Goal: Information Seeking & Learning: Compare options

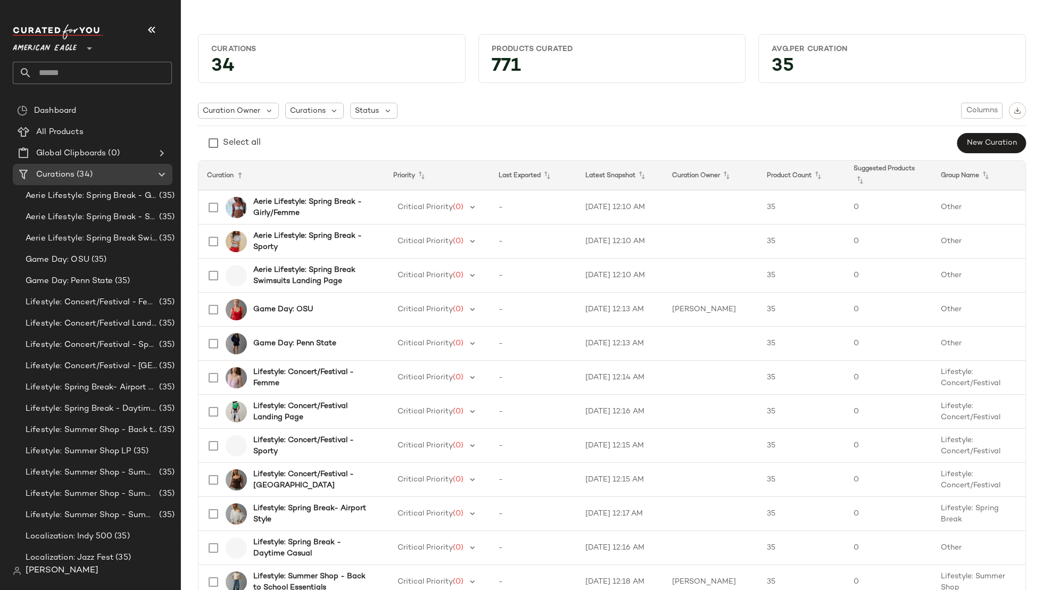
click at [62, 43] on span "American Eagle" at bounding box center [45, 45] width 64 height 19
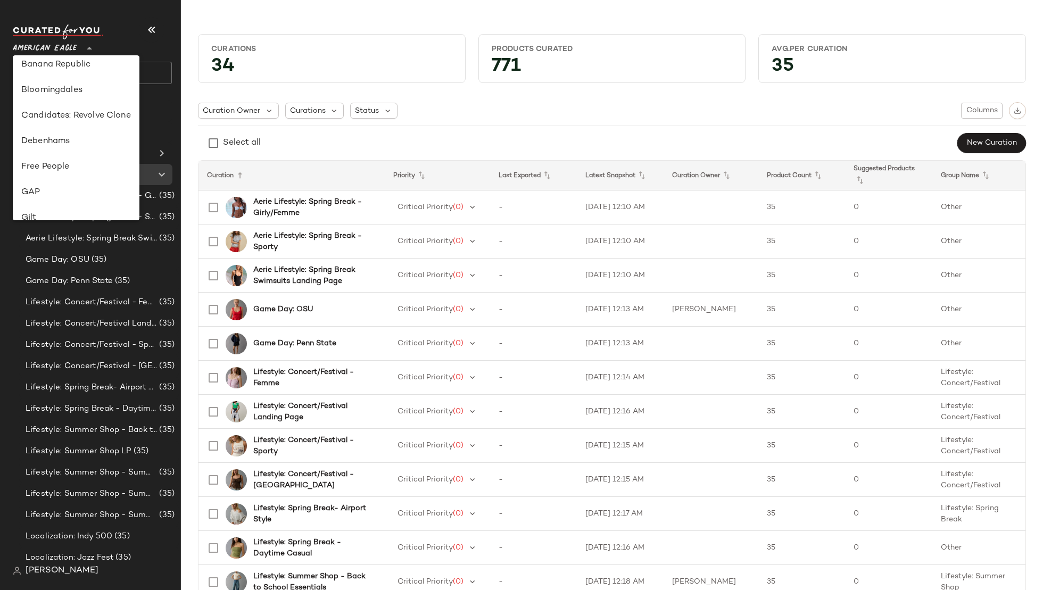
scroll to position [116, 0]
click at [73, 139] on div "Debenhams" at bounding box center [76, 135] width 110 height 13
type input "**"
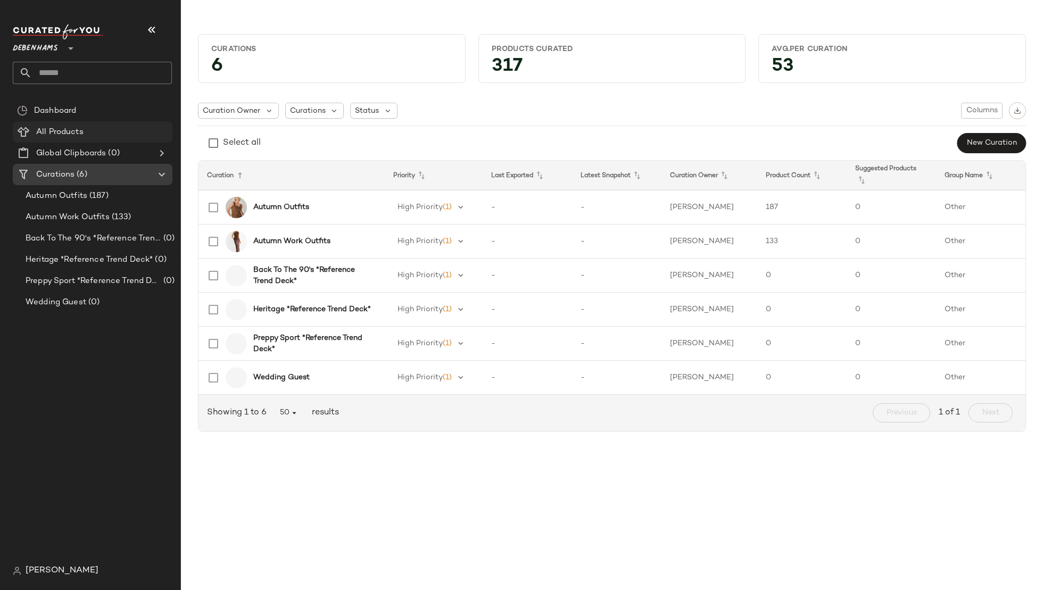
click at [95, 130] on div "All Products" at bounding box center [100, 132] width 135 height 12
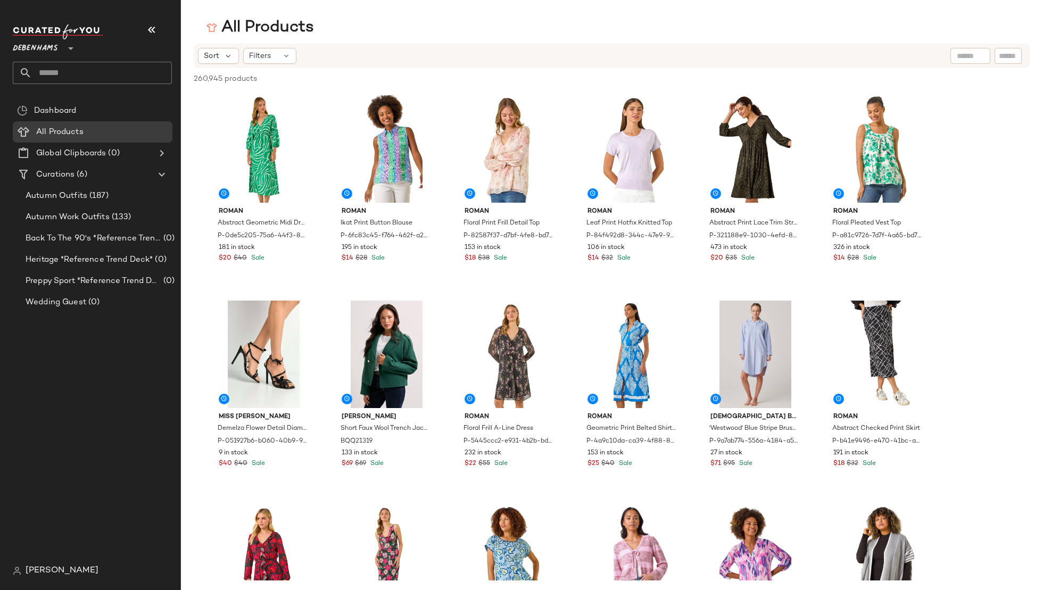
click at [961, 56] on input "text" at bounding box center [970, 56] width 27 height 11
type input "********"
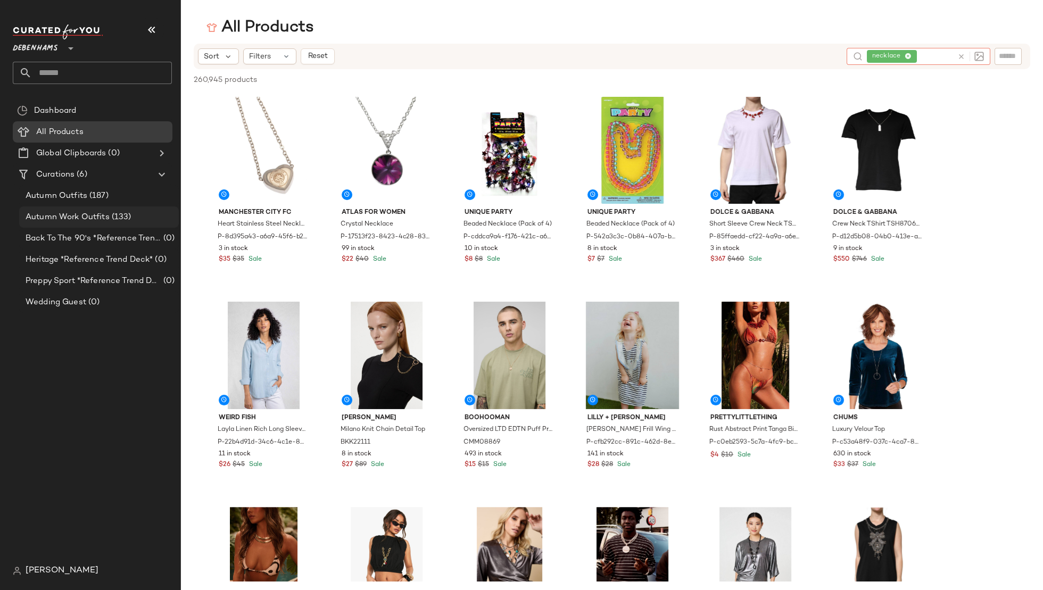
click at [144, 215] on div "Autumn Work Outfits (133)" at bounding box center [98, 217] width 152 height 12
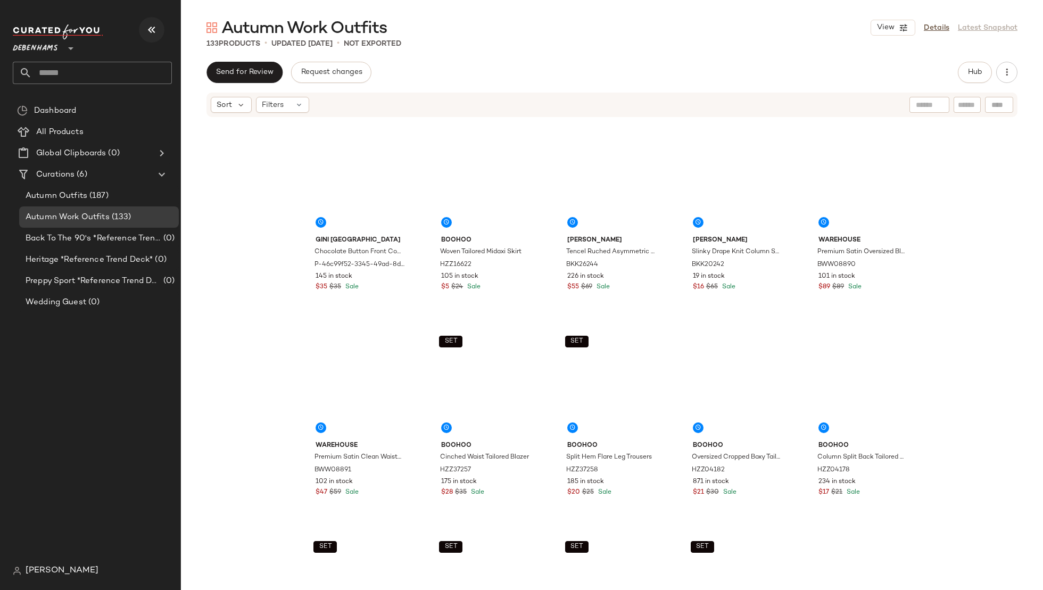
click at [154, 29] on icon "button" at bounding box center [151, 29] width 13 height 13
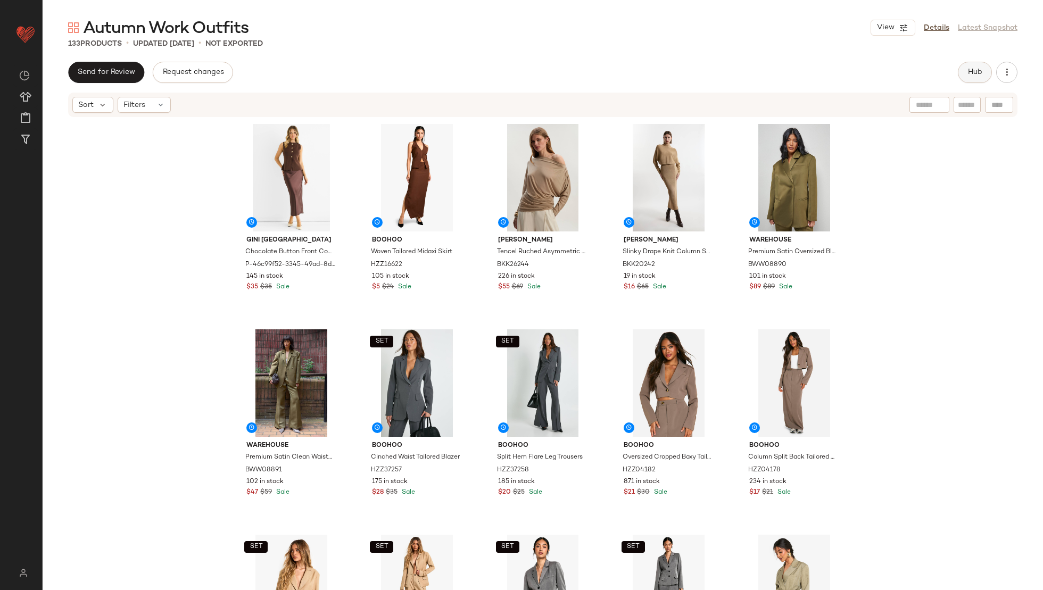
click at [972, 76] on span "Hub" at bounding box center [975, 72] width 15 height 9
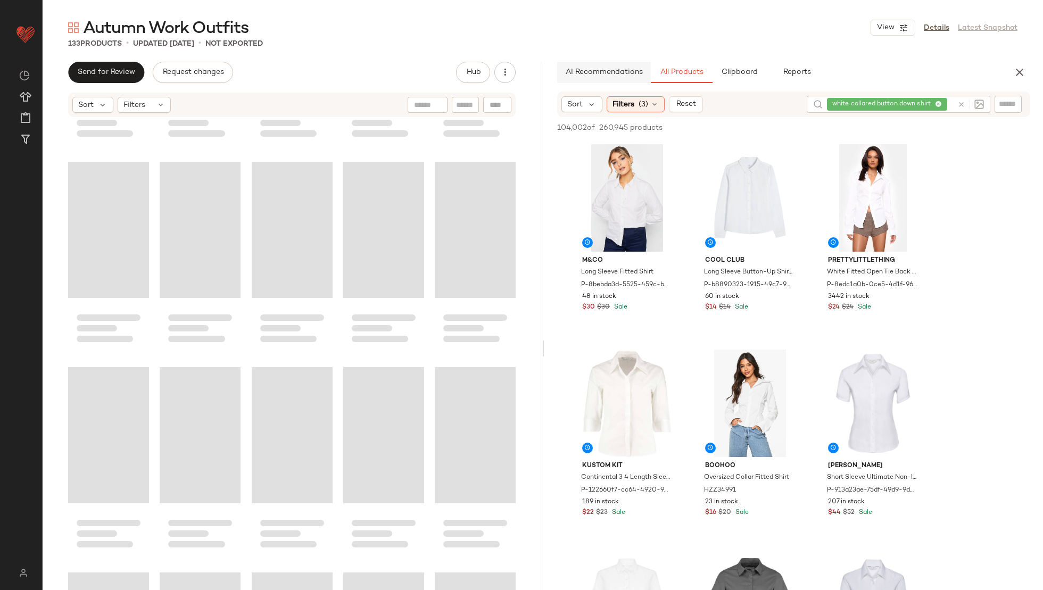
scroll to position [4781, 0]
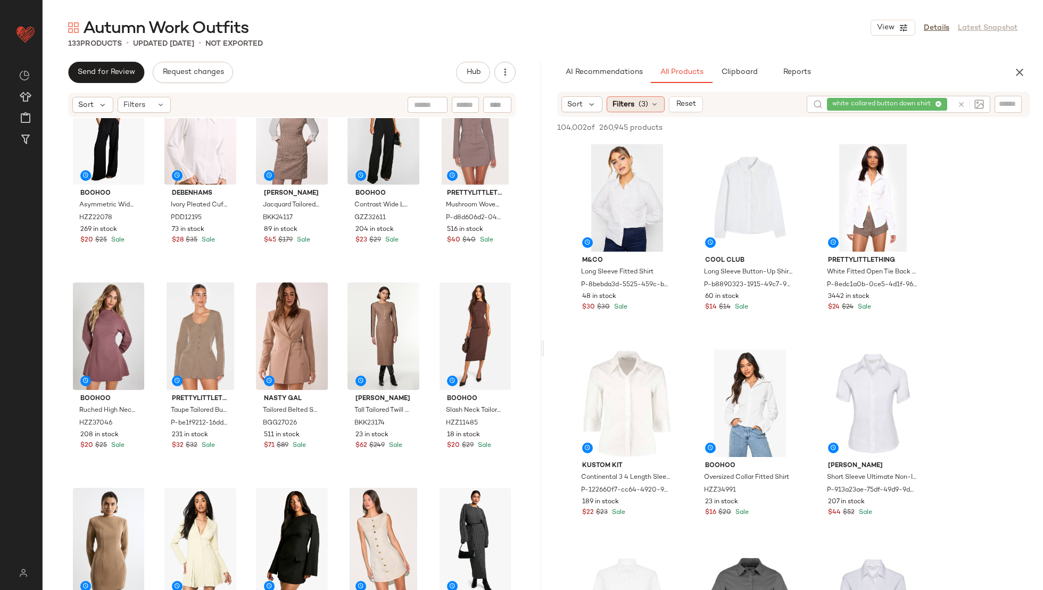
click at [625, 110] on div "Filters (3)" at bounding box center [636, 104] width 58 height 16
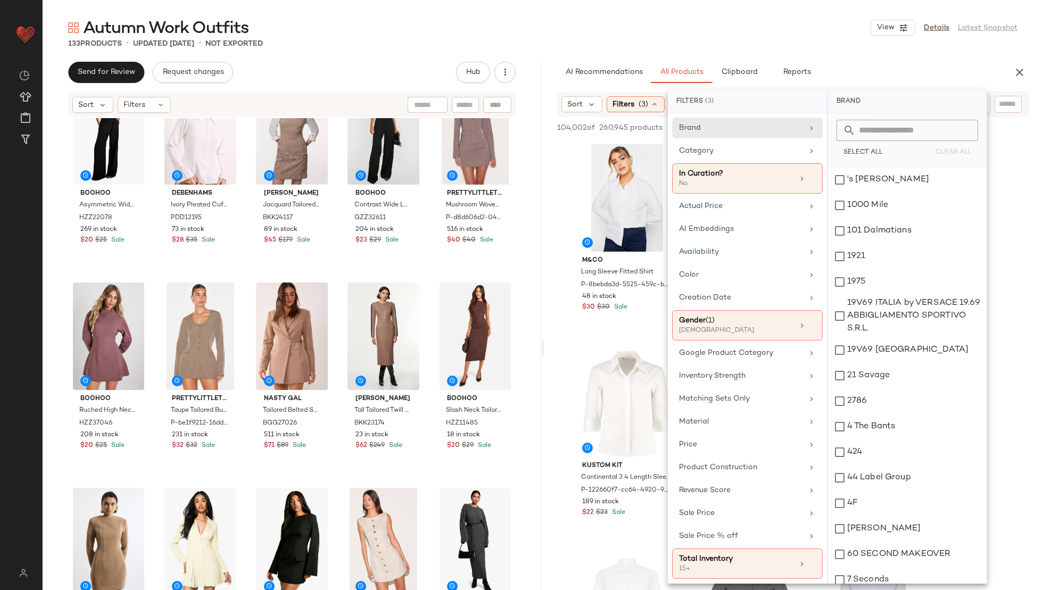
scroll to position [62, 0]
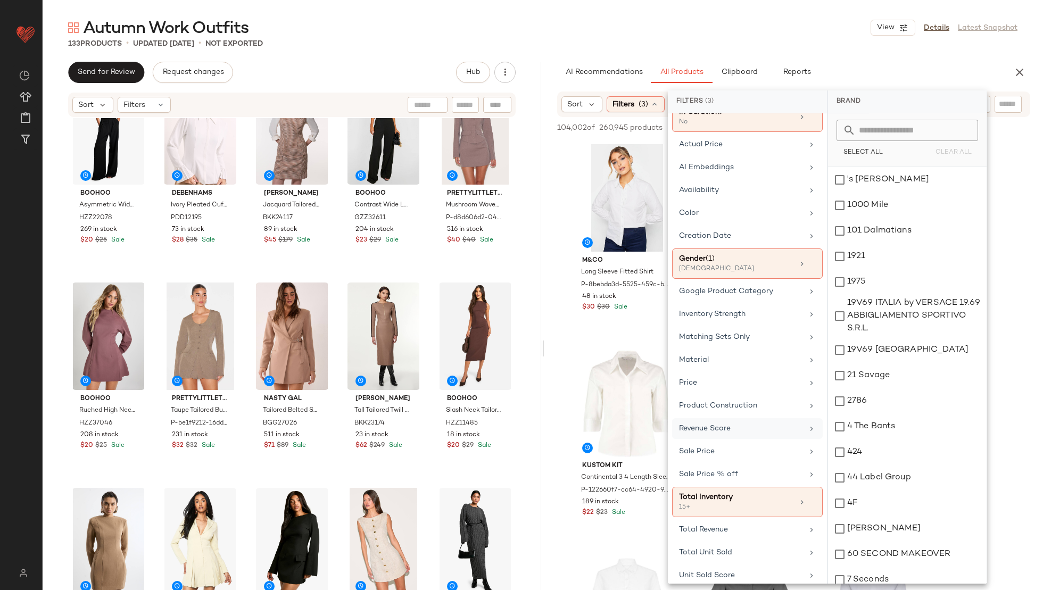
click at [725, 425] on span "Revenue Score" at bounding box center [705, 429] width 52 height 8
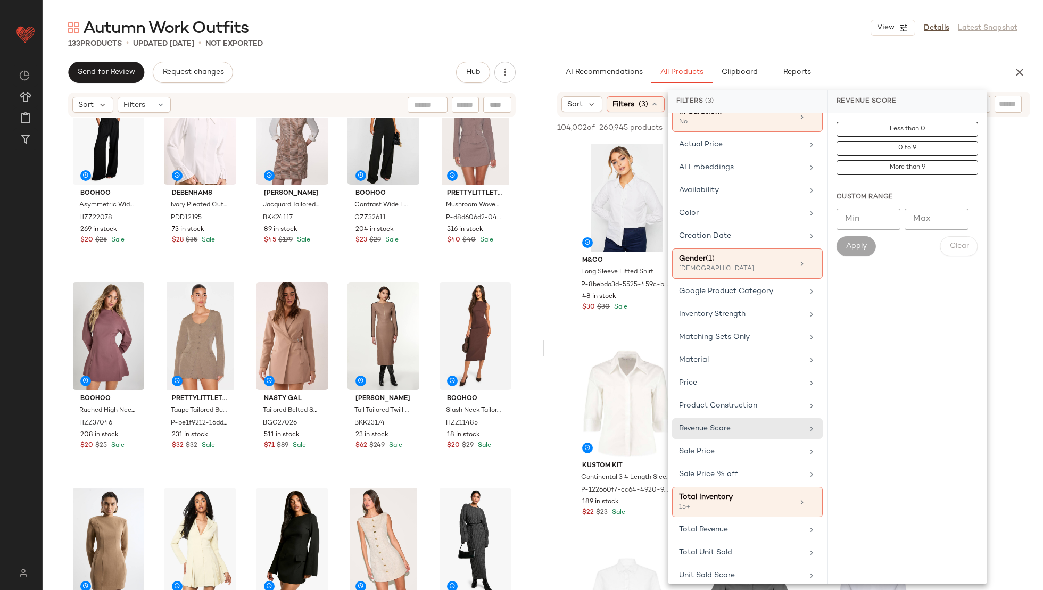
click at [860, 222] on input "Min" at bounding box center [869, 219] width 64 height 21
type input "*"
click at [860, 246] on span "Apply" at bounding box center [856, 246] width 21 height 9
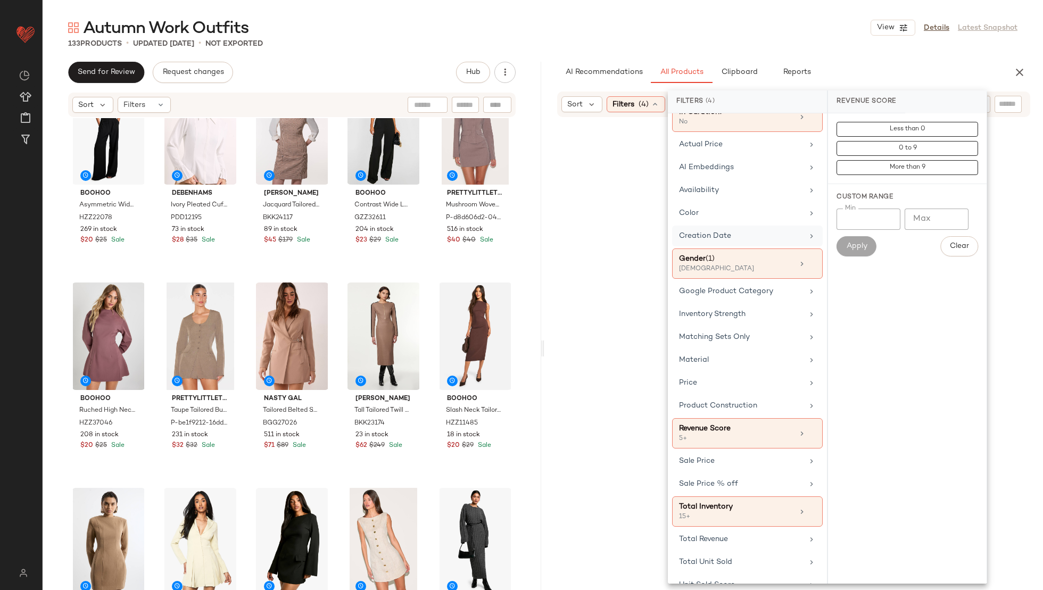
scroll to position [0, 0]
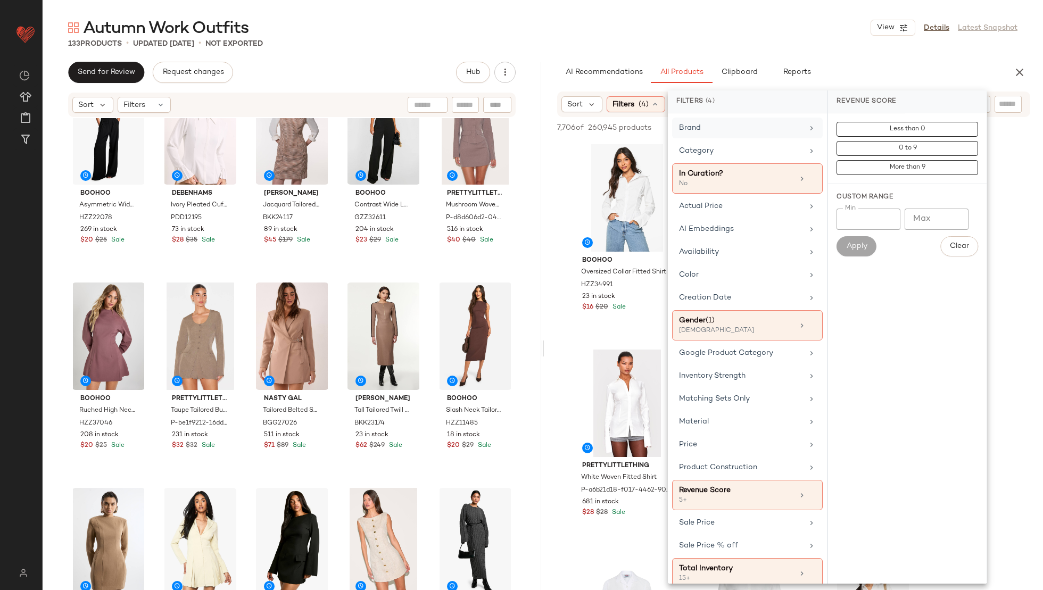
click at [727, 123] on div "Brand" at bounding box center [741, 127] width 124 height 11
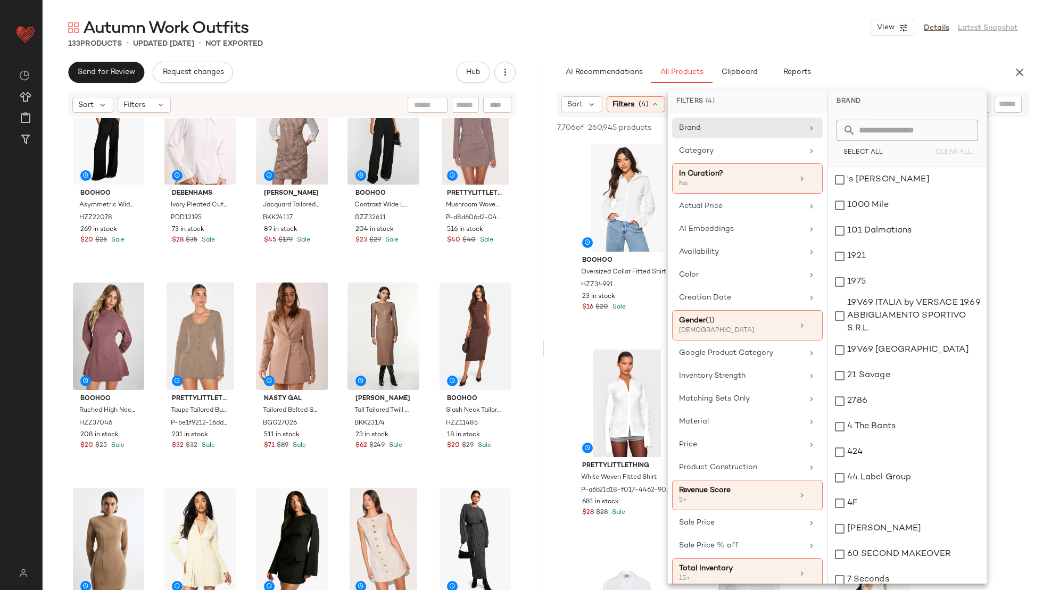
click at [882, 126] on input "text" at bounding box center [914, 130] width 116 height 21
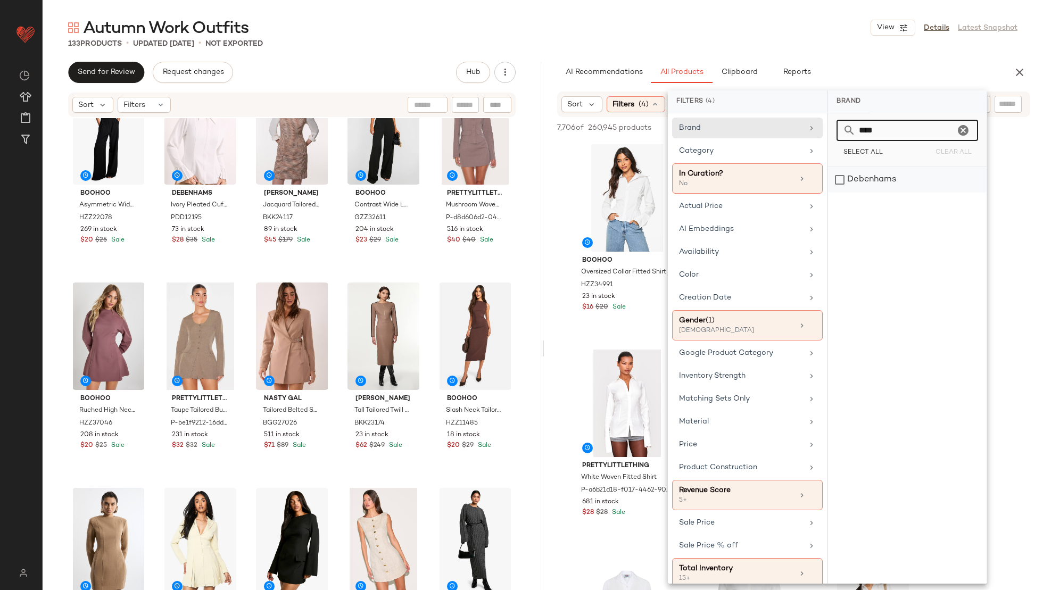
click at [870, 176] on div "Debenhams" at bounding box center [907, 180] width 159 height 26
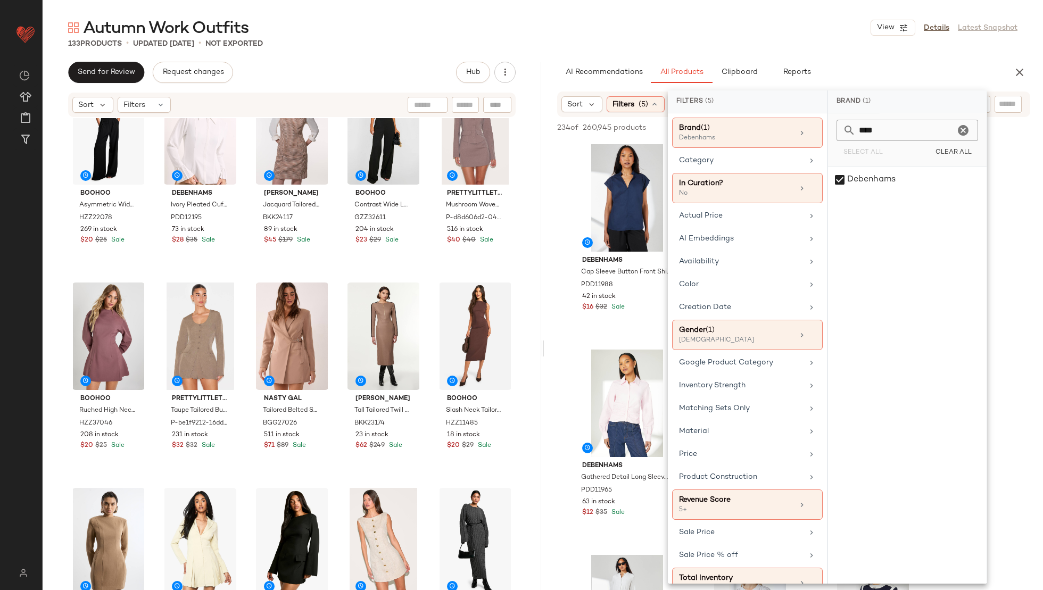
click at [880, 125] on input "****" at bounding box center [905, 130] width 99 height 21
click at [854, 193] on div "boohoo" at bounding box center [907, 206] width 159 height 26
click at [872, 130] on input "******" at bounding box center [905, 130] width 99 height 21
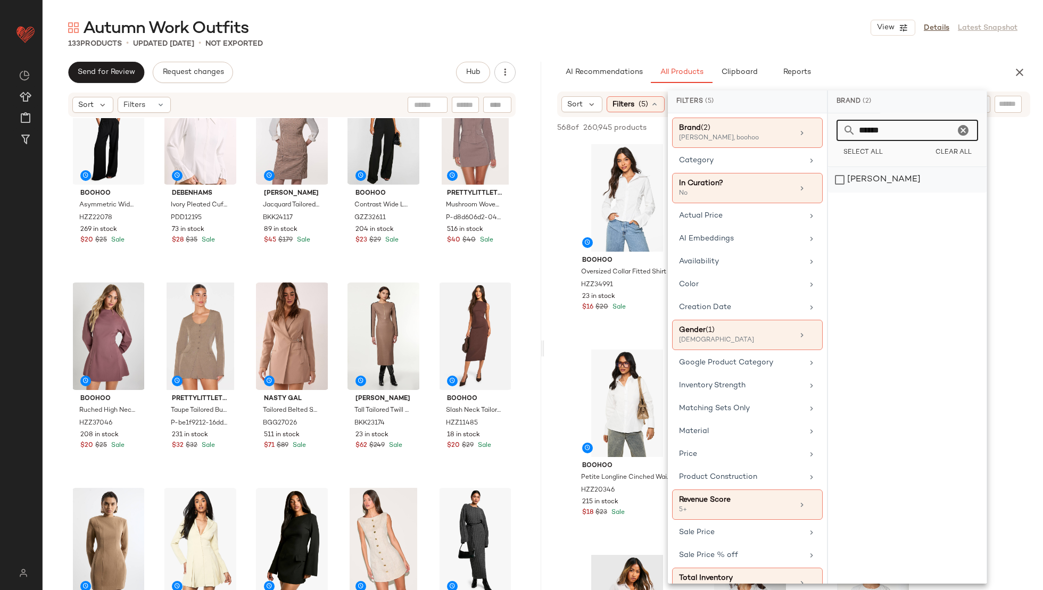
click at [862, 176] on div "[PERSON_NAME]" at bounding box center [907, 180] width 159 height 26
click at [875, 124] on input "******" at bounding box center [905, 130] width 99 height 21
click at [865, 178] on div "[PERSON_NAME]" at bounding box center [907, 180] width 159 height 26
click at [892, 122] on input "****" at bounding box center [905, 130] width 99 height 21
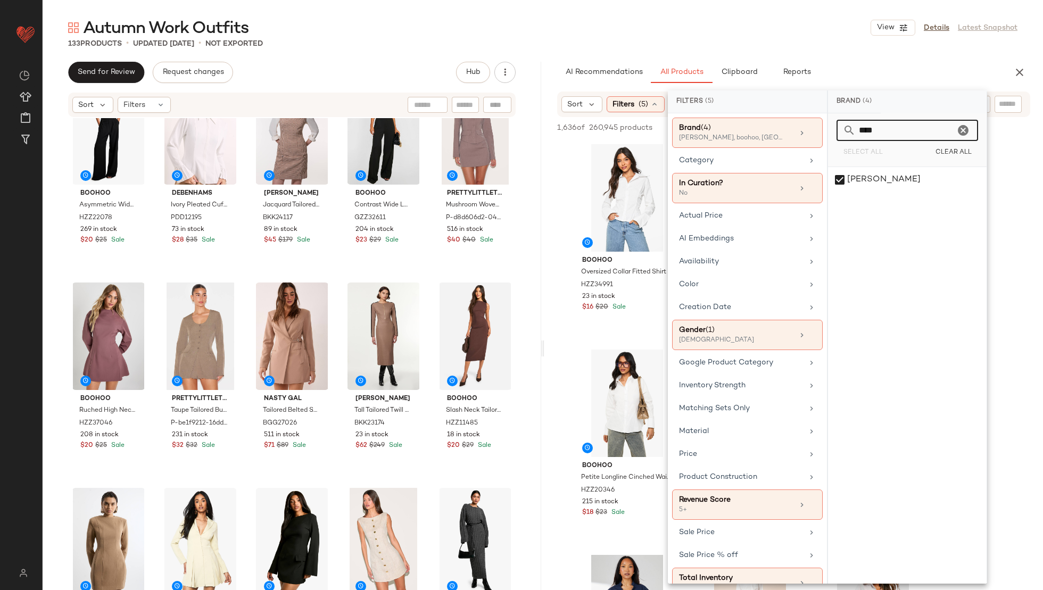
click at [892, 122] on input "****" at bounding box center [905, 130] width 99 height 21
type input "*"
click at [877, 176] on div "Coast" at bounding box center [907, 180] width 159 height 26
click at [869, 129] on input "*****" at bounding box center [905, 130] width 99 height 21
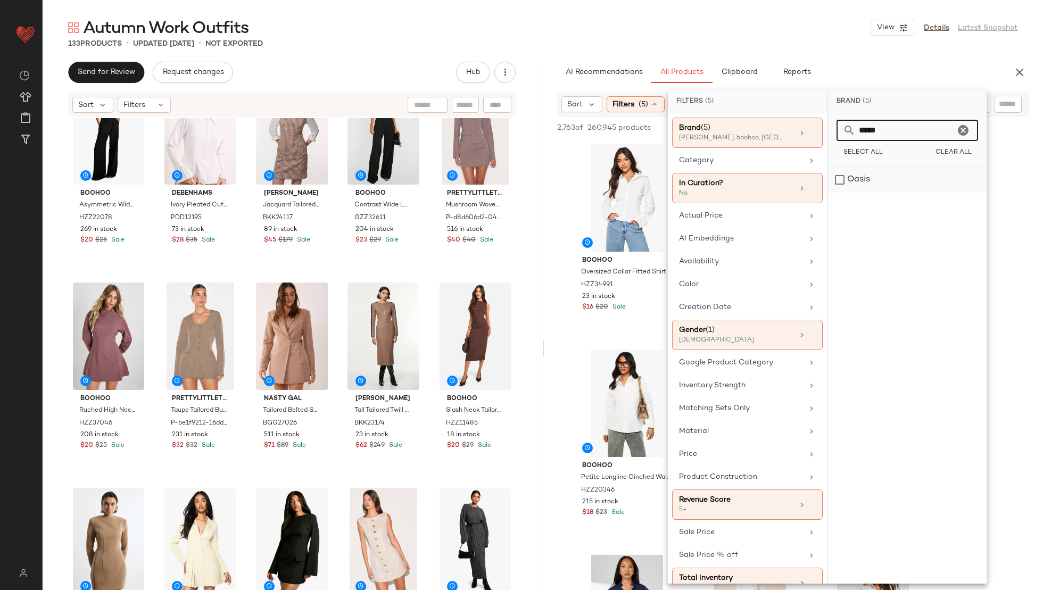
click at [871, 180] on div "Oasis" at bounding box center [907, 180] width 159 height 26
click at [880, 129] on input "*****" at bounding box center [905, 130] width 99 height 21
type input "*"
click at [886, 208] on div "Warehouse" at bounding box center [907, 206] width 159 height 26
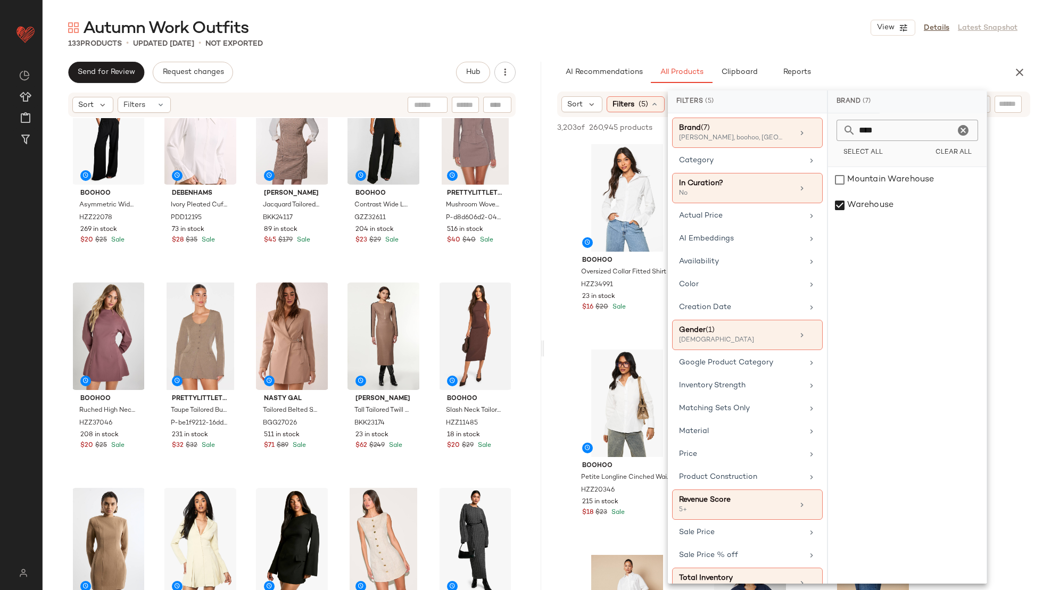
click at [863, 128] on input "****" at bounding box center [905, 130] width 99 height 21
click at [852, 179] on div "[PERSON_NAME]" at bounding box center [907, 180] width 159 height 26
click at [869, 128] on input "*****" at bounding box center [905, 130] width 99 height 21
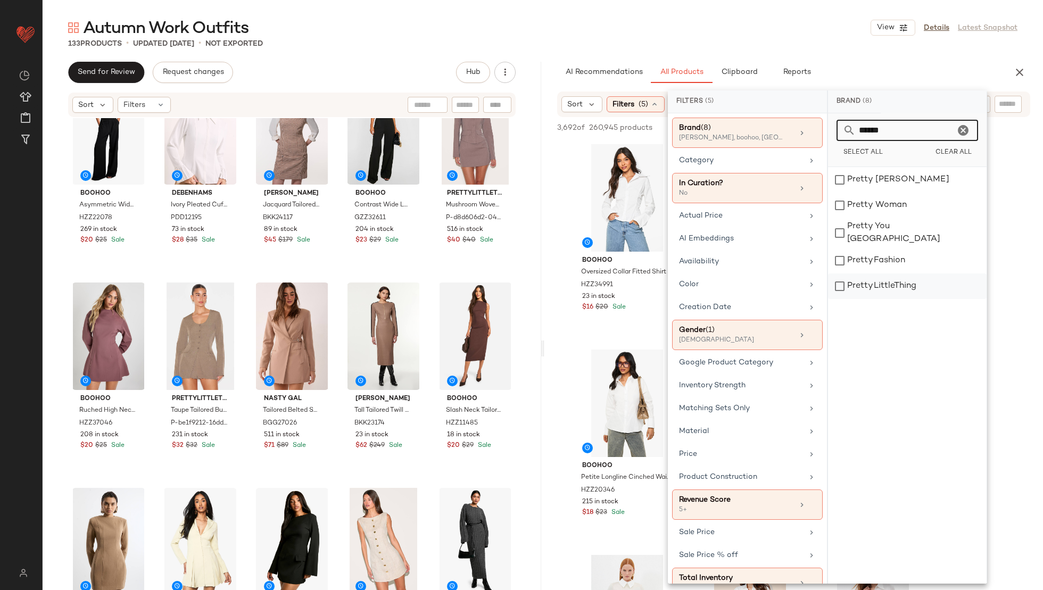
click at [846, 290] on div "PrettyLittleThing" at bounding box center [907, 287] width 159 height 26
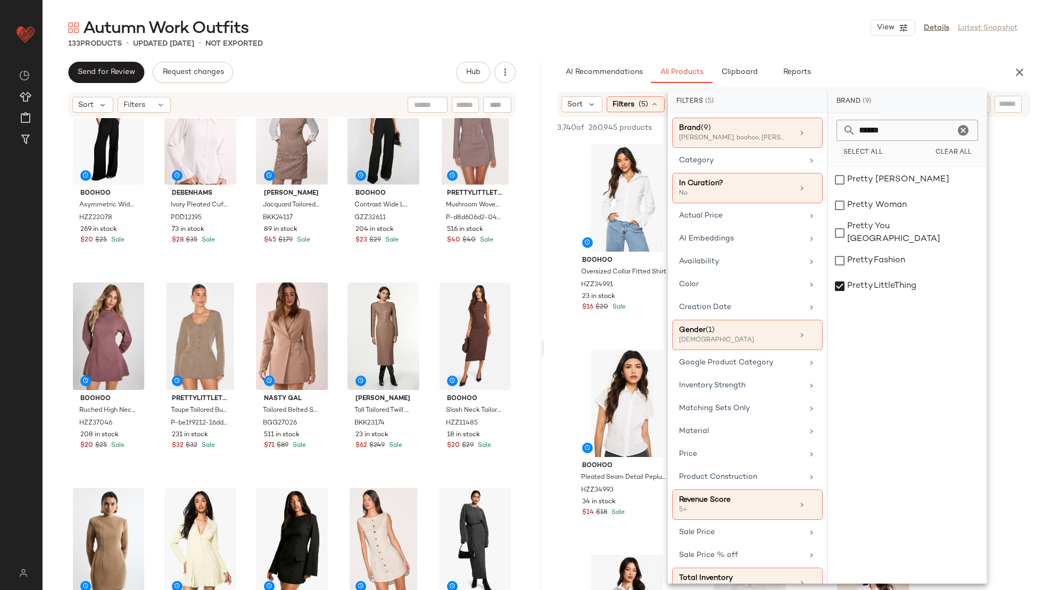
click at [868, 125] on input "******" at bounding box center [905, 130] width 99 height 21
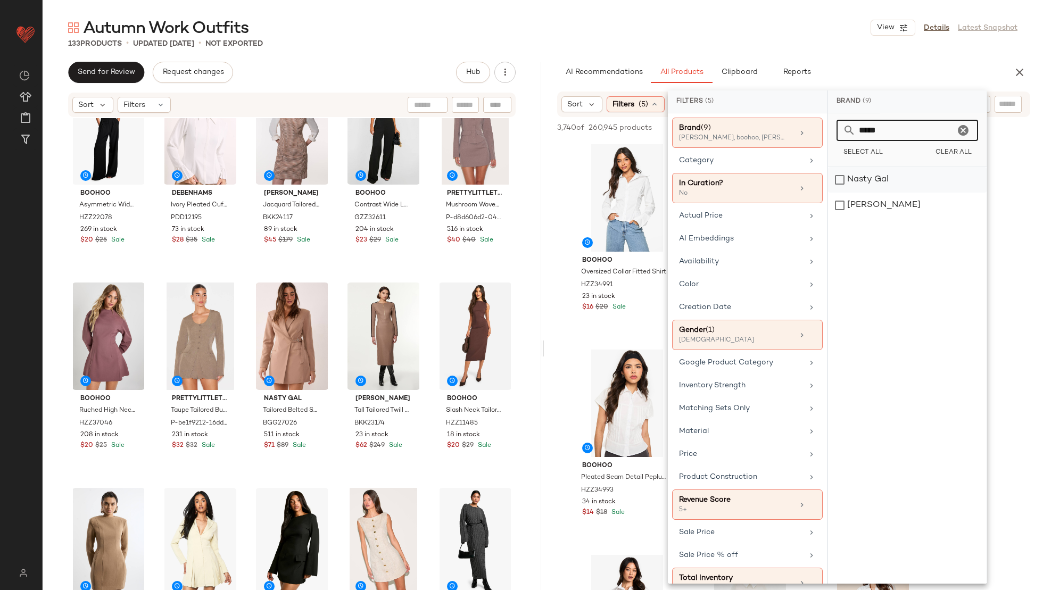
click at [869, 193] on div "Nasty Gal" at bounding box center [907, 206] width 159 height 26
click at [874, 129] on input "*****" at bounding box center [905, 130] width 99 height 21
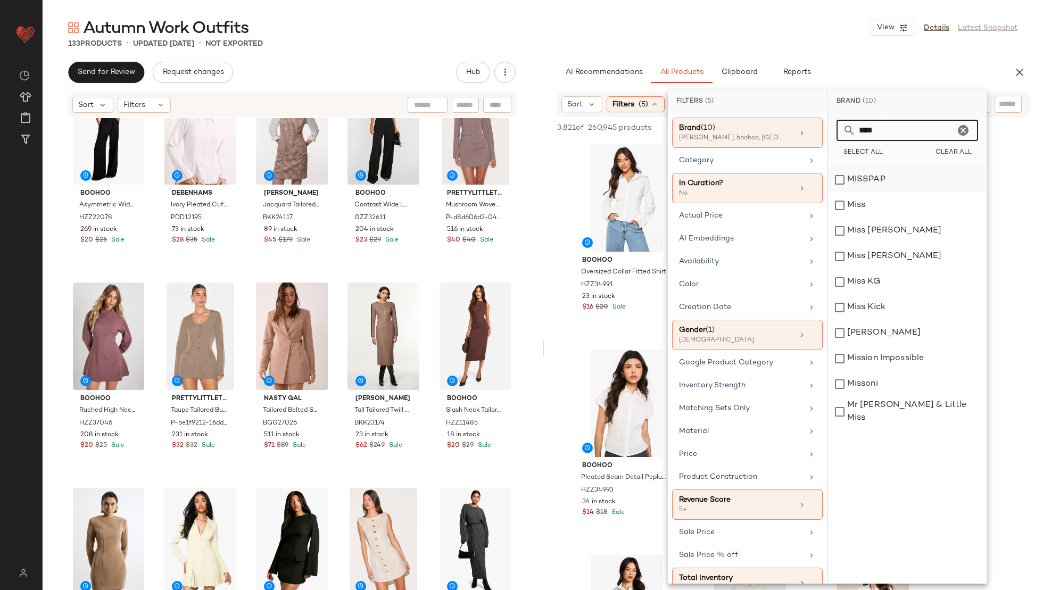
click at [865, 193] on div "MISSPAP" at bounding box center [907, 206] width 159 height 26
click at [866, 131] on input "****" at bounding box center [905, 130] width 99 height 21
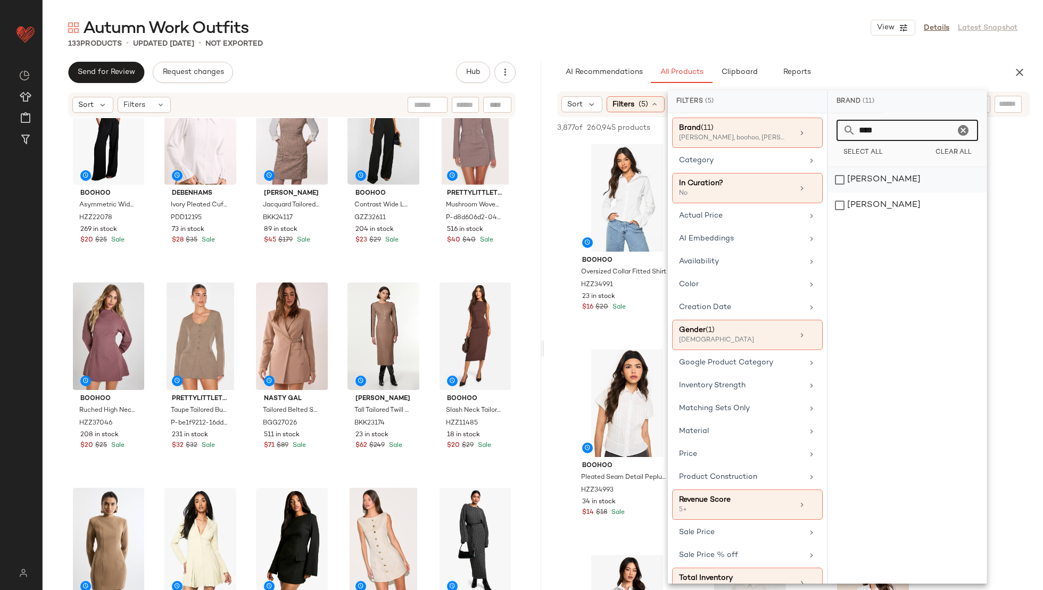
type input "****"
click at [852, 193] on div "Burton" at bounding box center [907, 206] width 159 height 26
click at [863, 37] on div "Autumn Work Outfits View Details Latest Snapshot" at bounding box center [543, 27] width 1001 height 21
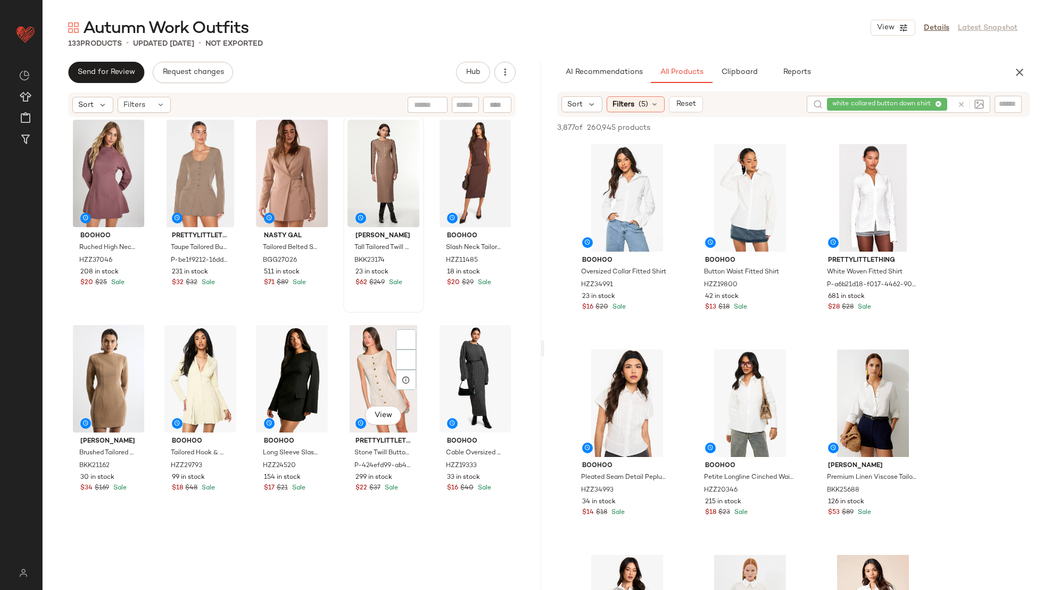
scroll to position [5045, 0]
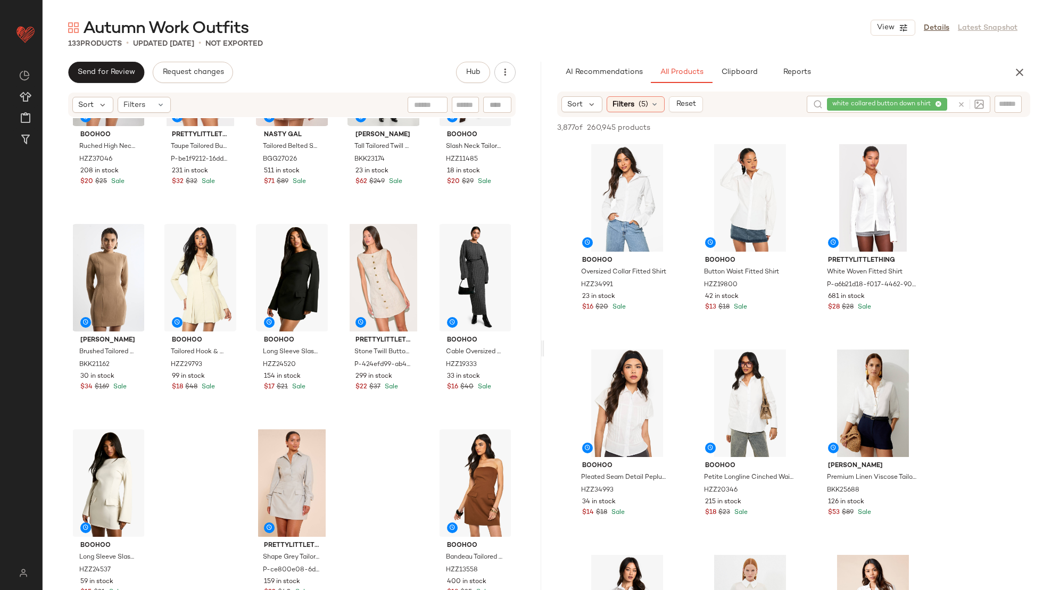
click at [937, 104] on div "white collared button down shirt" at bounding box center [890, 104] width 126 height 17
type input "*"
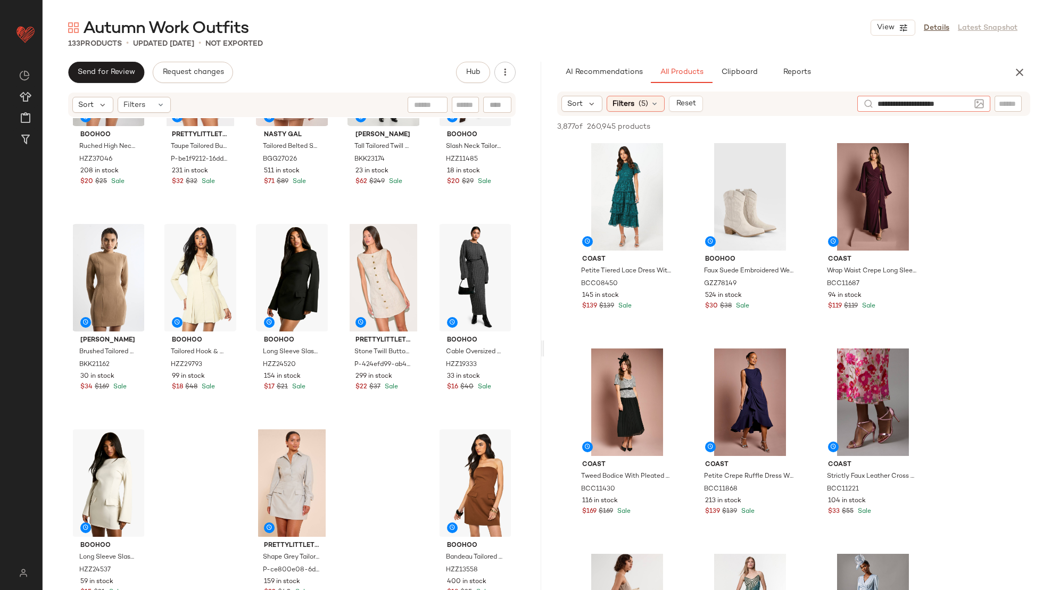
type input "**********"
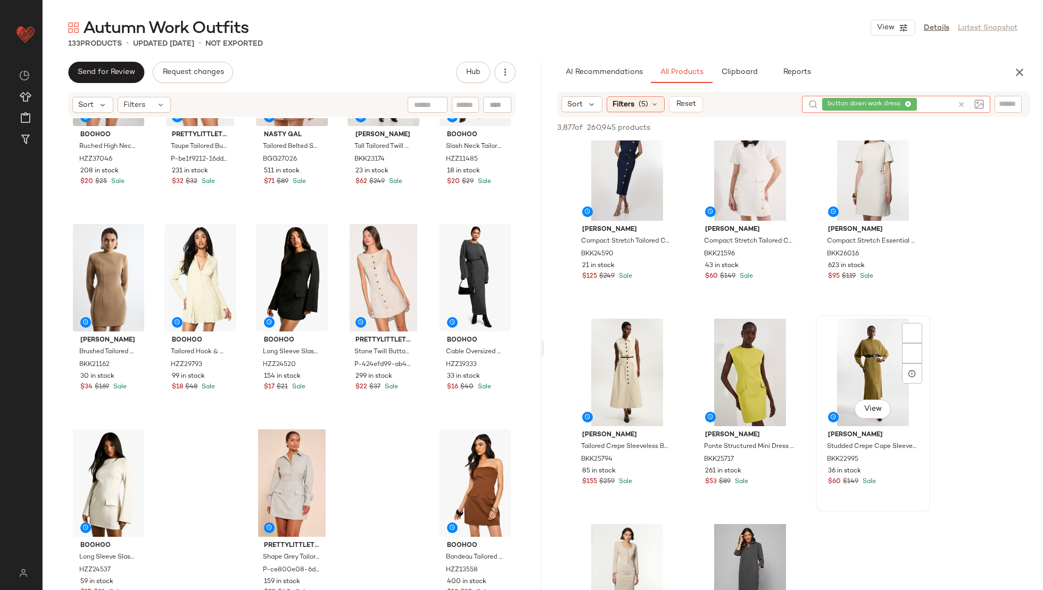
scroll to position [360, 0]
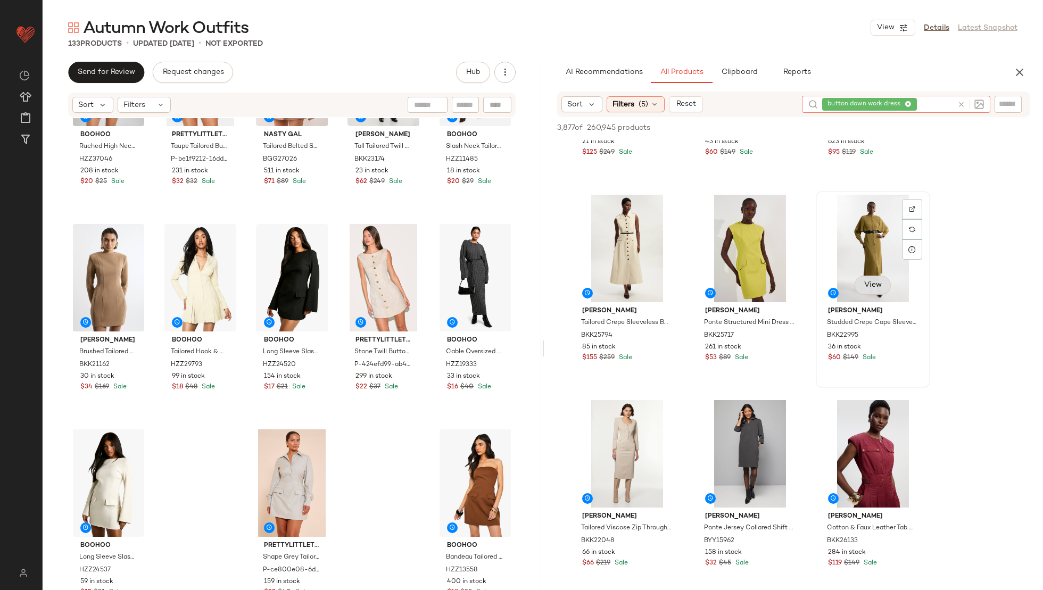
click at [871, 284] on span "View" at bounding box center [873, 285] width 18 height 9
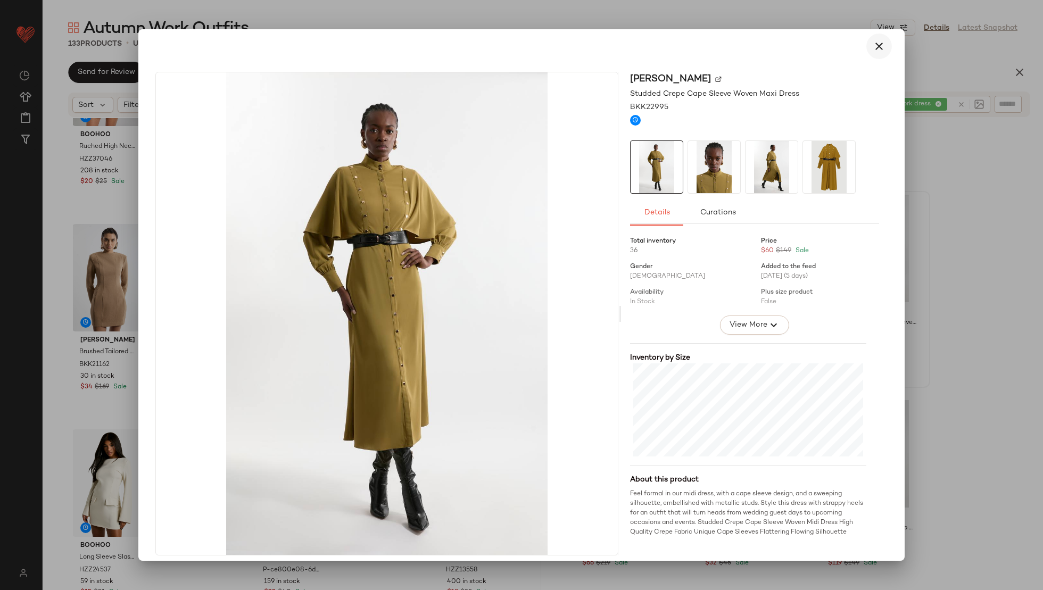
click at [873, 48] on icon "button" at bounding box center [879, 46] width 13 height 13
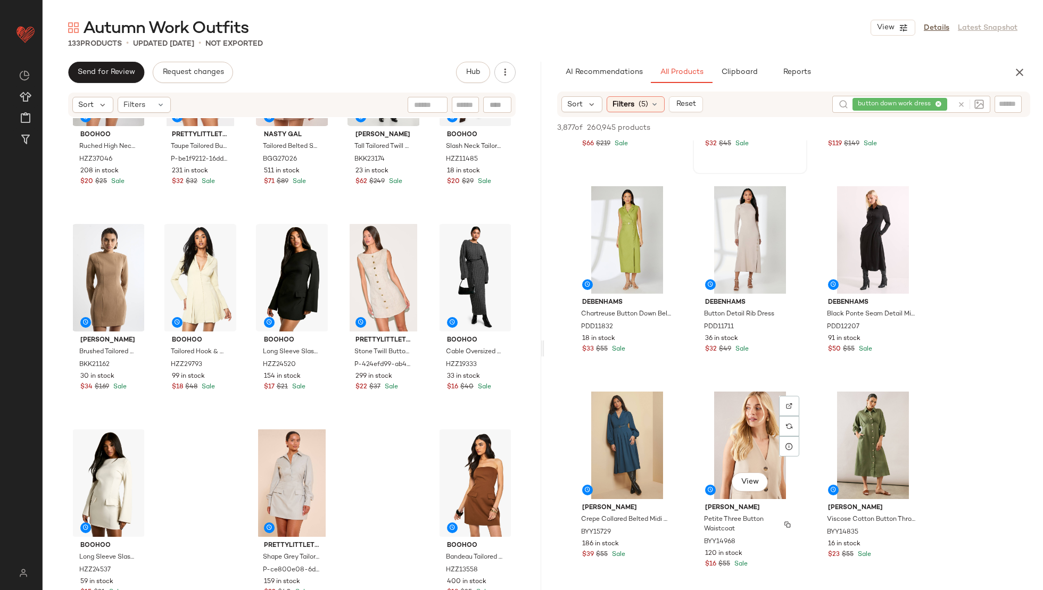
scroll to position [775, 0]
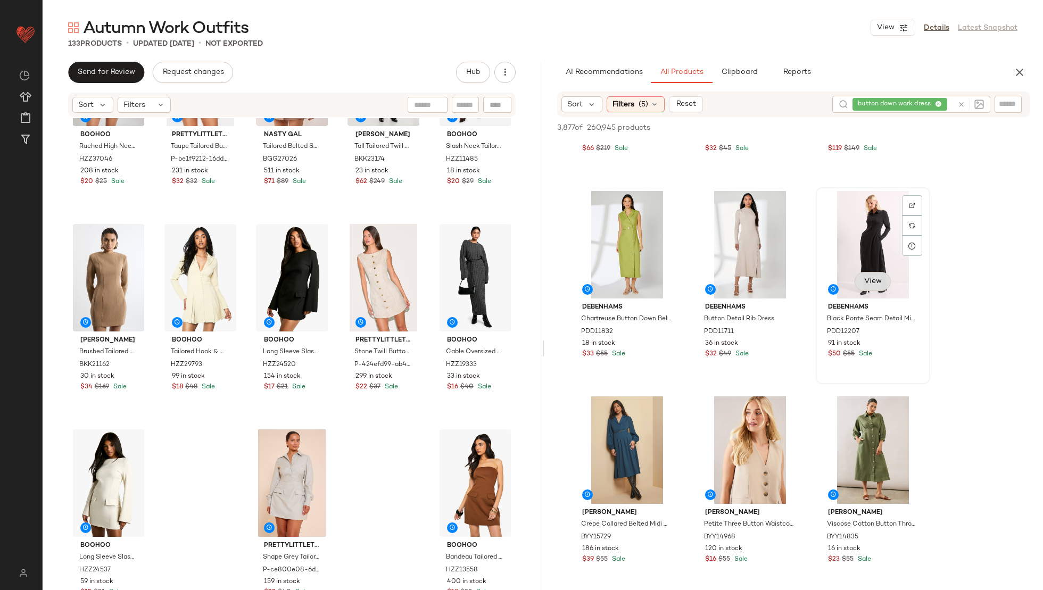
click at [874, 285] on span "View" at bounding box center [873, 281] width 18 height 9
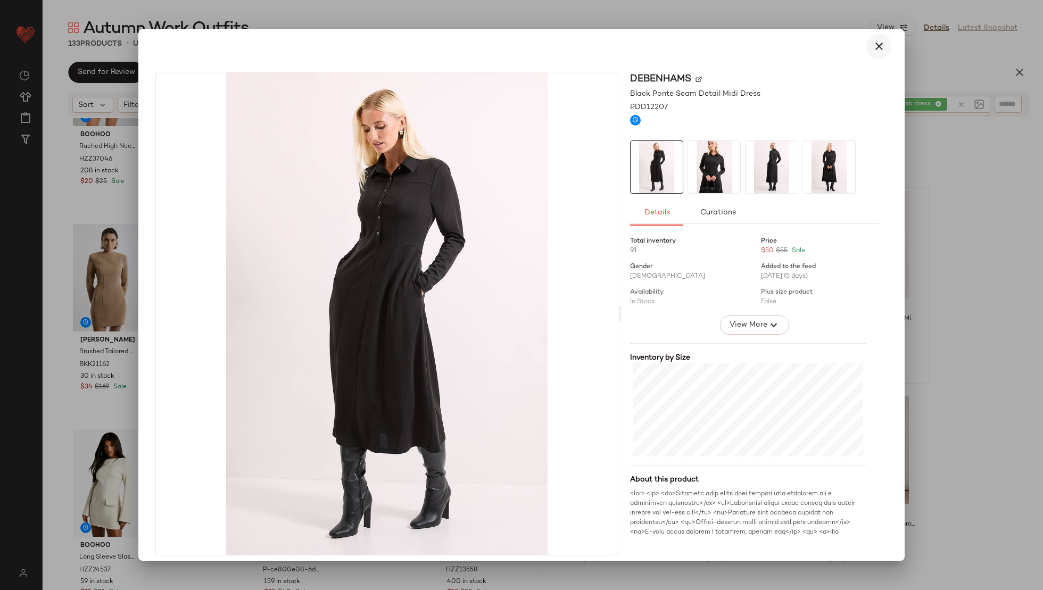
click at [874, 51] on icon "button" at bounding box center [879, 46] width 13 height 13
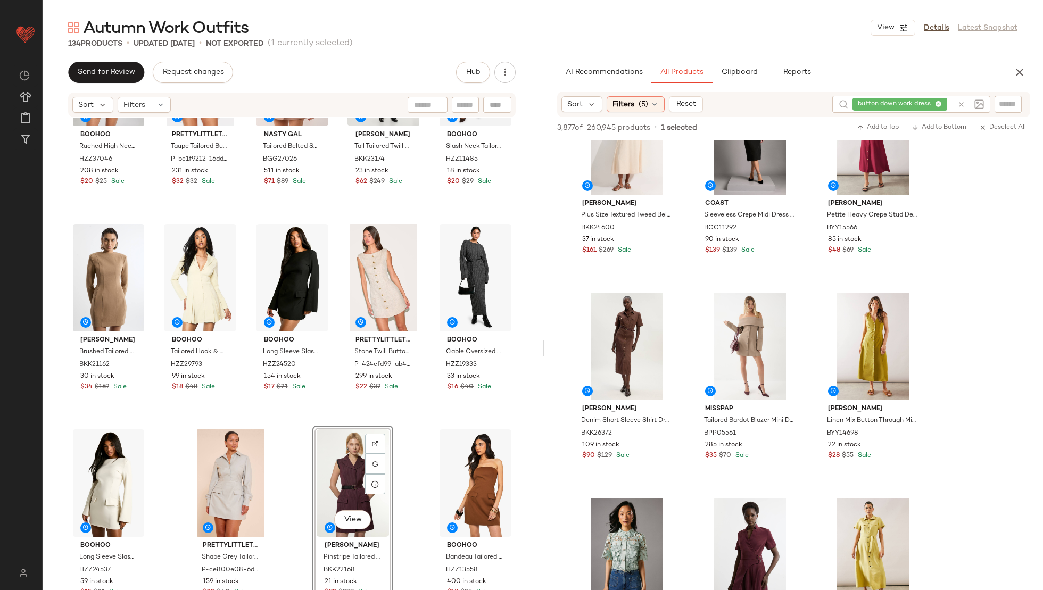
scroll to position [2559, 0]
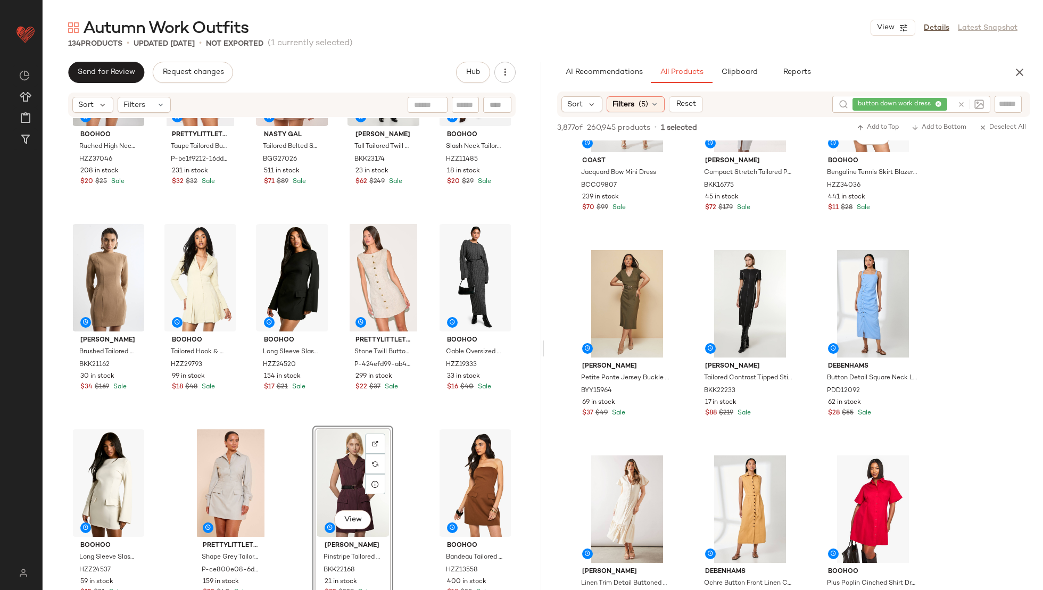
scroll to position [3196, 0]
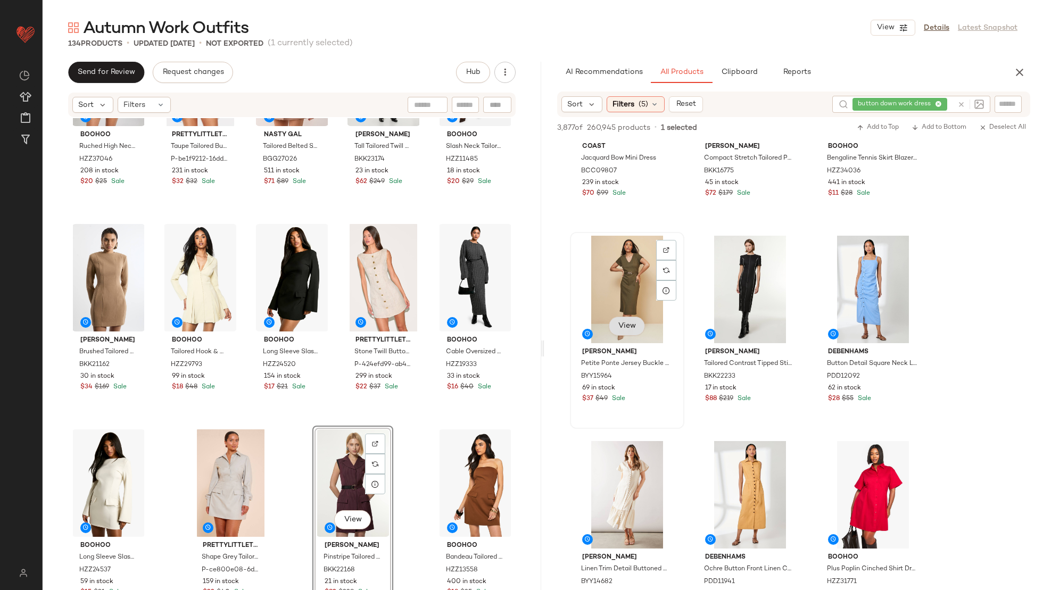
click at [620, 328] on span "View" at bounding box center [627, 326] width 18 height 9
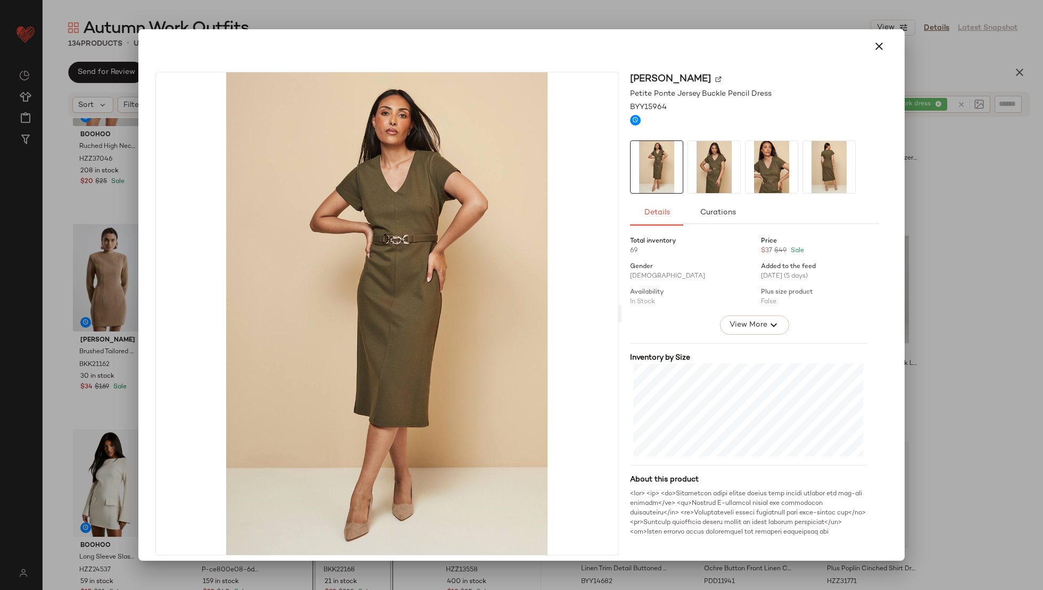
click at [701, 171] on img at bounding box center [714, 167] width 52 height 52
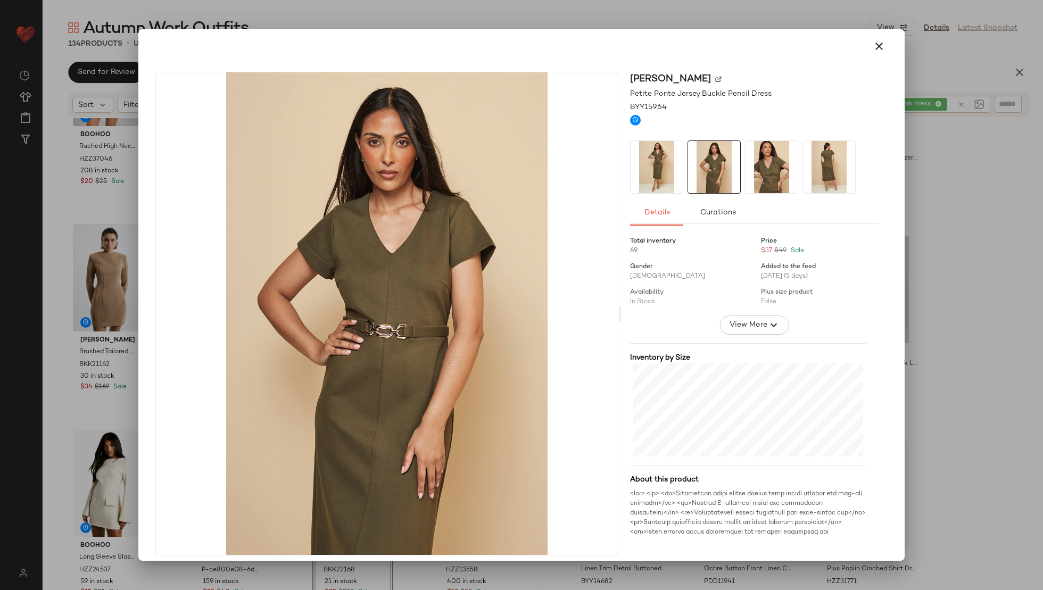
click at [746, 167] on img at bounding box center [772, 167] width 52 height 52
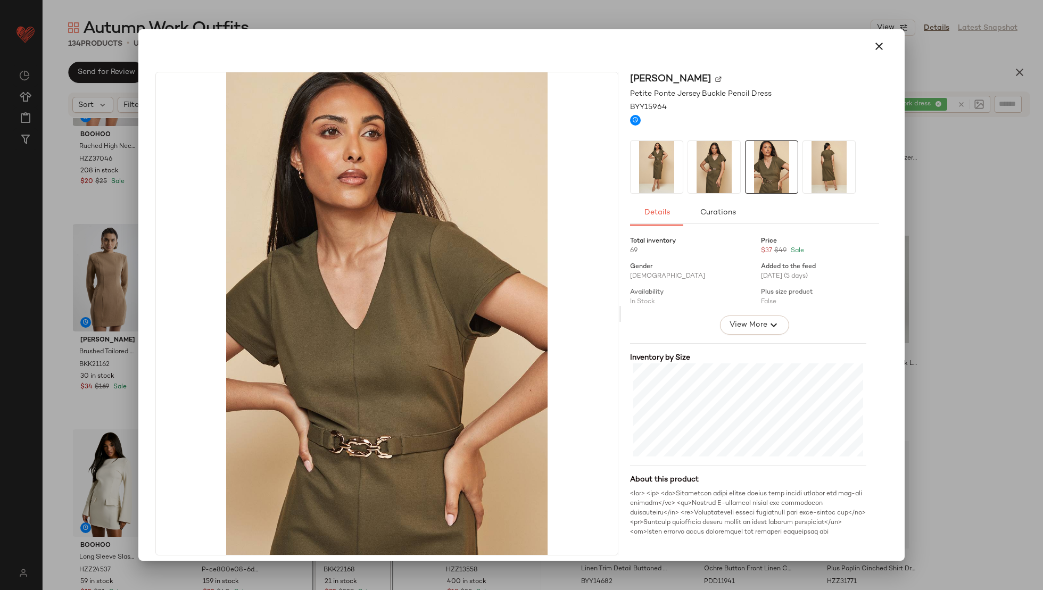
click at [805, 167] on img at bounding box center [829, 167] width 52 height 52
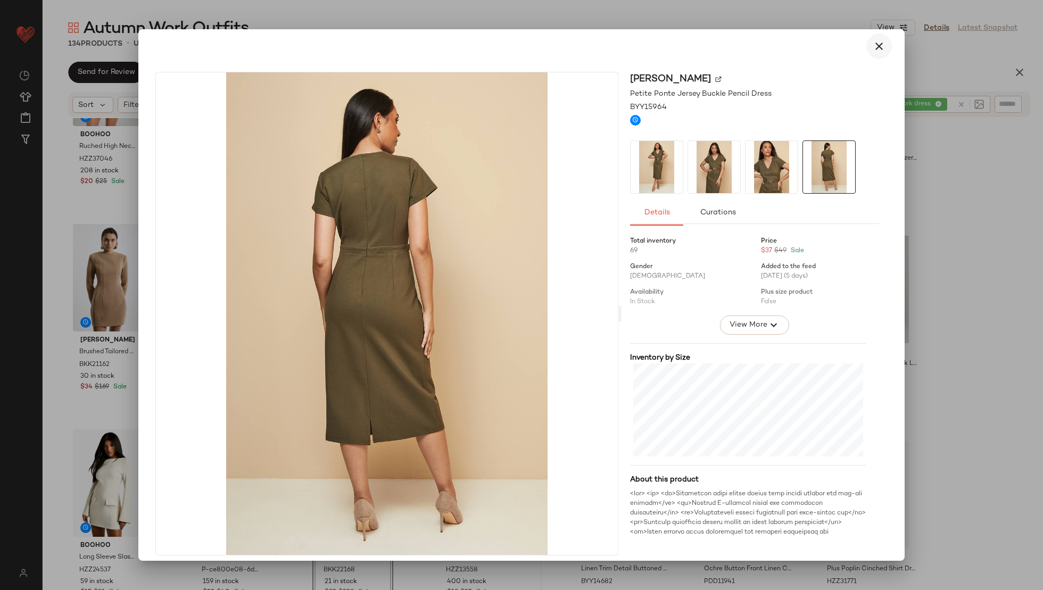
click at [876, 44] on icon "button" at bounding box center [879, 46] width 13 height 13
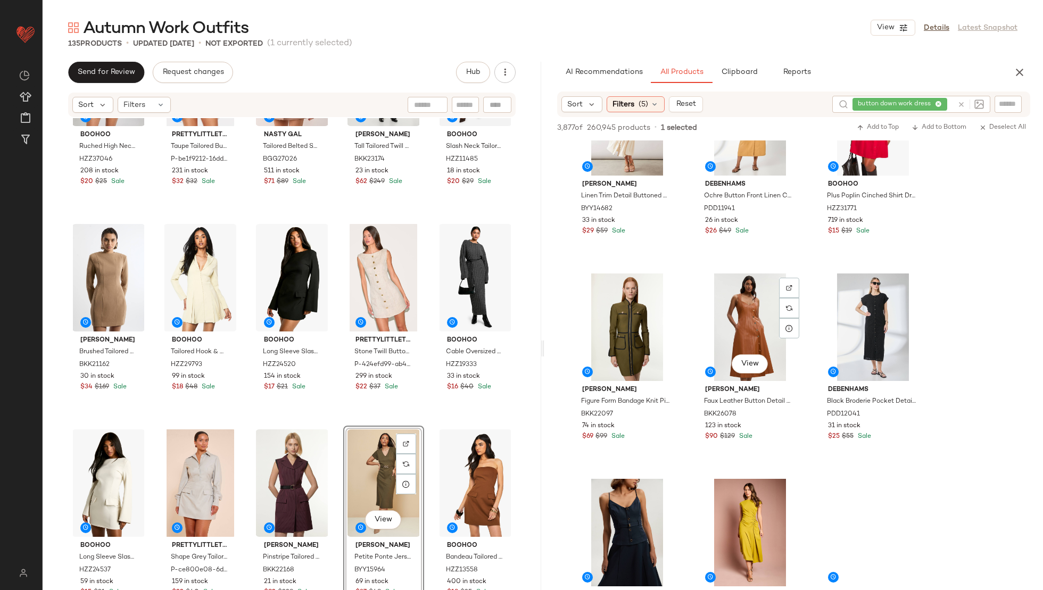
scroll to position [3573, 0]
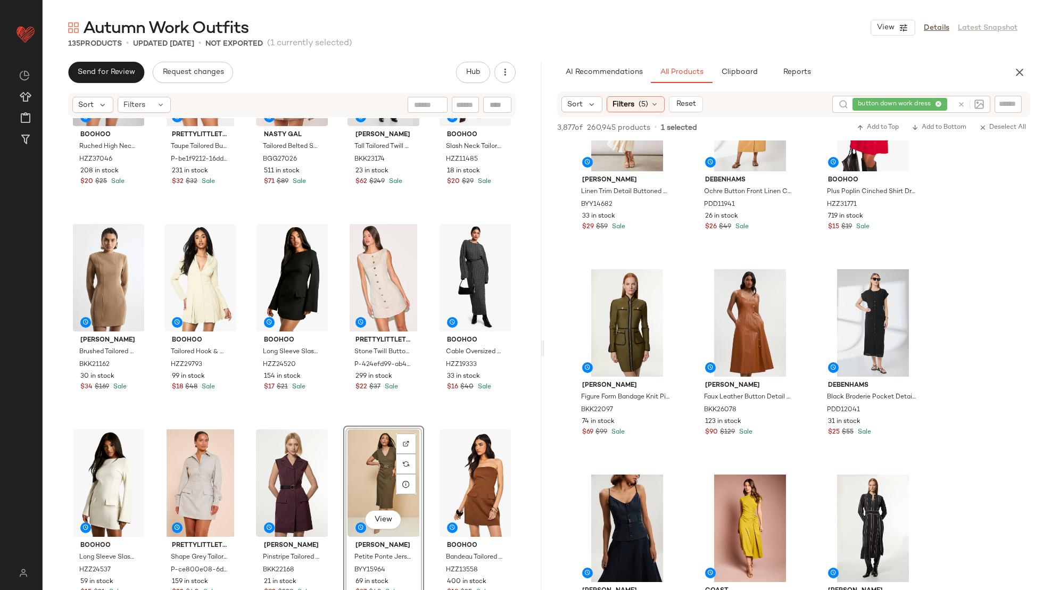
drag, startPoint x: 617, startPoint y: 295, endPoint x: 256, endPoint y: 0, distance: 466.0
click at [631, 361] on span "View" at bounding box center [627, 360] width 18 height 9
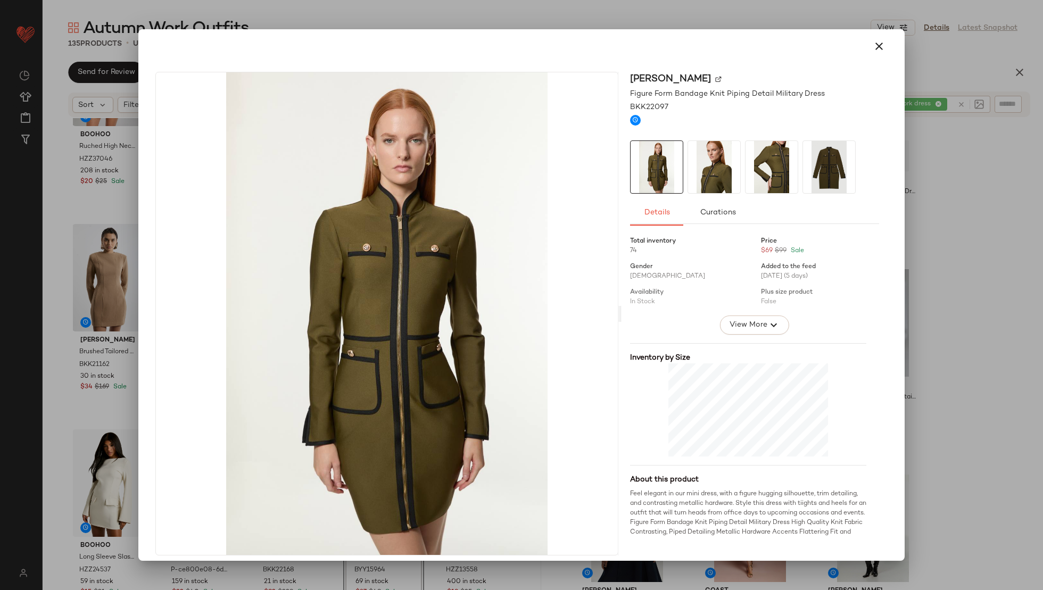
click at [709, 172] on img at bounding box center [714, 167] width 52 height 52
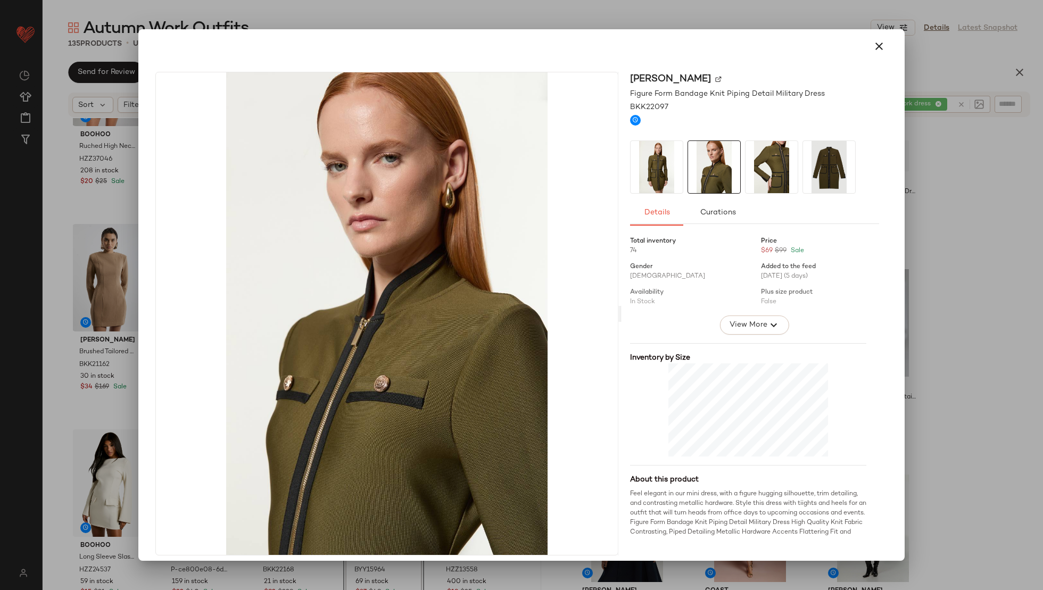
click at [764, 179] on img at bounding box center [772, 167] width 52 height 52
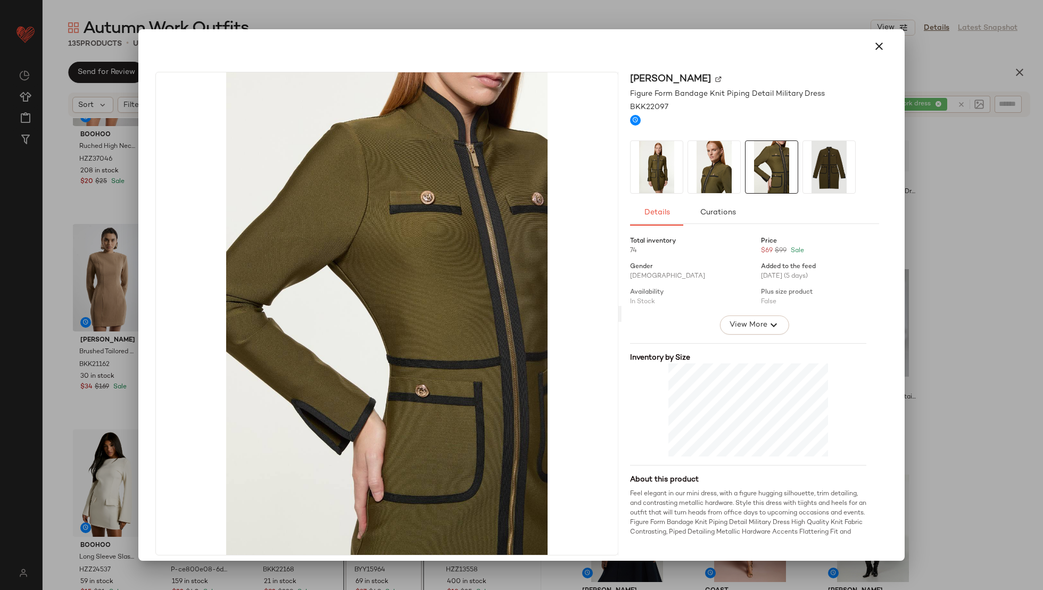
click at [814, 181] on img at bounding box center [829, 167] width 52 height 52
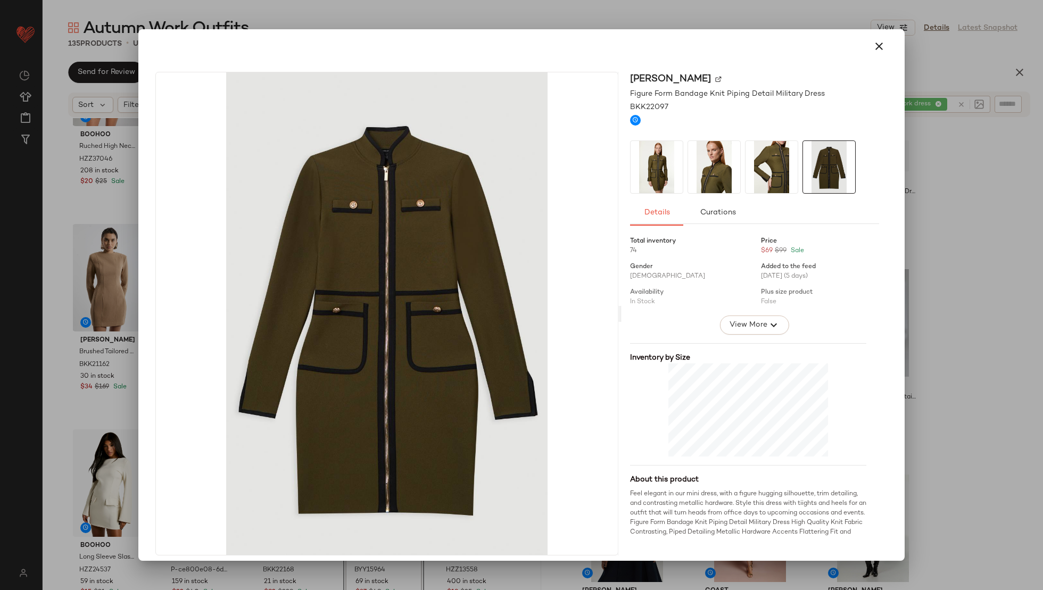
click at [661, 164] on img at bounding box center [657, 167] width 52 height 52
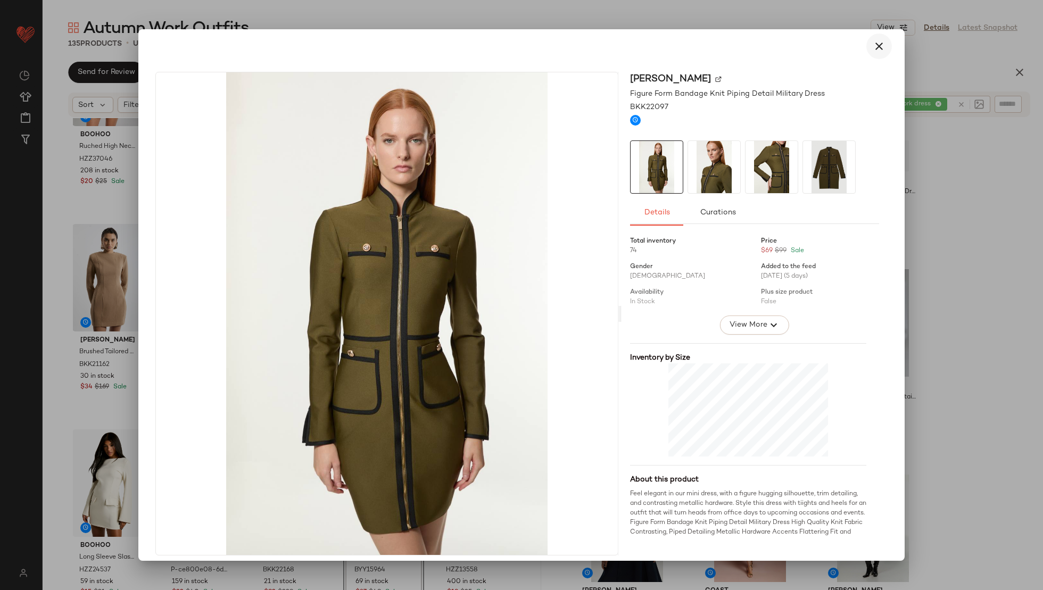
click at [873, 47] on icon "button" at bounding box center [879, 46] width 13 height 13
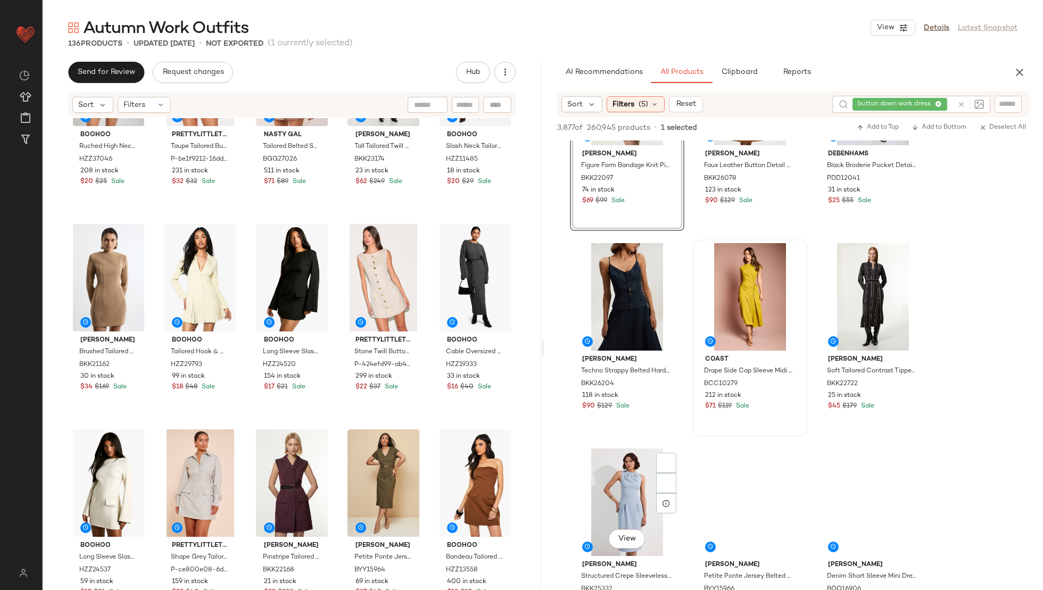
scroll to position [3810, 0]
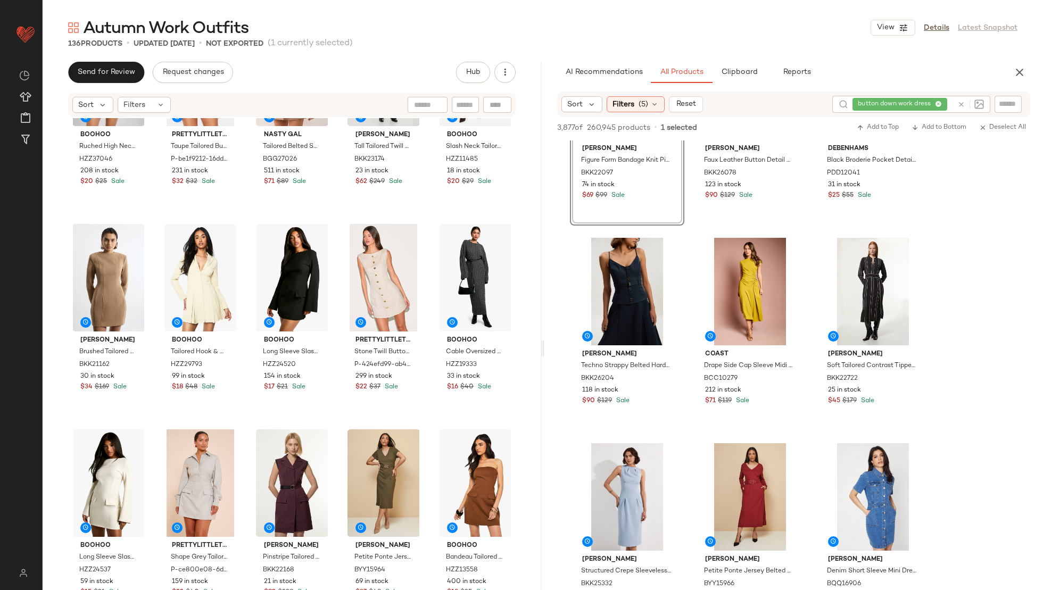
drag, startPoint x: 639, startPoint y: 275, endPoint x: 184, endPoint y: 1, distance: 531.2
click at [862, 334] on button "View" at bounding box center [873, 328] width 36 height 19
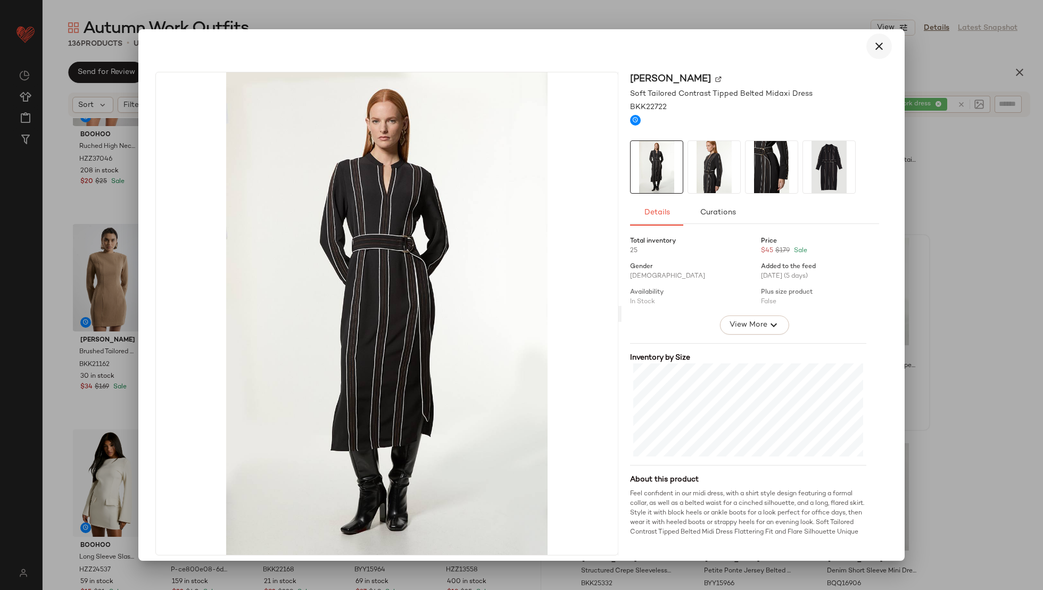
click at [873, 48] on icon "button" at bounding box center [879, 46] width 13 height 13
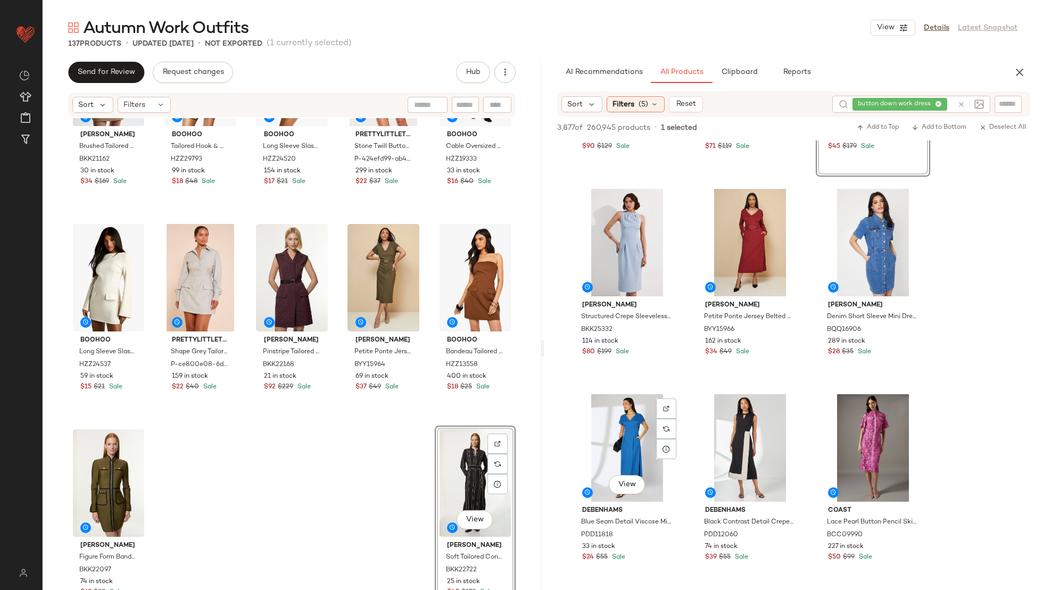
scroll to position [4074, 0]
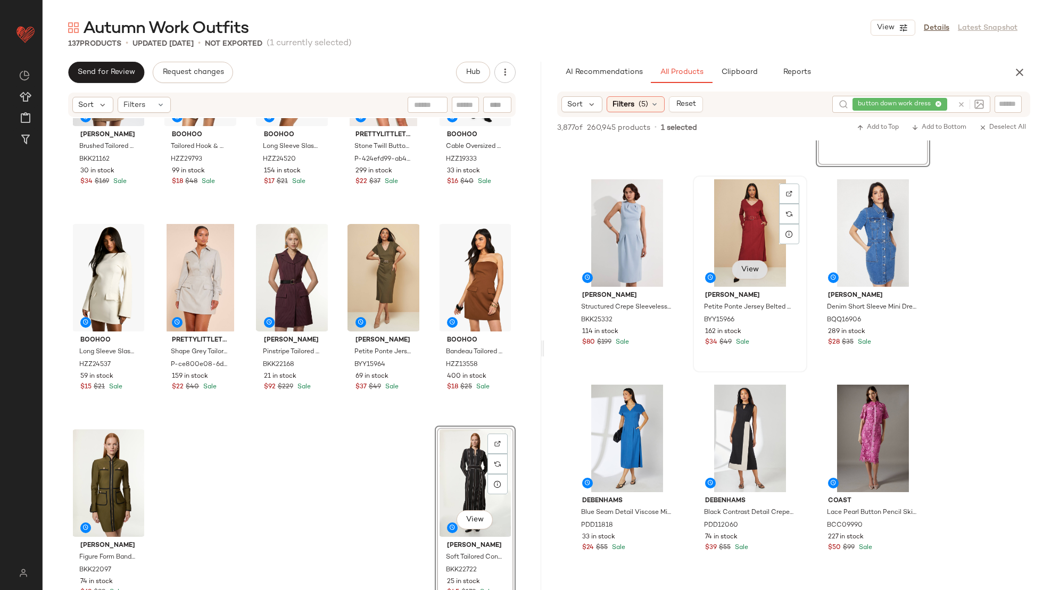
click at [750, 271] on span "View" at bounding box center [750, 270] width 18 height 9
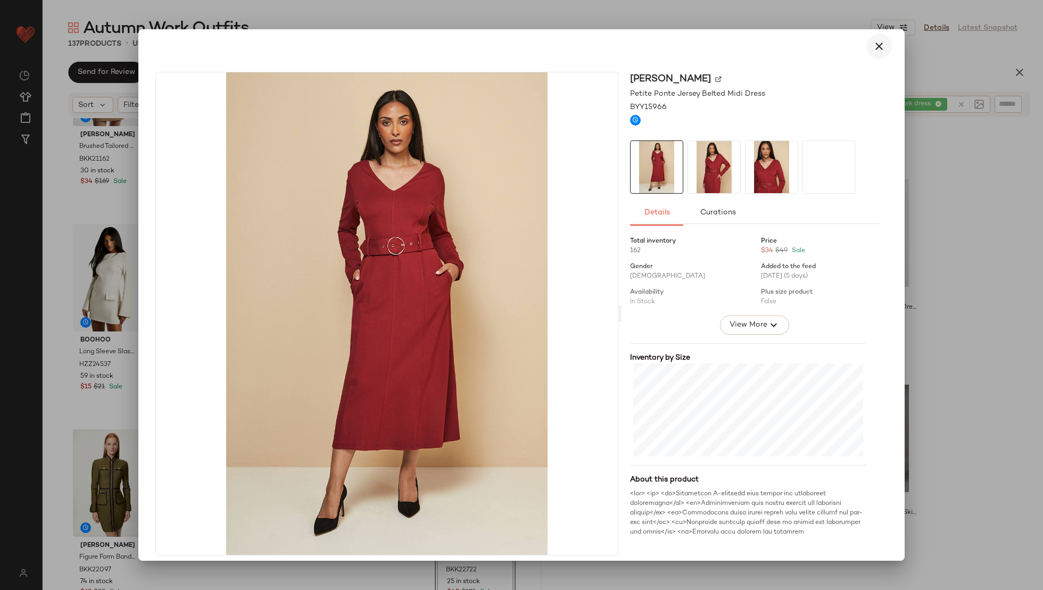
click at [866, 51] on button "button" at bounding box center [879, 47] width 26 height 26
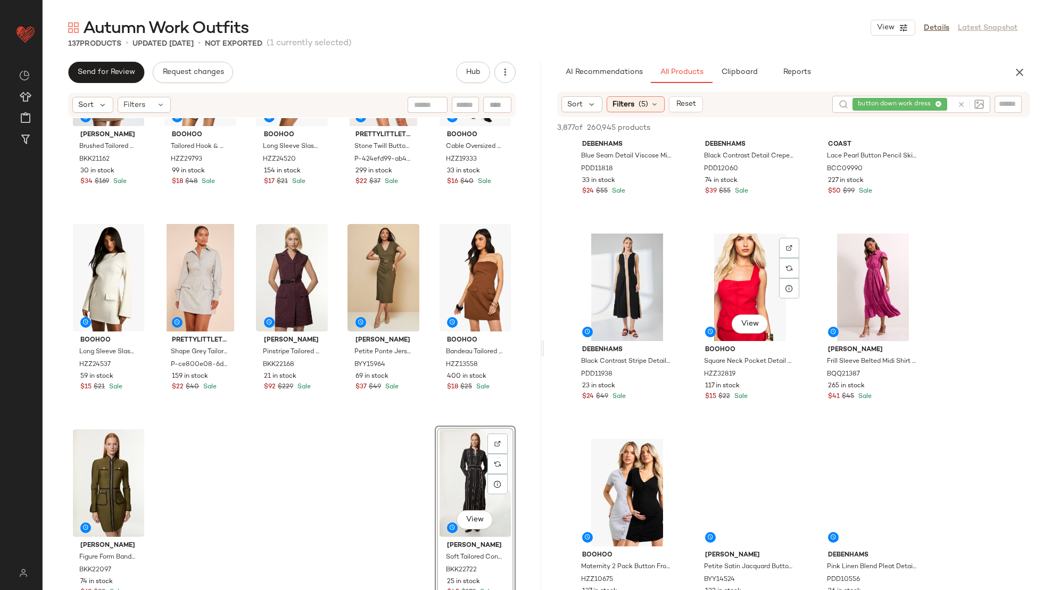
scroll to position [4433, 0]
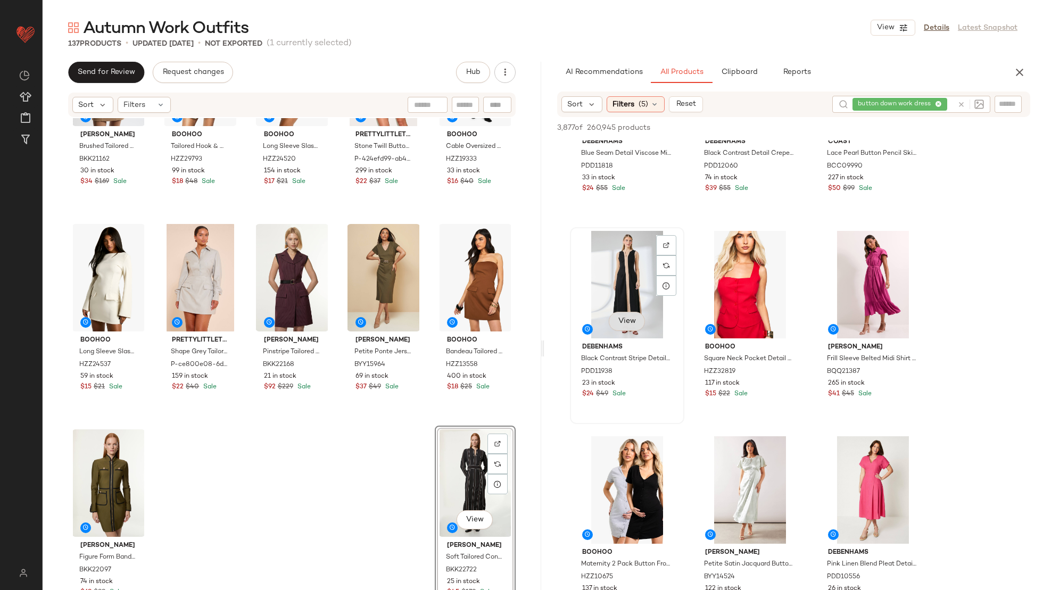
click at [623, 330] on button "View" at bounding box center [627, 321] width 36 height 19
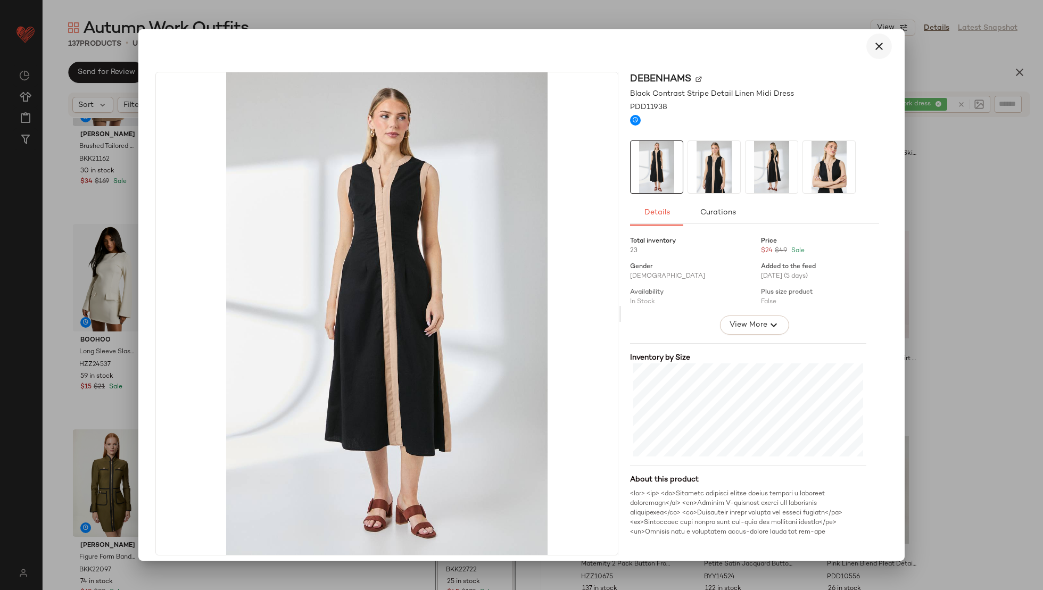
click at [873, 44] on icon "button" at bounding box center [879, 46] width 13 height 13
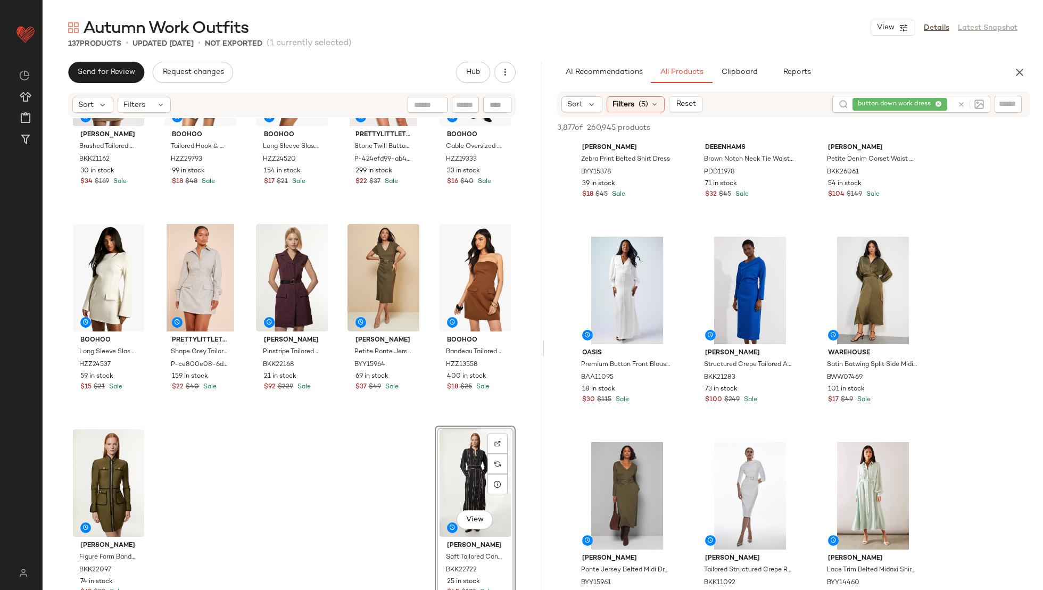
scroll to position [5053, 0]
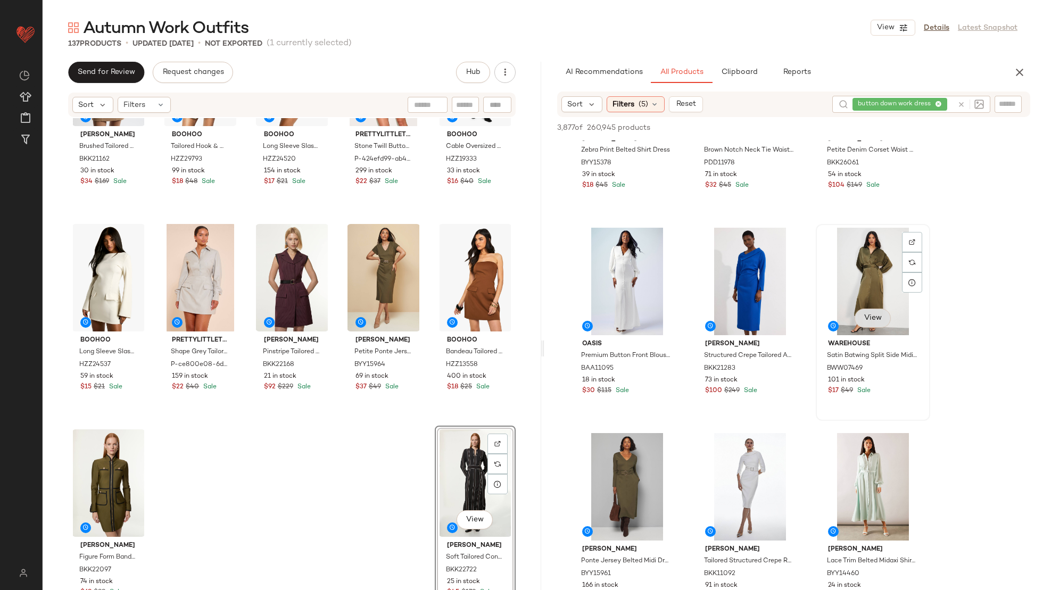
click at [870, 319] on span "View" at bounding box center [873, 318] width 18 height 9
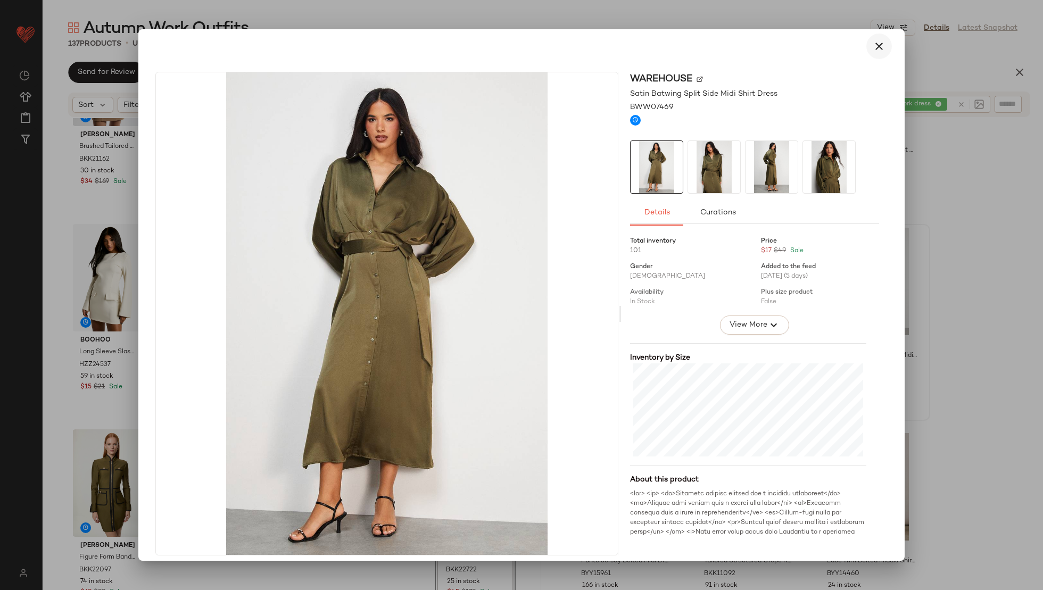
click at [866, 52] on button "button" at bounding box center [879, 47] width 26 height 26
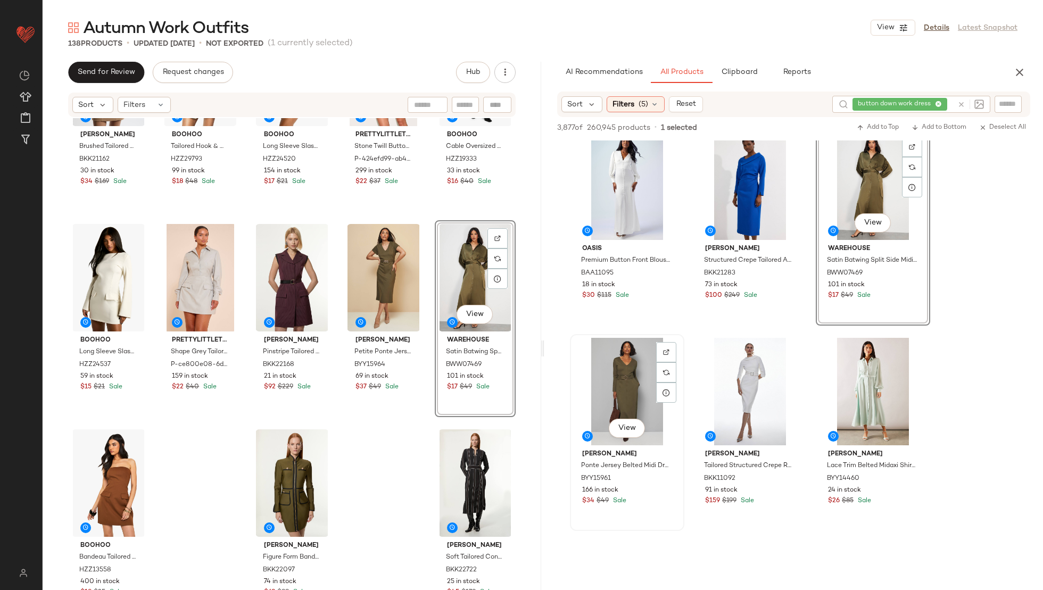
scroll to position [5152, 0]
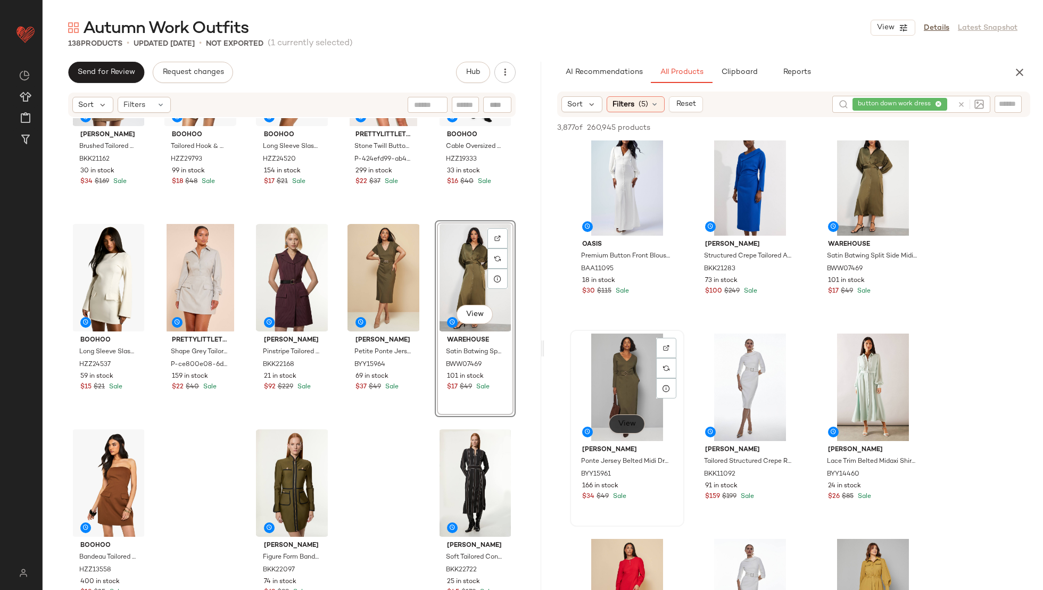
click at [626, 417] on button "View" at bounding box center [627, 424] width 36 height 19
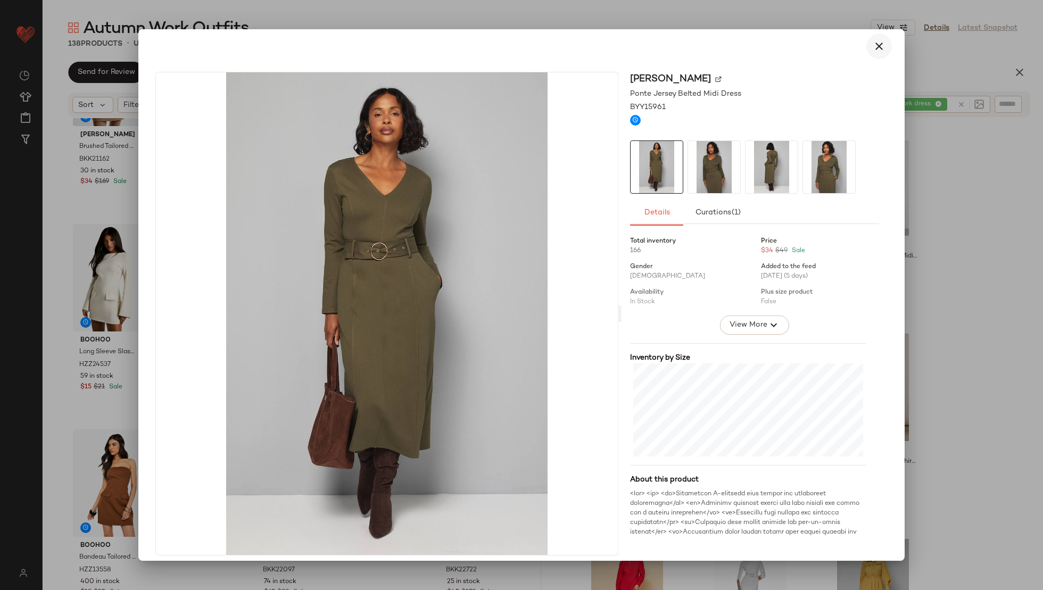
click at [876, 43] on icon "button" at bounding box center [879, 46] width 13 height 13
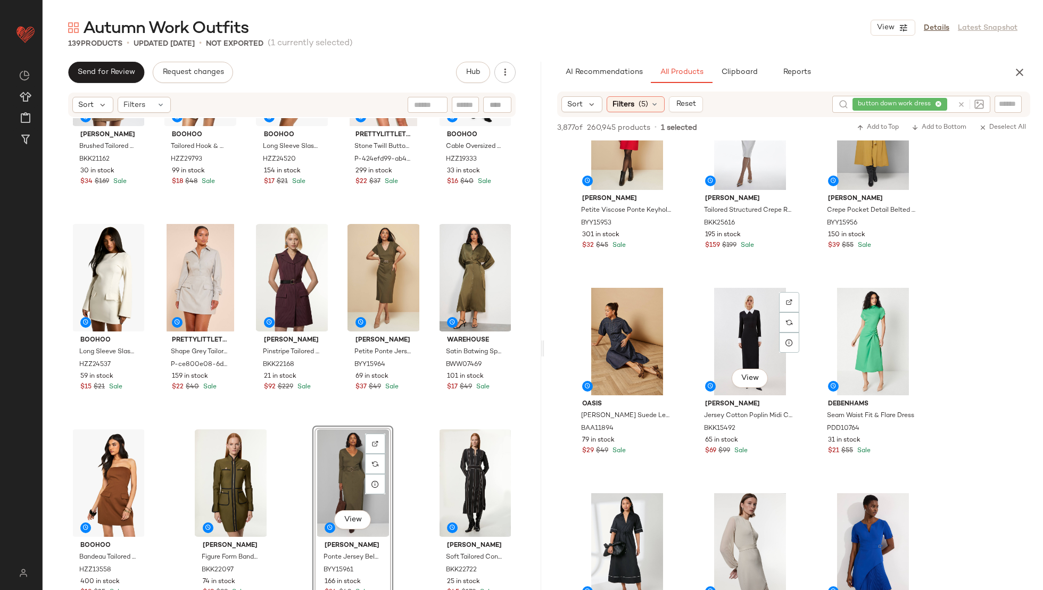
scroll to position [5696, 0]
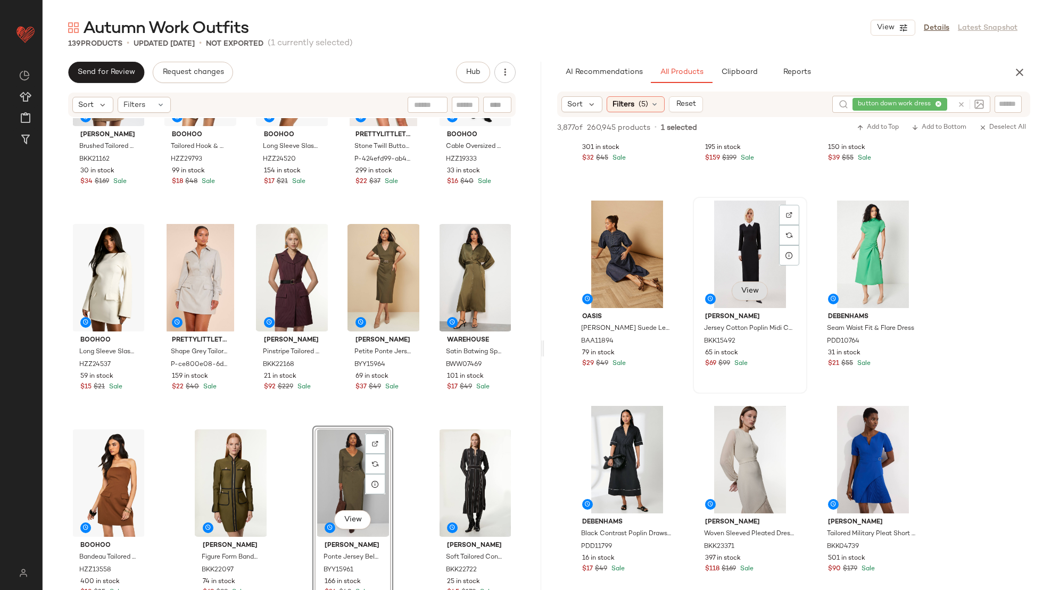
click at [753, 285] on button "View" at bounding box center [750, 291] width 36 height 19
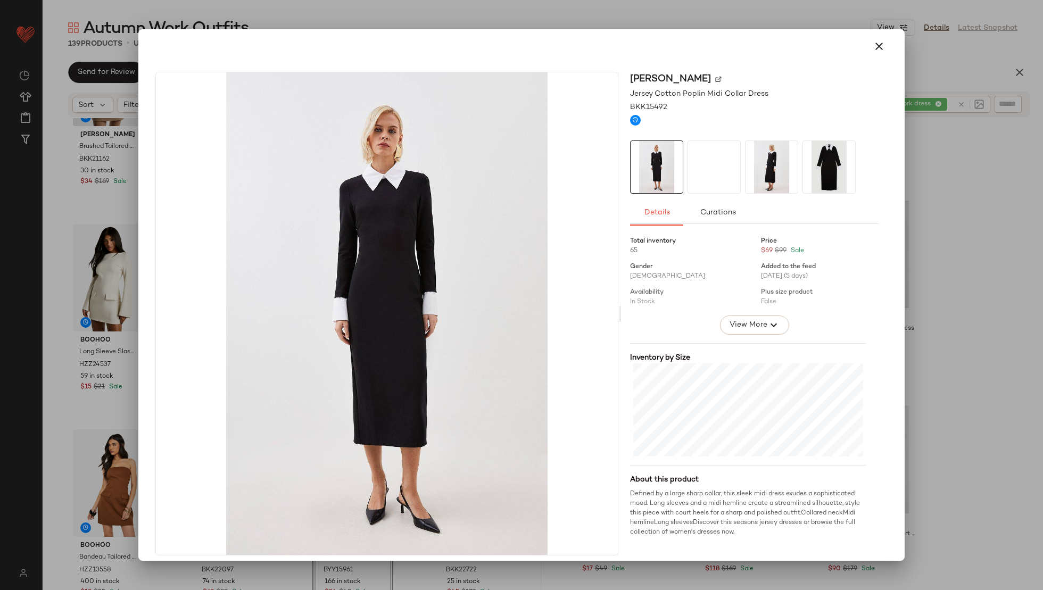
click at [705, 159] on img at bounding box center [714, 167] width 52 height 52
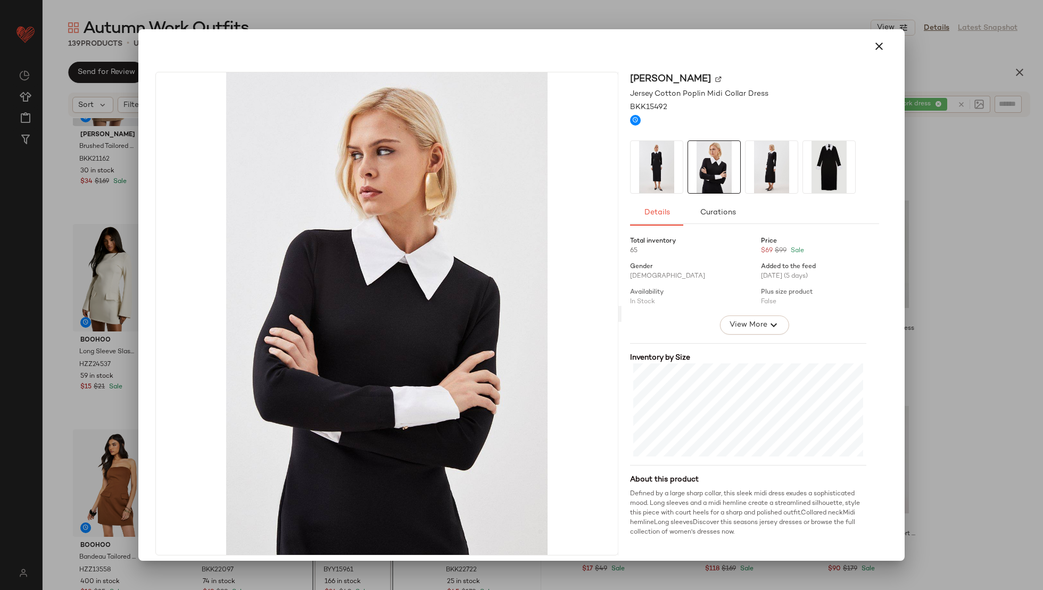
click at [753, 163] on img at bounding box center [772, 167] width 52 height 52
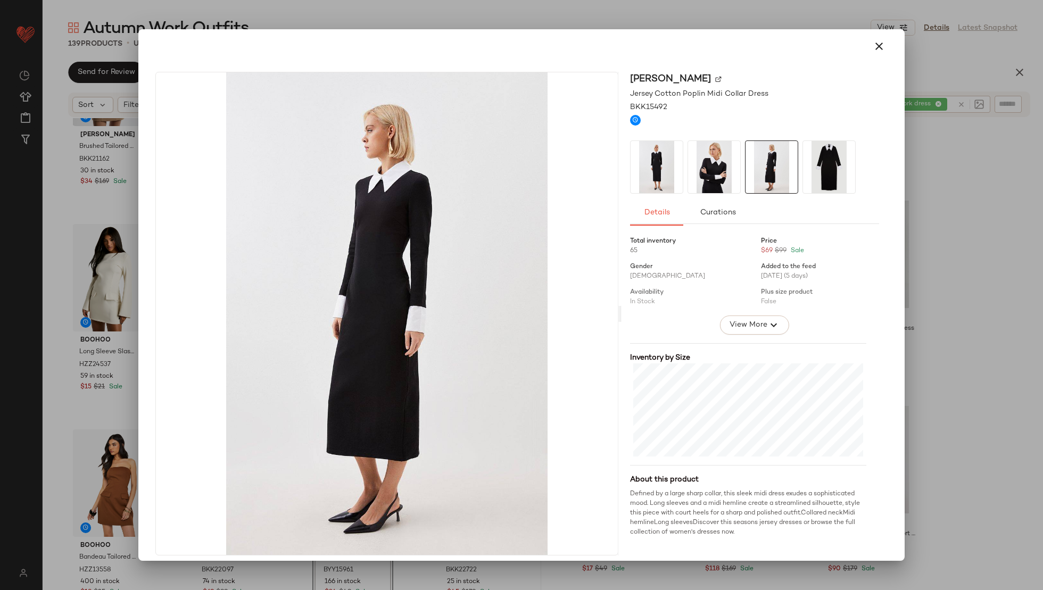
click at [805, 168] on img at bounding box center [829, 167] width 52 height 52
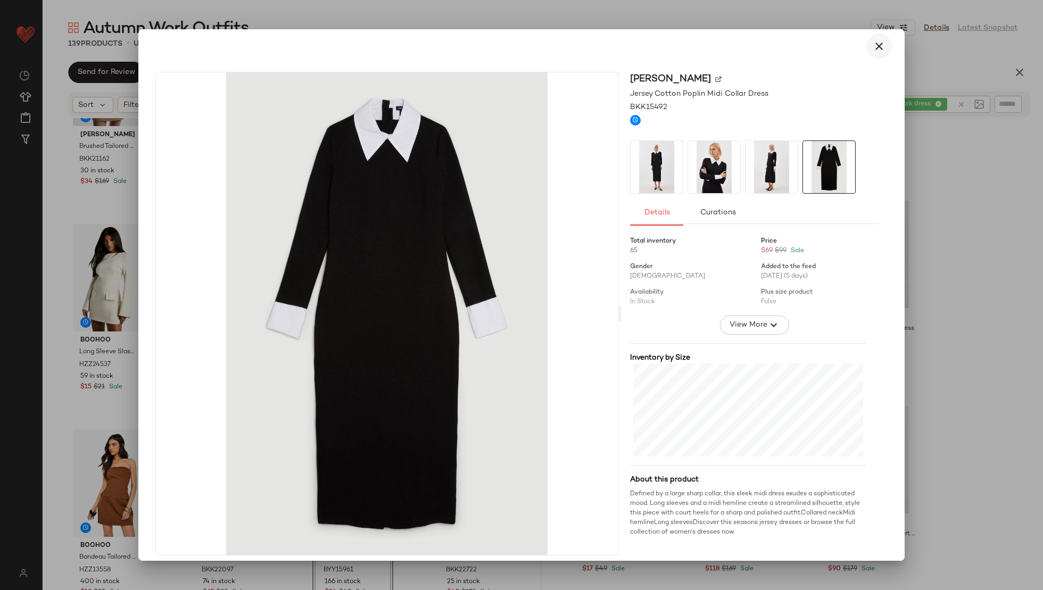
click at [873, 48] on icon "button" at bounding box center [879, 46] width 13 height 13
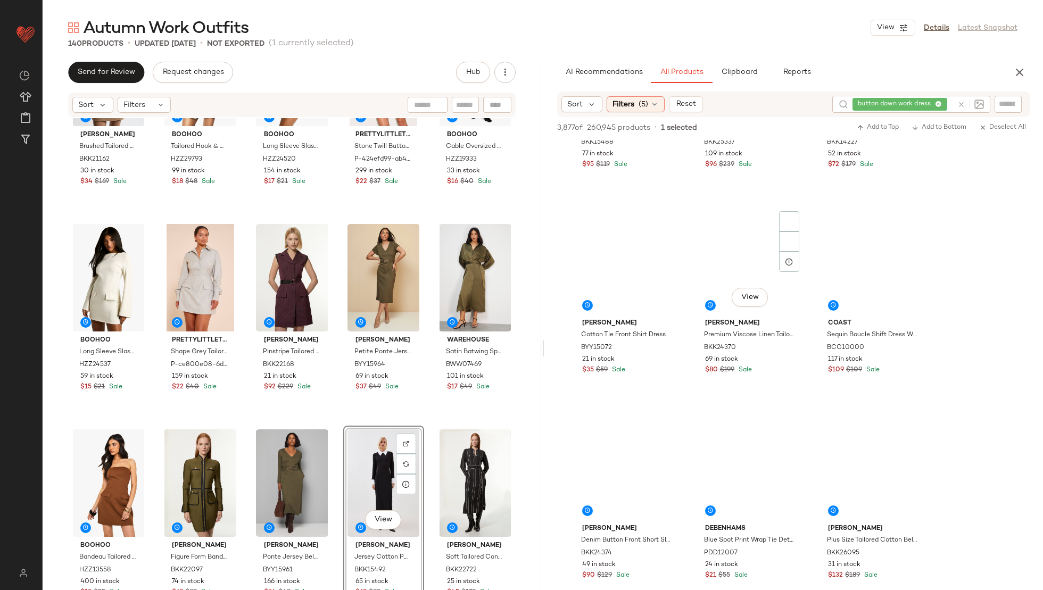
scroll to position [7423, 0]
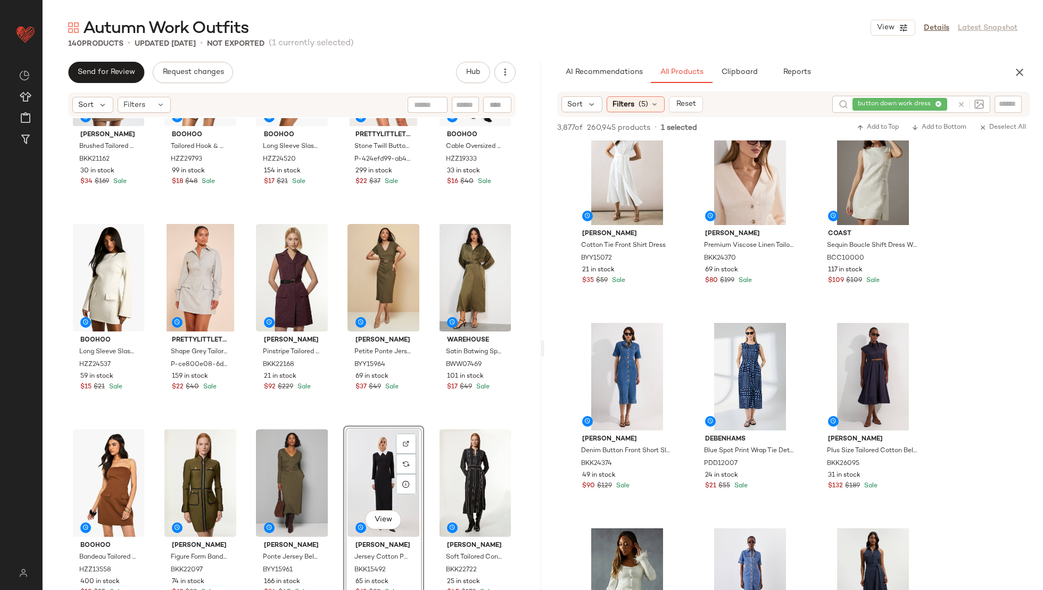
click at [950, 106] on input "text" at bounding box center [952, 104] width 4 height 11
type input "******"
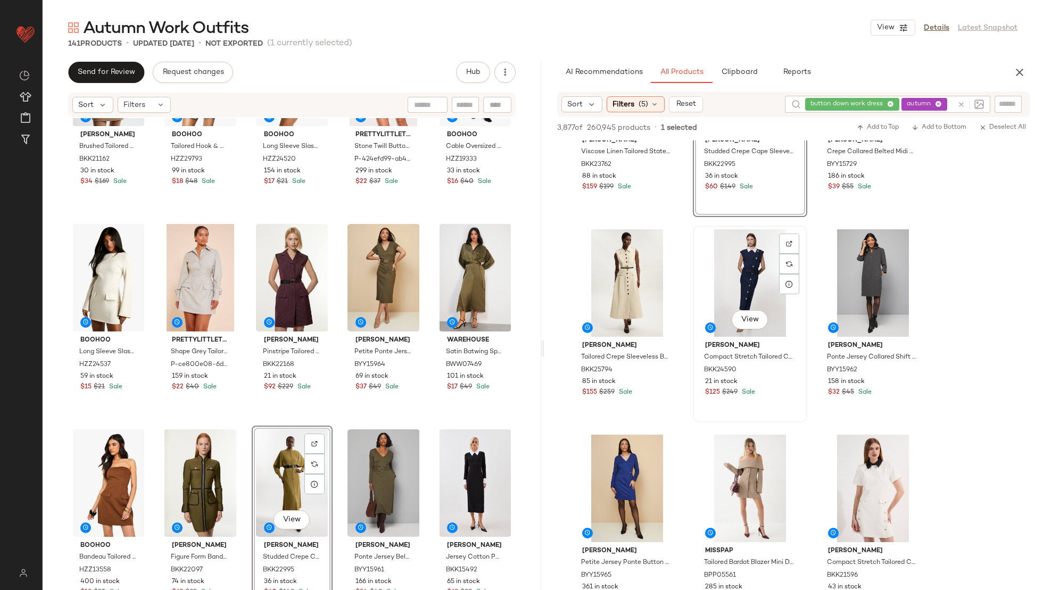
scroll to position [121, 0]
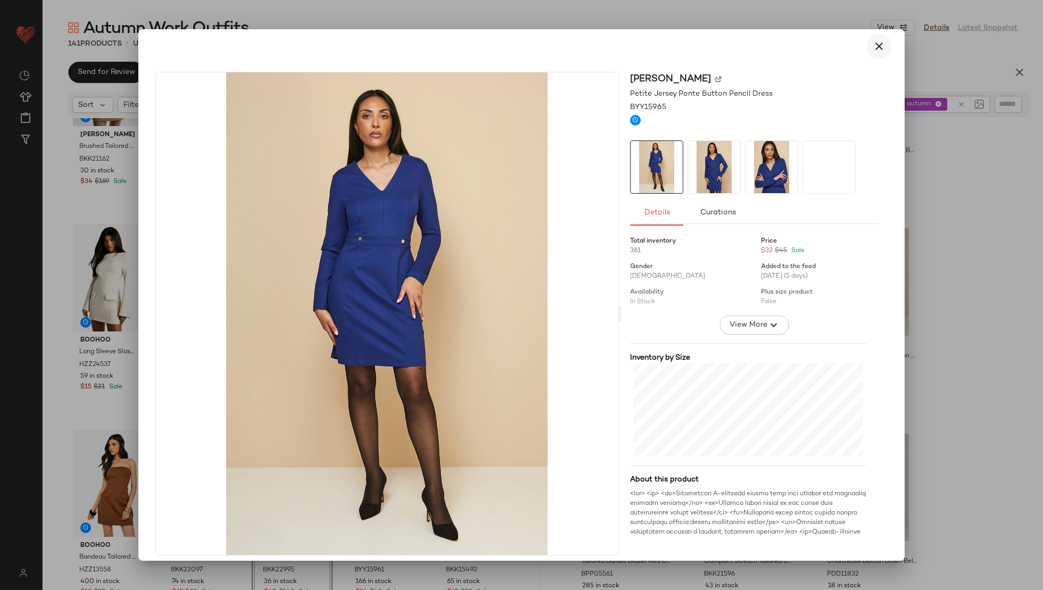
click at [878, 42] on icon "button" at bounding box center [879, 46] width 13 height 13
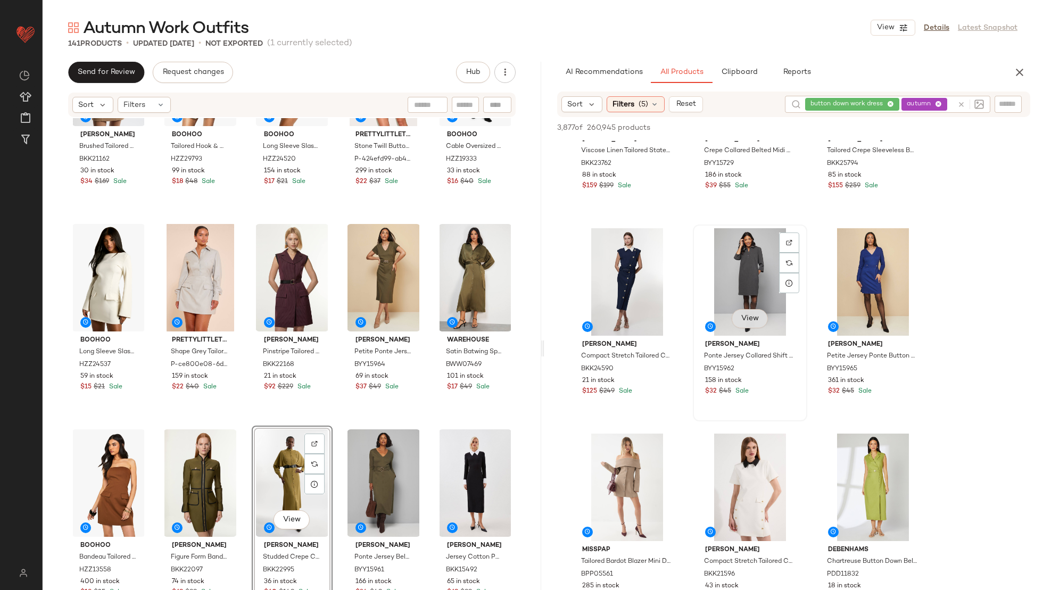
click at [748, 314] on button "View" at bounding box center [750, 318] width 36 height 19
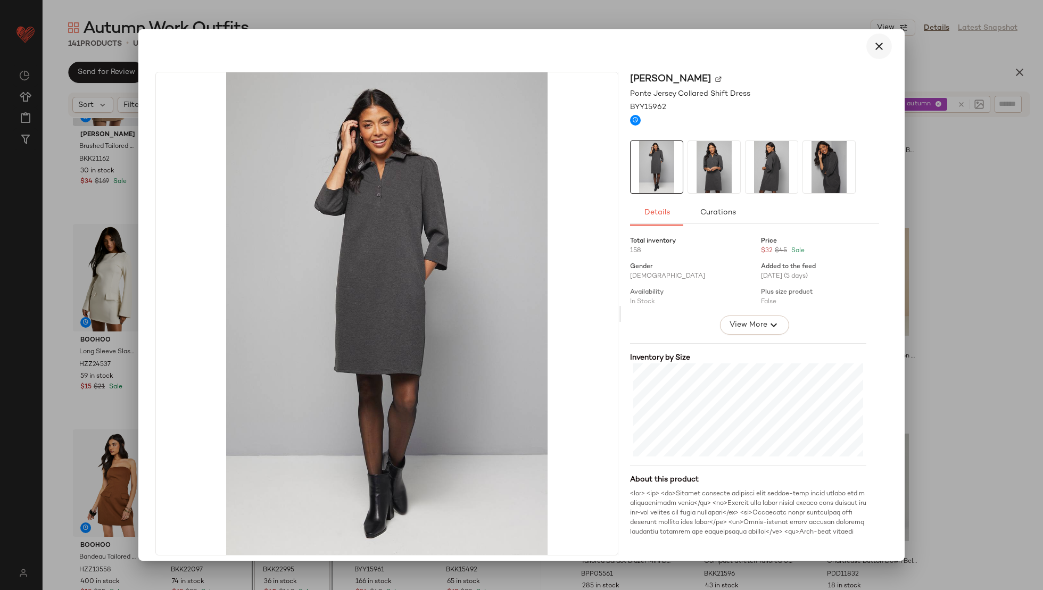
click at [876, 45] on icon "button" at bounding box center [879, 46] width 13 height 13
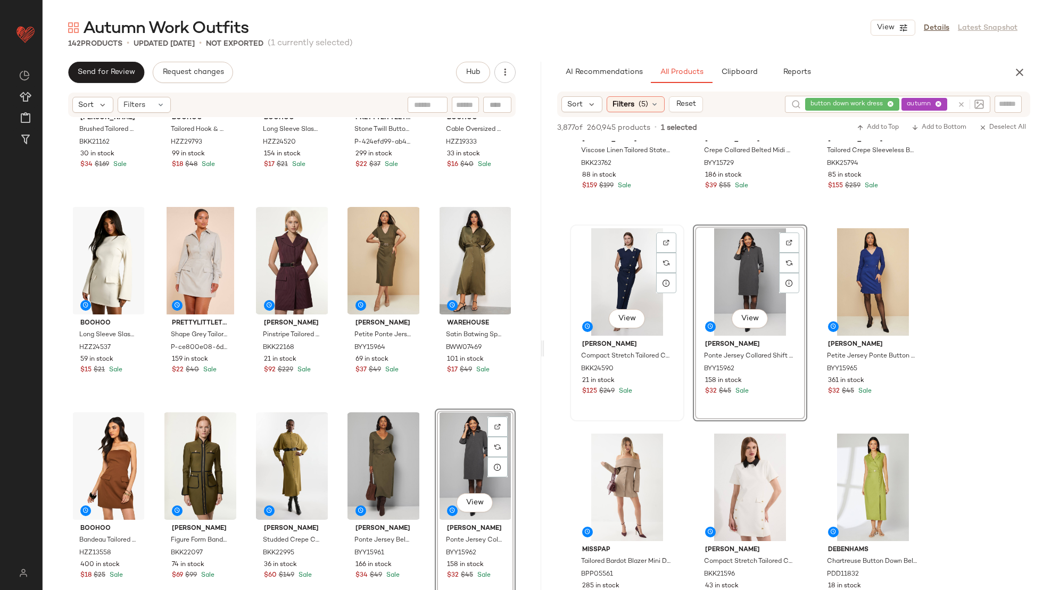
scroll to position [0, 0]
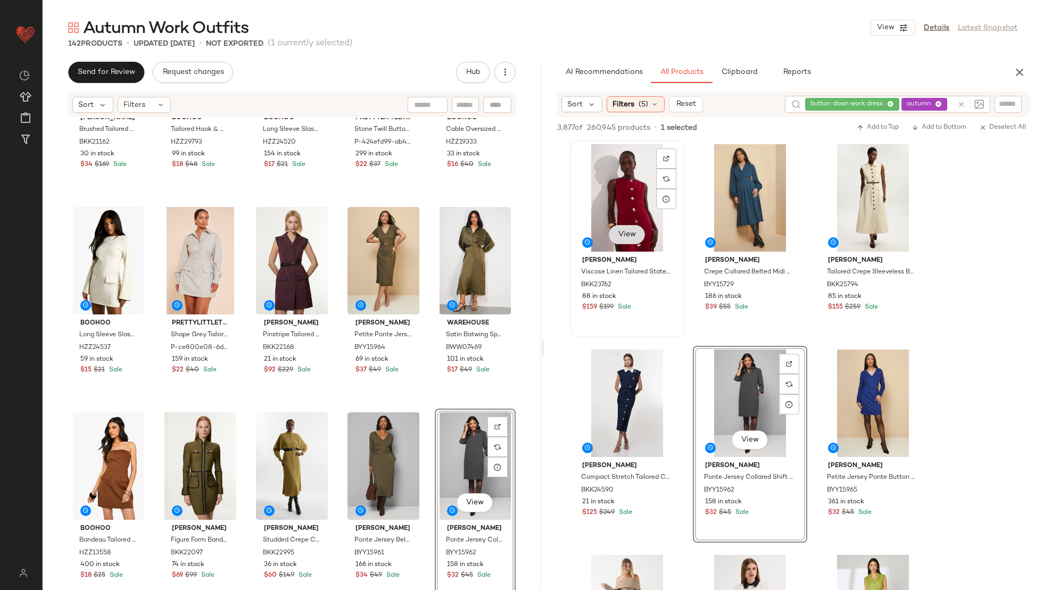
click at [633, 233] on span "View" at bounding box center [627, 234] width 18 height 9
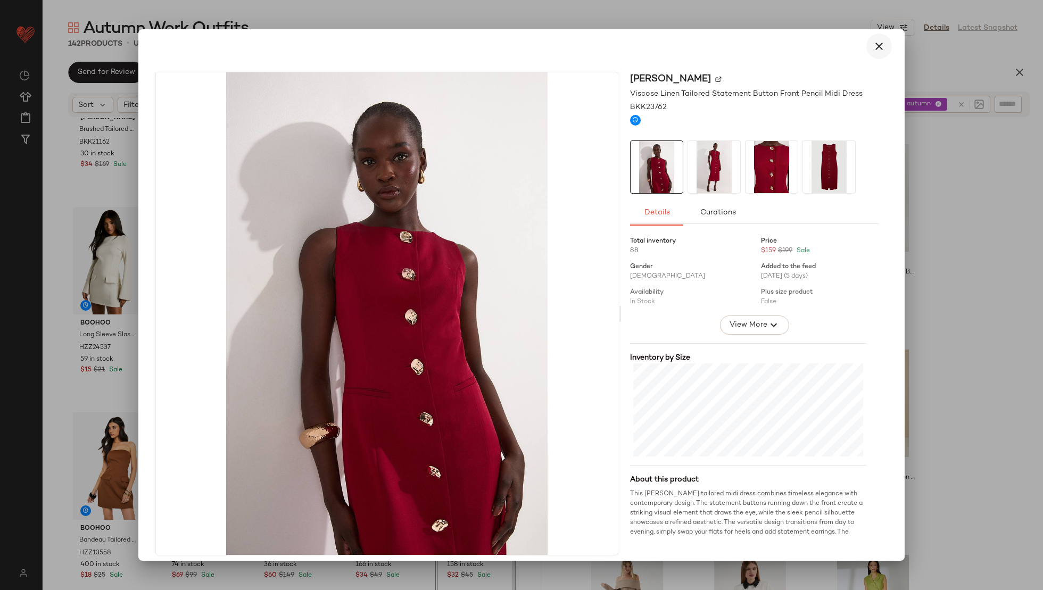
click at [873, 52] on icon "button" at bounding box center [879, 46] width 13 height 13
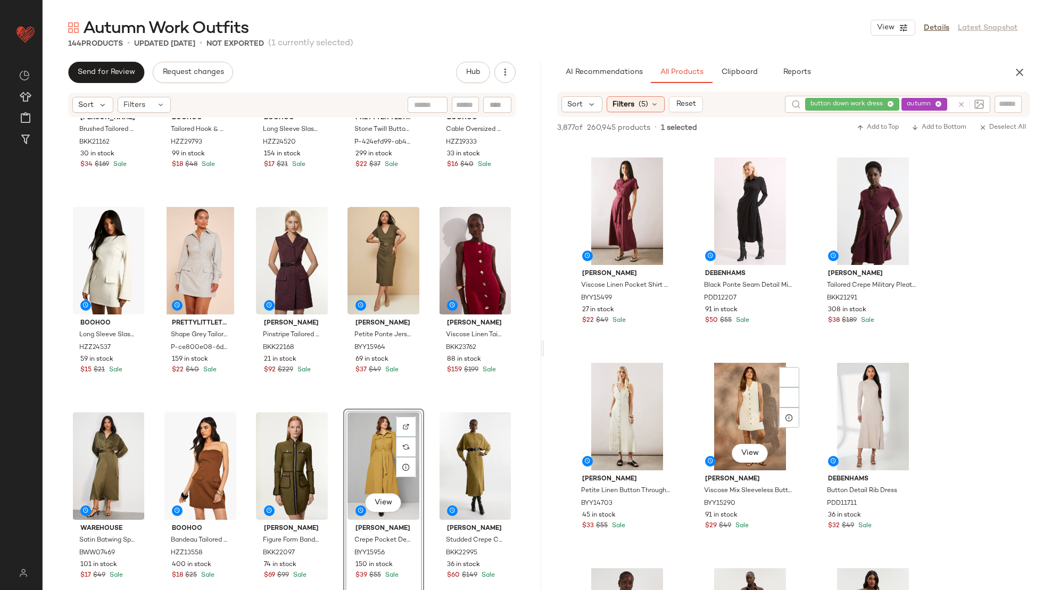
scroll to position [1025, 0]
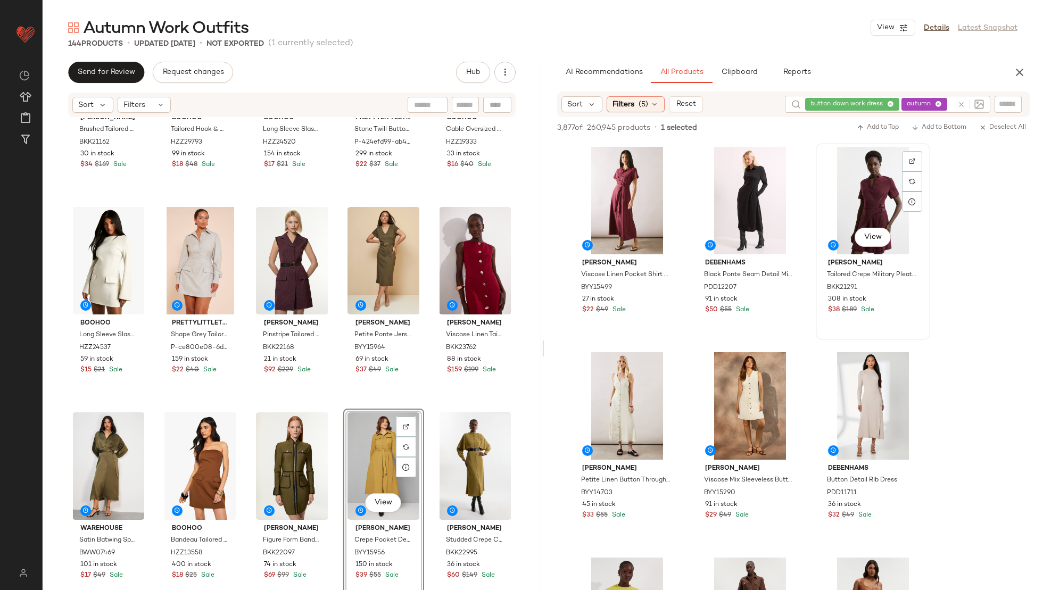
click at [877, 189] on div "View" at bounding box center [873, 201] width 107 height 108
drag, startPoint x: 877, startPoint y: 189, endPoint x: 268, endPoint y: 458, distance: 666.1
click at [253, 464] on div "Send for Review Request changes Hub Sort Filters [PERSON_NAME] Brushed Tailored…" at bounding box center [543, 348] width 1001 height 573
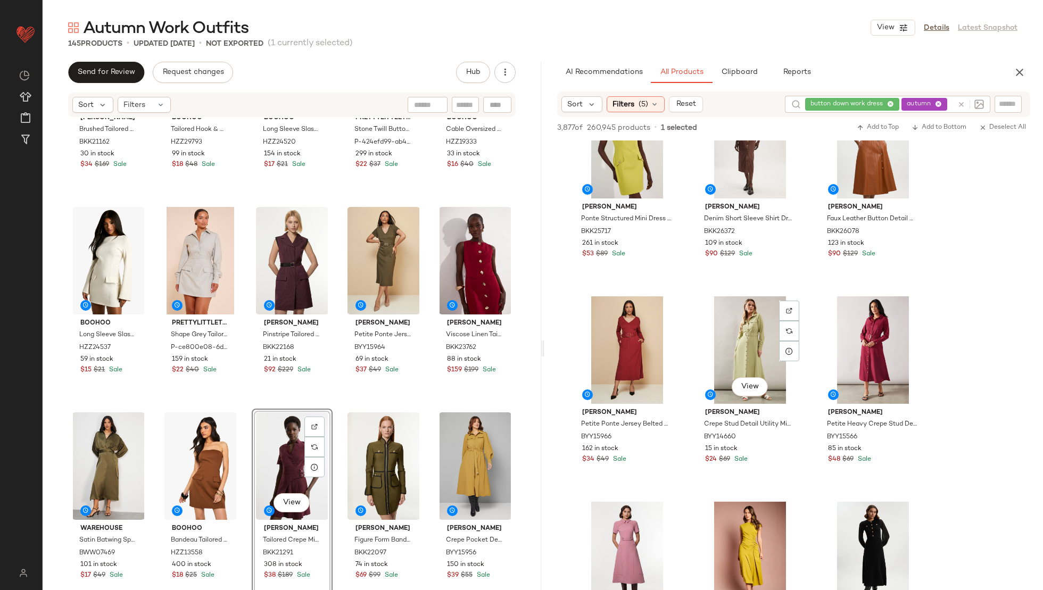
scroll to position [1504, 0]
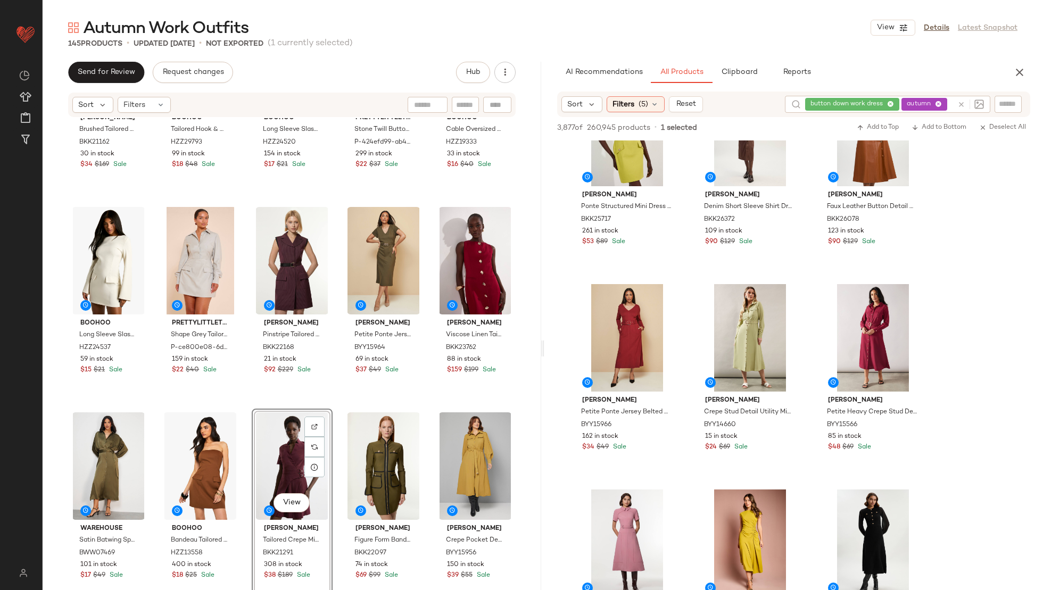
click at [888, 105] on span "button down work dress" at bounding box center [852, 104] width 95 height 13
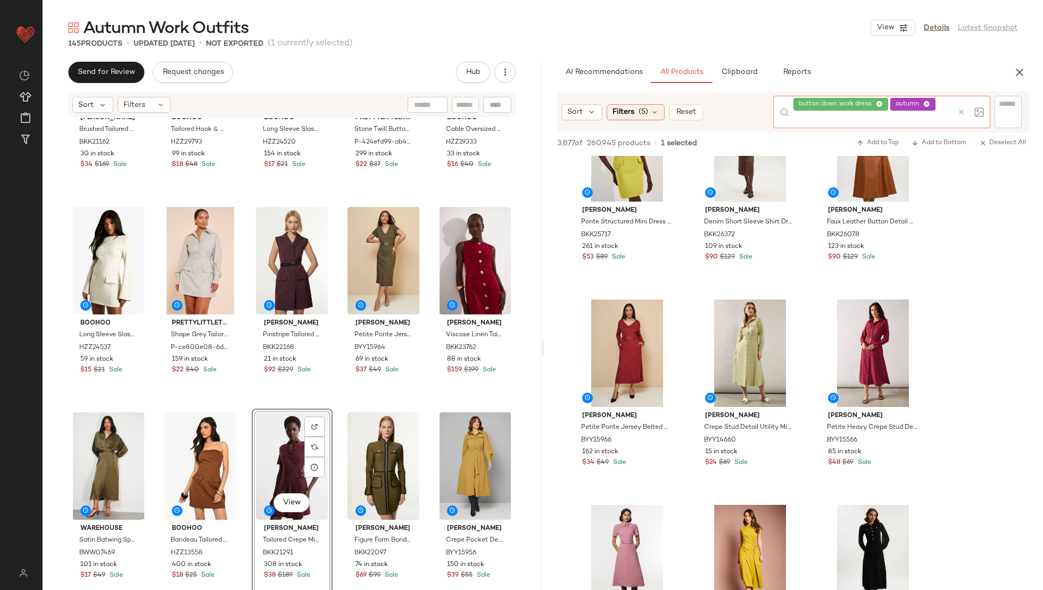
click at [880, 102] on icon at bounding box center [879, 104] width 7 height 7
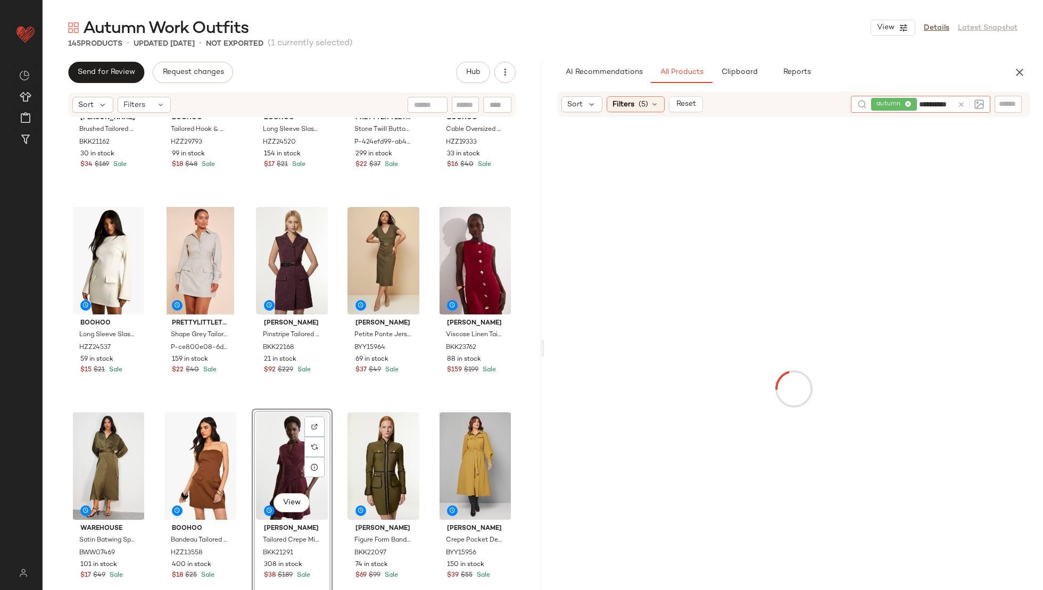
type input "**********"
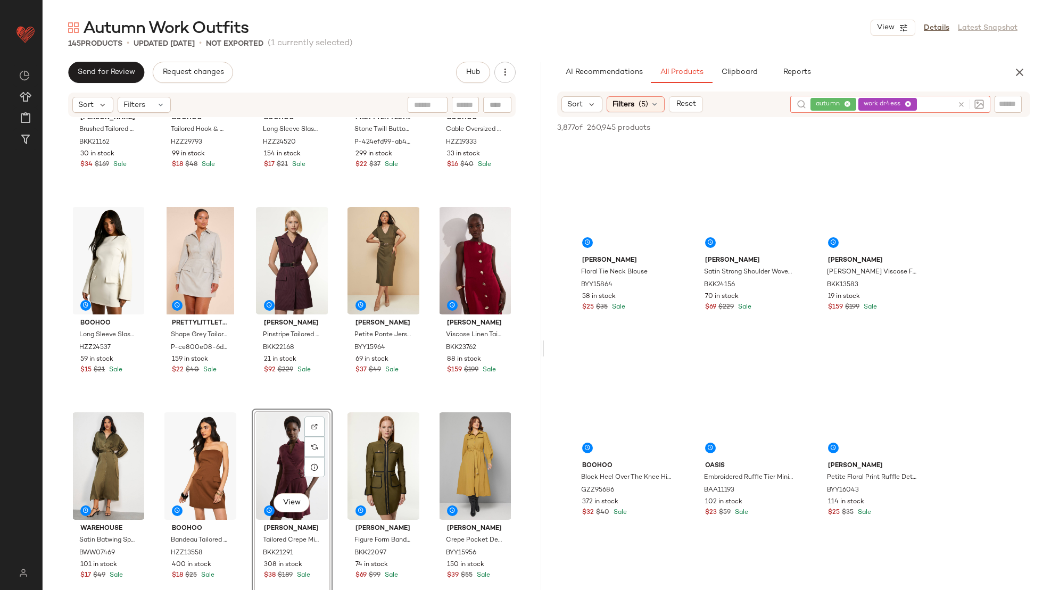
scroll to position [0, 0]
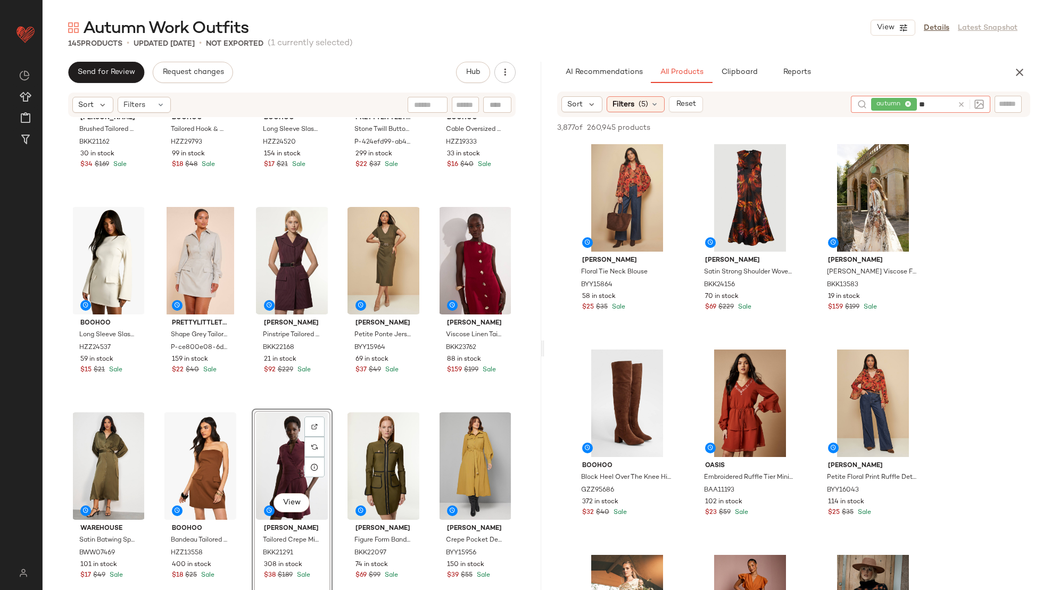
type input "*"
type input "**********"
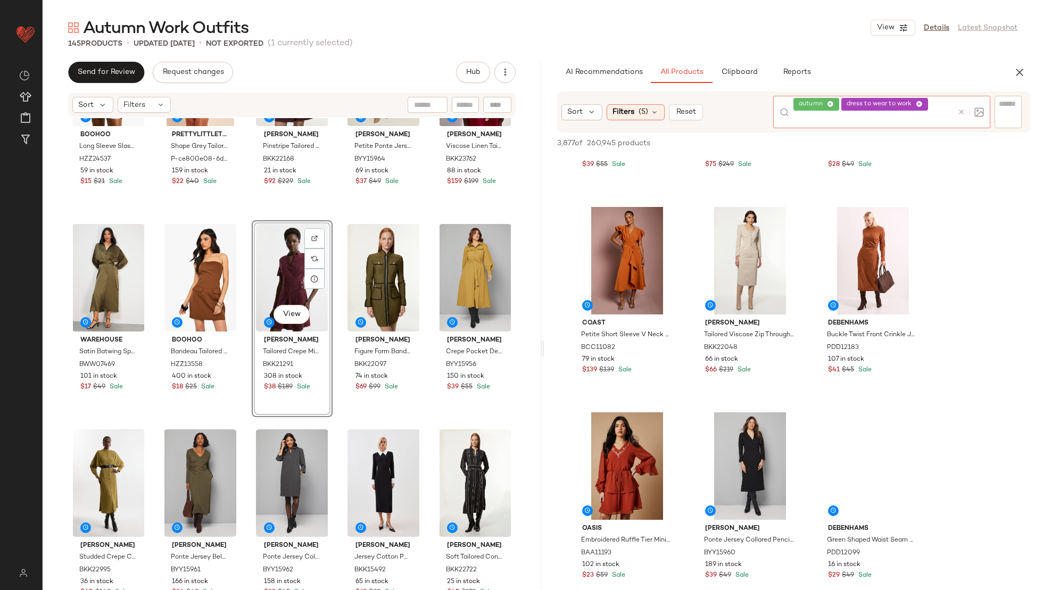
scroll to position [573, 0]
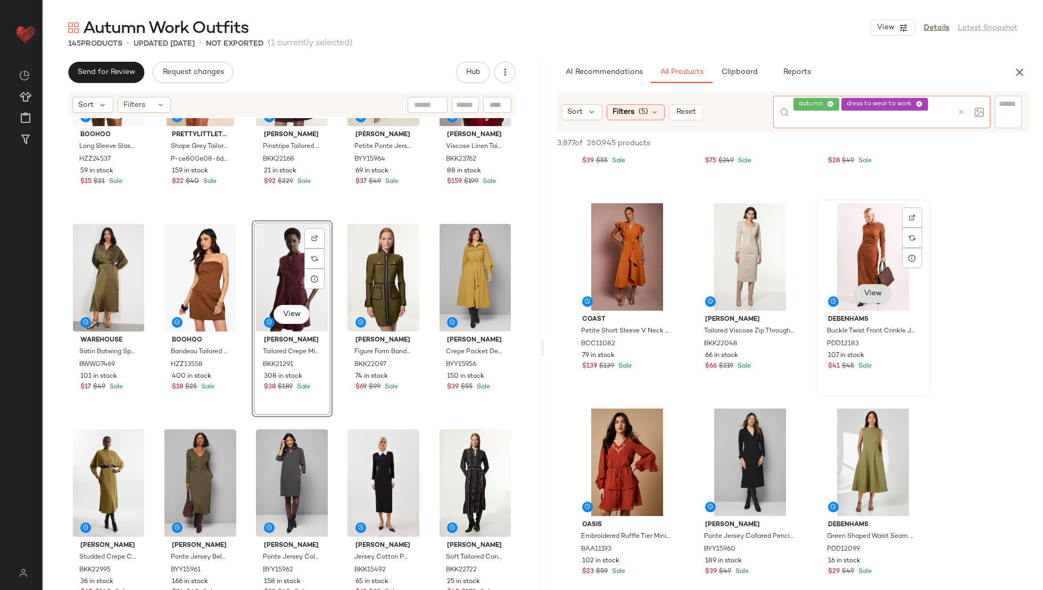
click at [877, 296] on div "View Debenhams Buckle Twist Front Crinkle Jersey Midi Dress PDD12183 107 in sto…" at bounding box center [873, 298] width 112 height 195
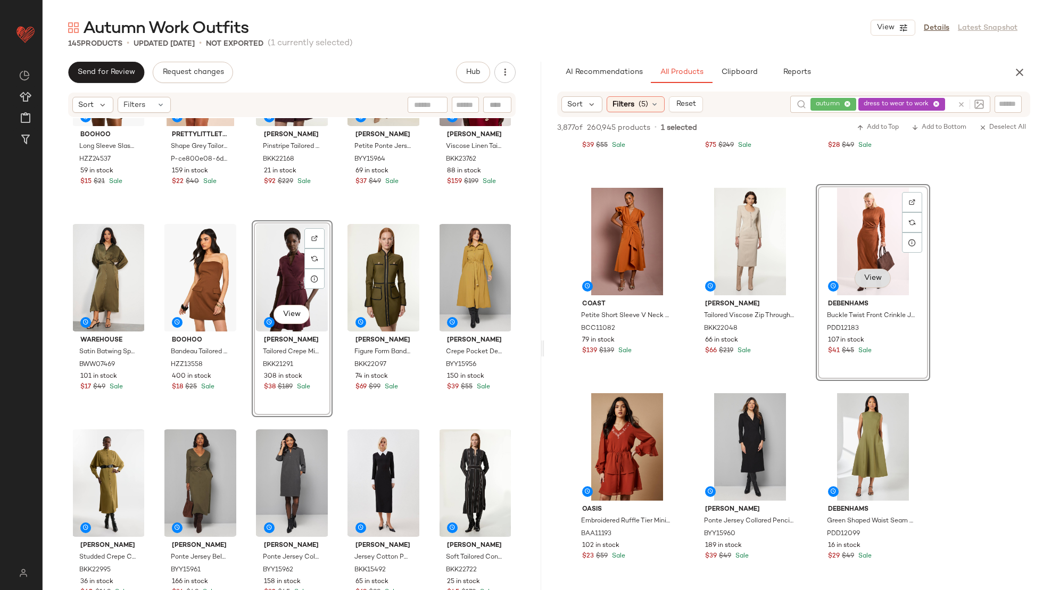
click at [869, 276] on span "View" at bounding box center [873, 278] width 18 height 9
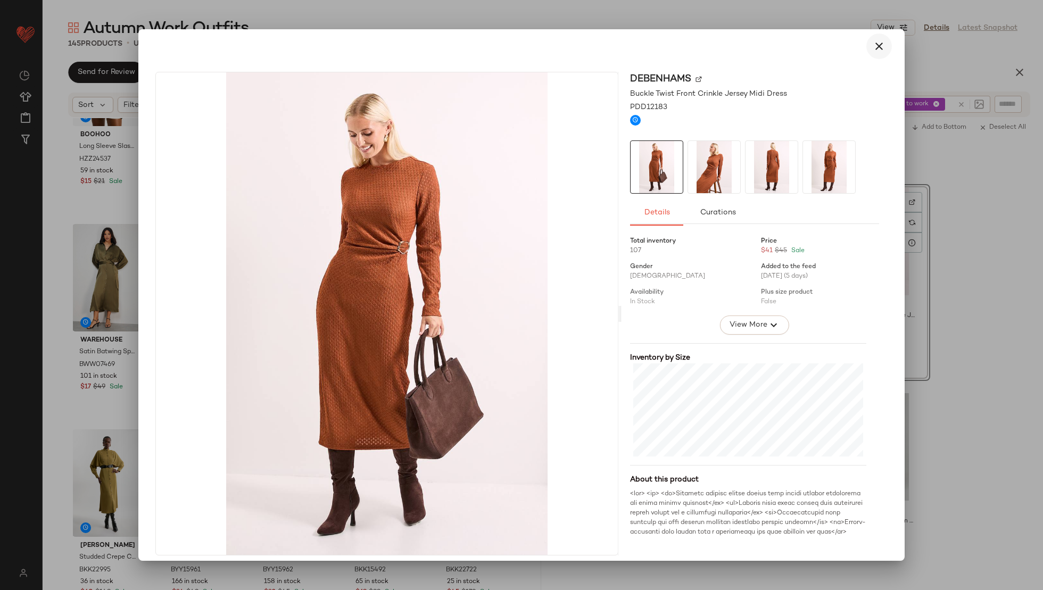
click at [873, 49] on icon "button" at bounding box center [879, 46] width 13 height 13
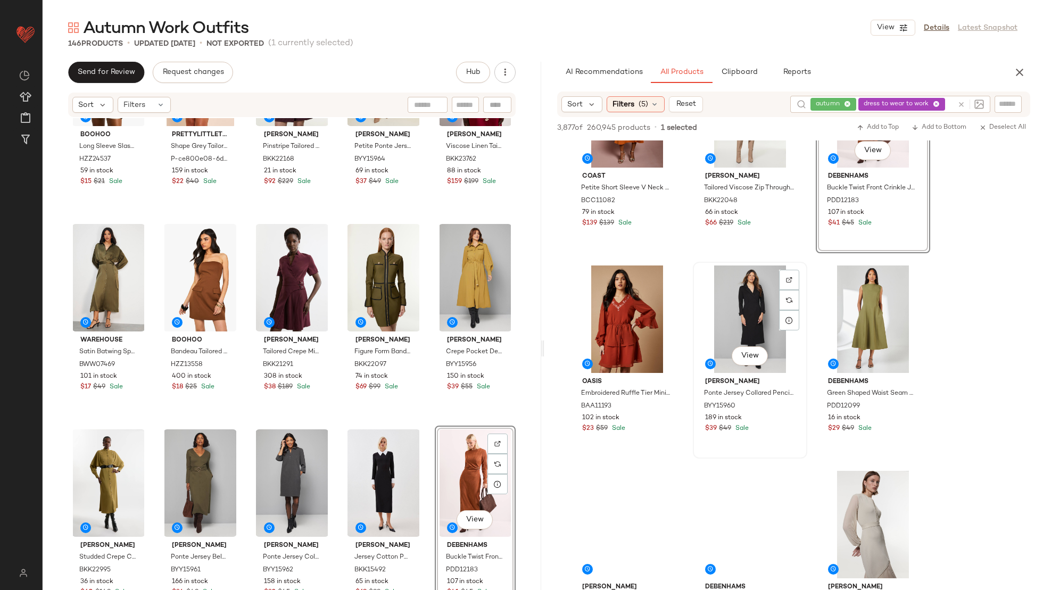
scroll to position [763, 0]
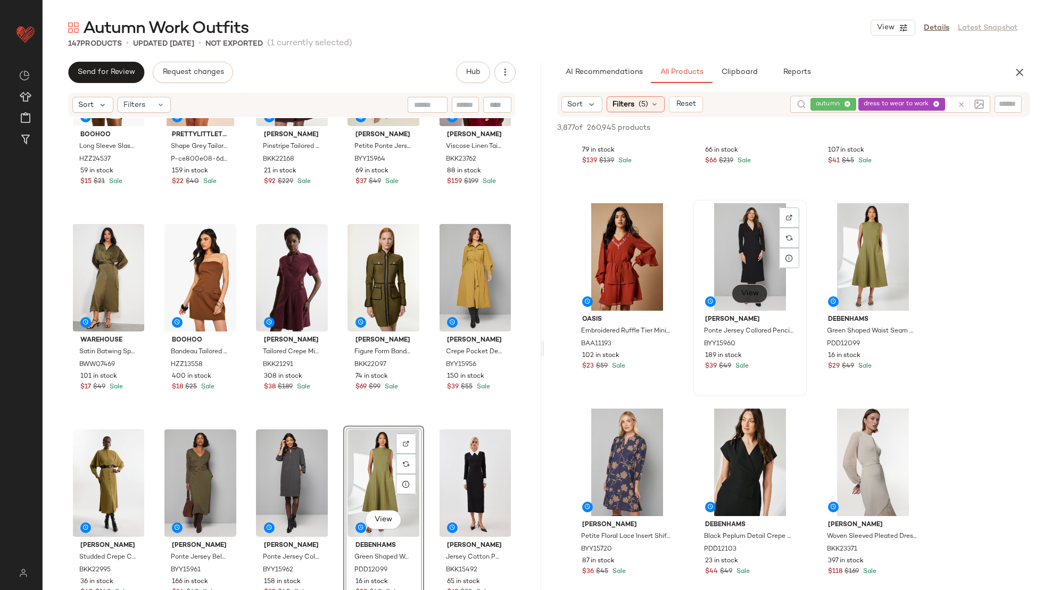
click at [749, 295] on span "View" at bounding box center [750, 294] width 18 height 9
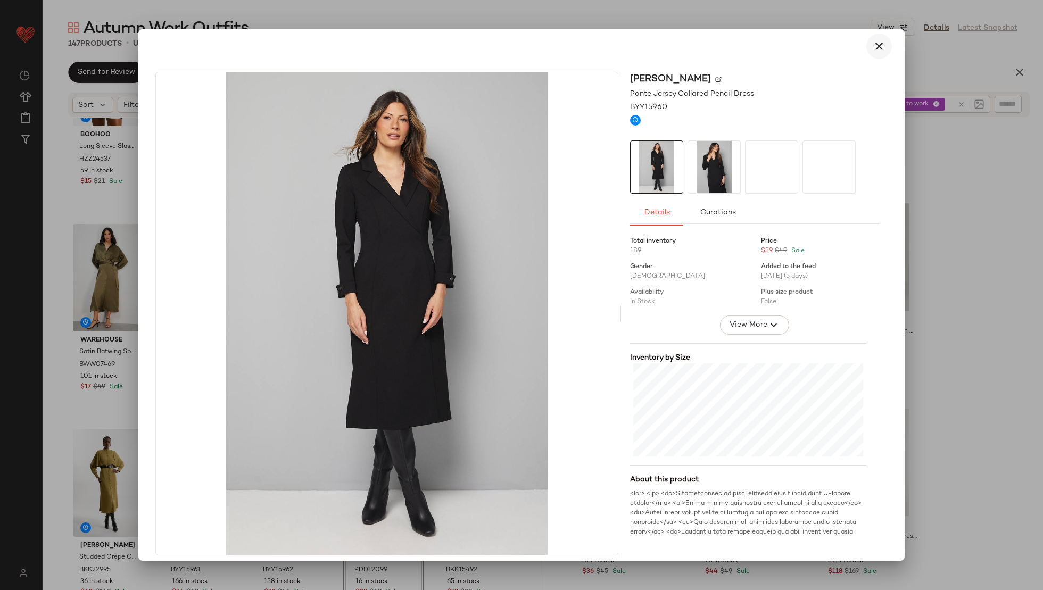
click at [873, 49] on icon "button" at bounding box center [879, 46] width 13 height 13
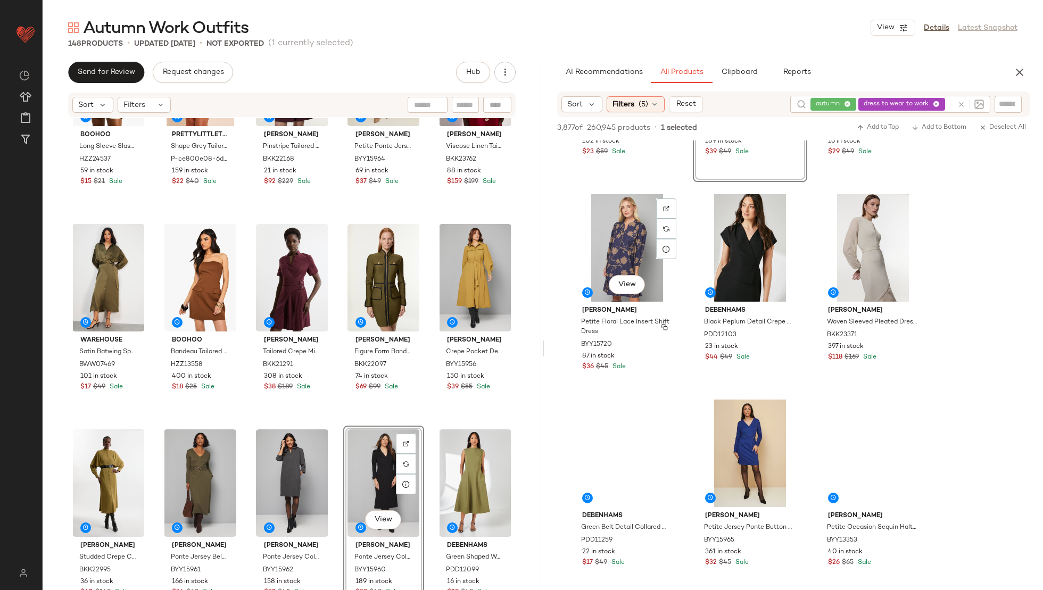
scroll to position [1018, 0]
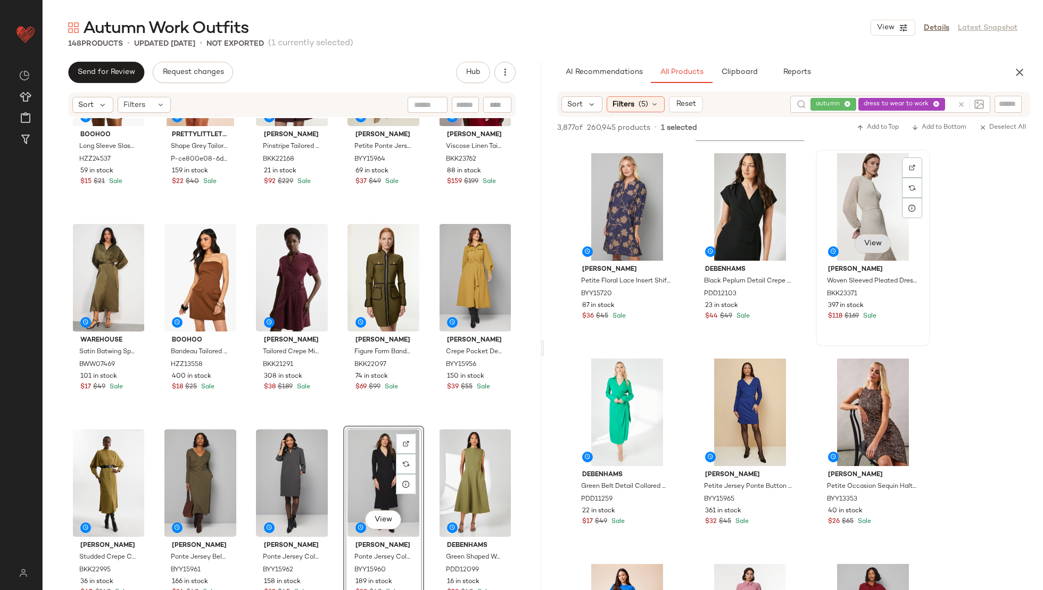
click at [872, 243] on span "View" at bounding box center [873, 244] width 18 height 9
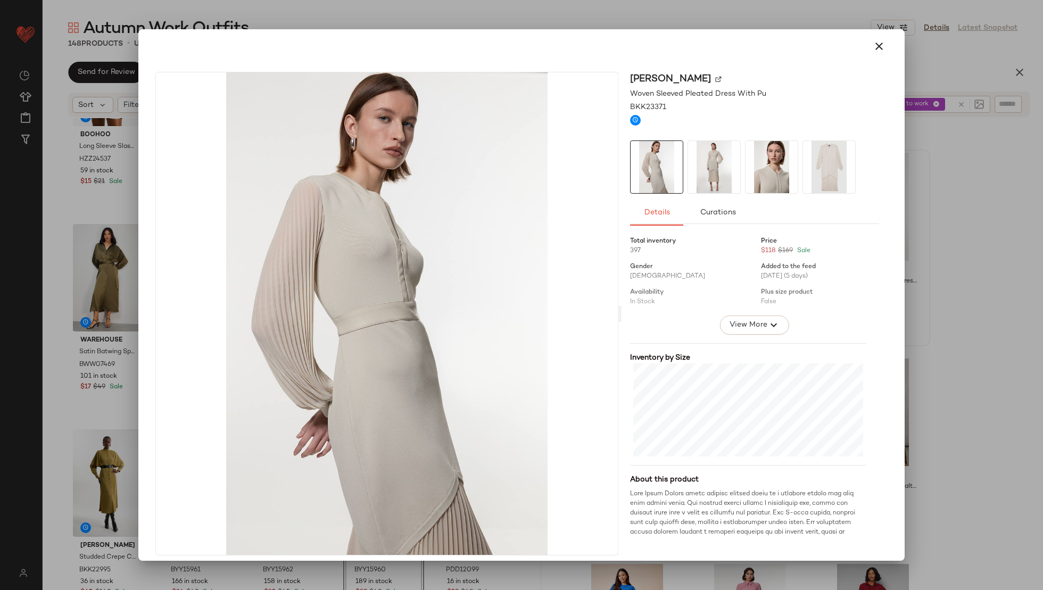
click at [700, 163] on img at bounding box center [714, 167] width 52 height 52
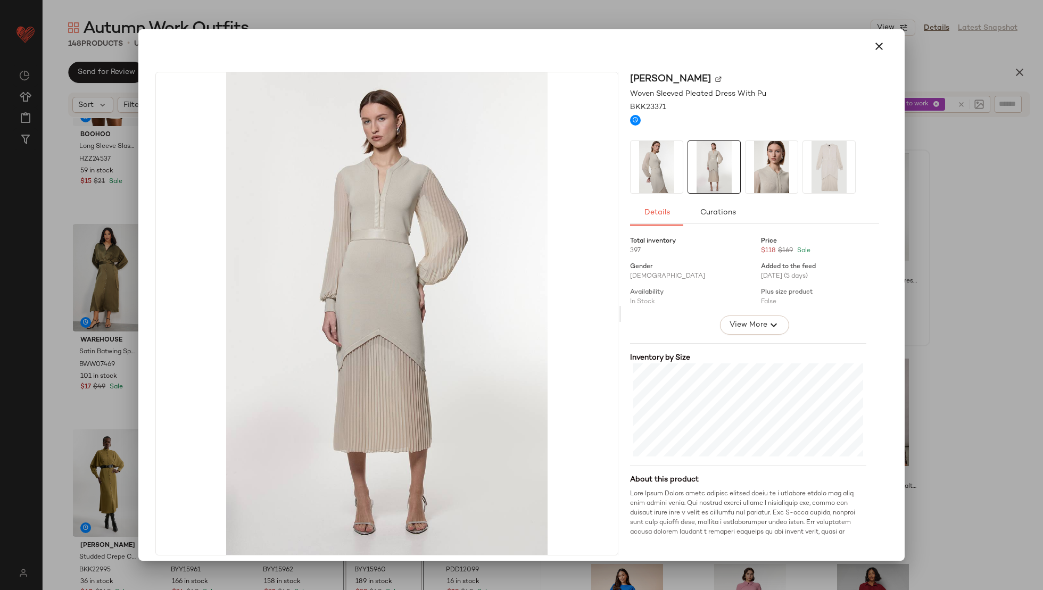
click at [760, 167] on img at bounding box center [772, 167] width 52 height 52
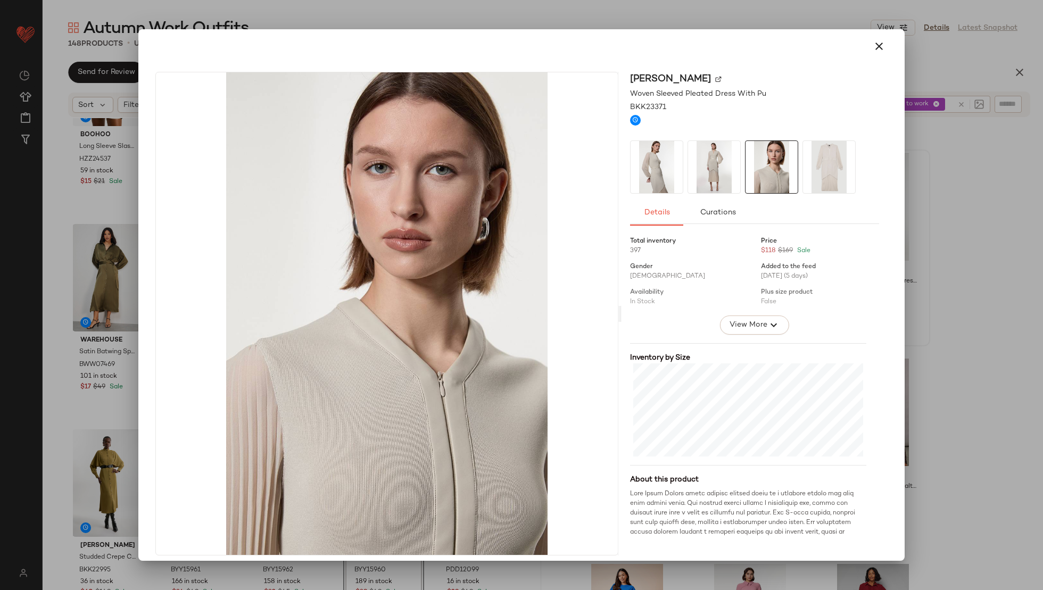
click at [804, 167] on img at bounding box center [829, 167] width 52 height 52
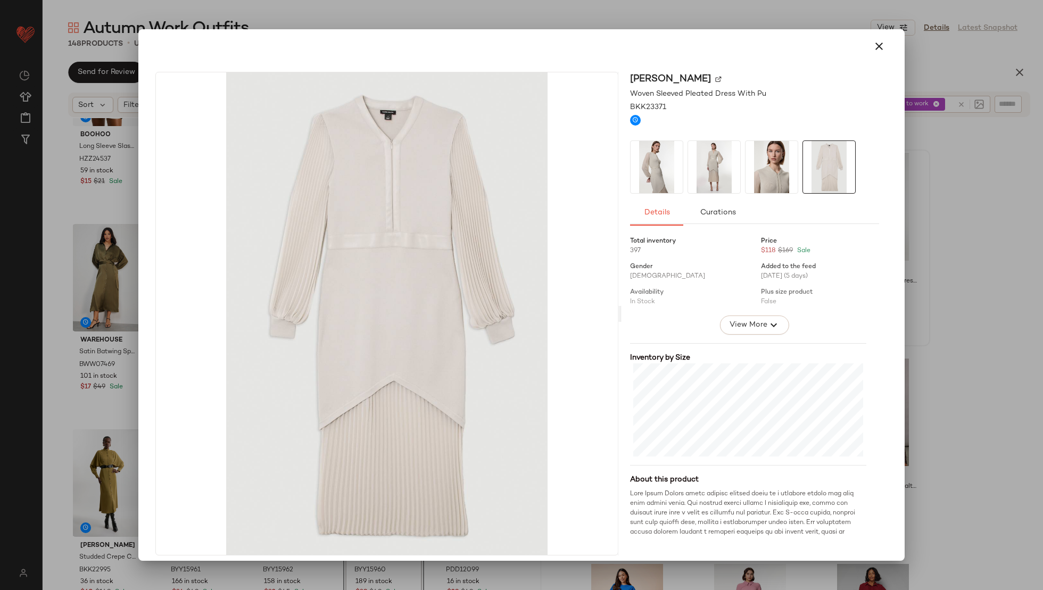
click at [698, 164] on img at bounding box center [714, 167] width 52 height 52
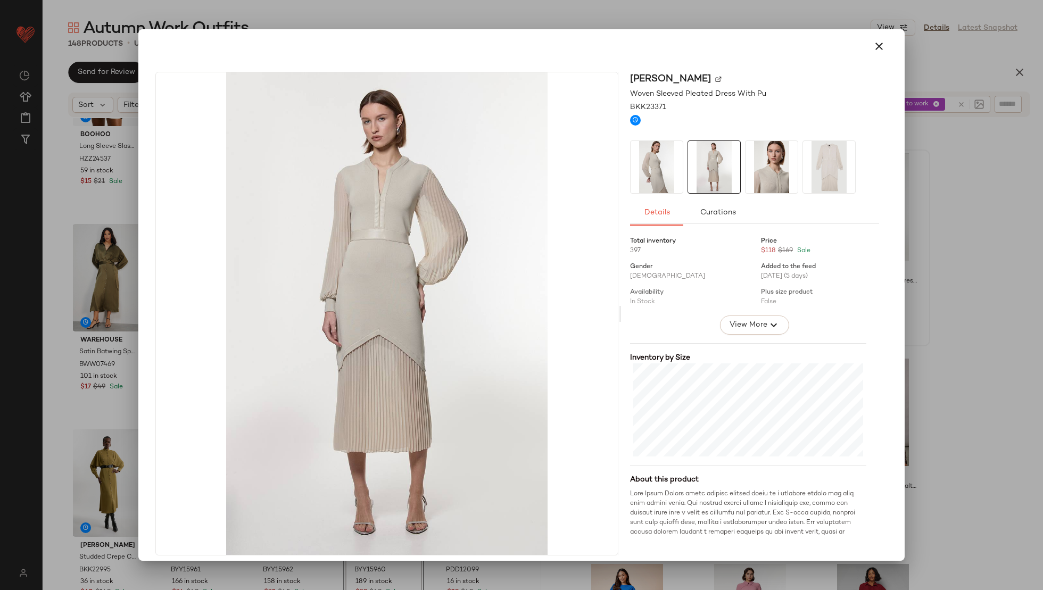
click at [669, 162] on img at bounding box center [657, 167] width 52 height 52
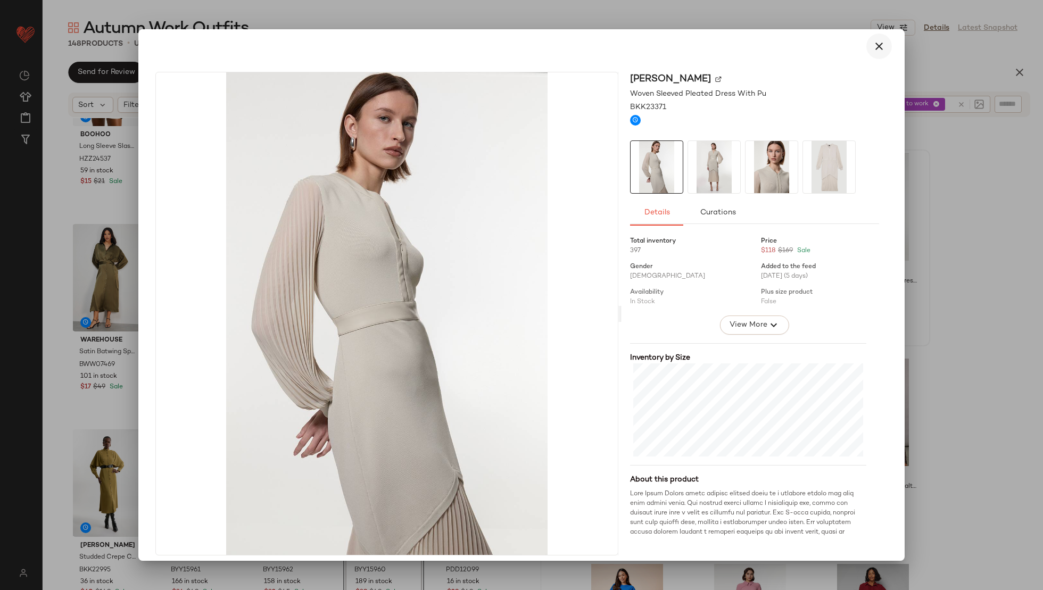
click at [873, 48] on icon "button" at bounding box center [879, 46] width 13 height 13
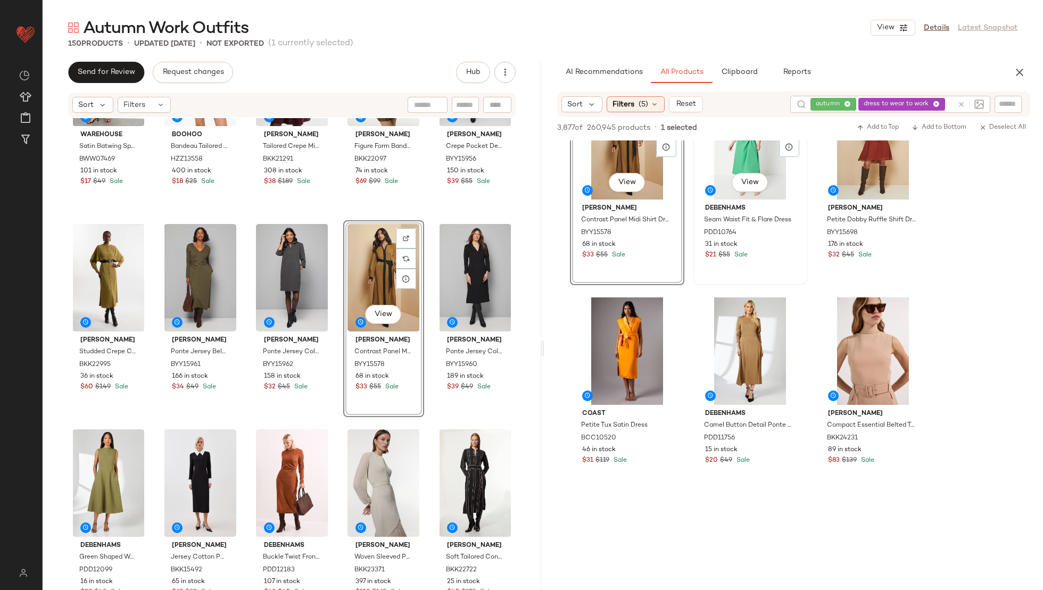
scroll to position [2235, 0]
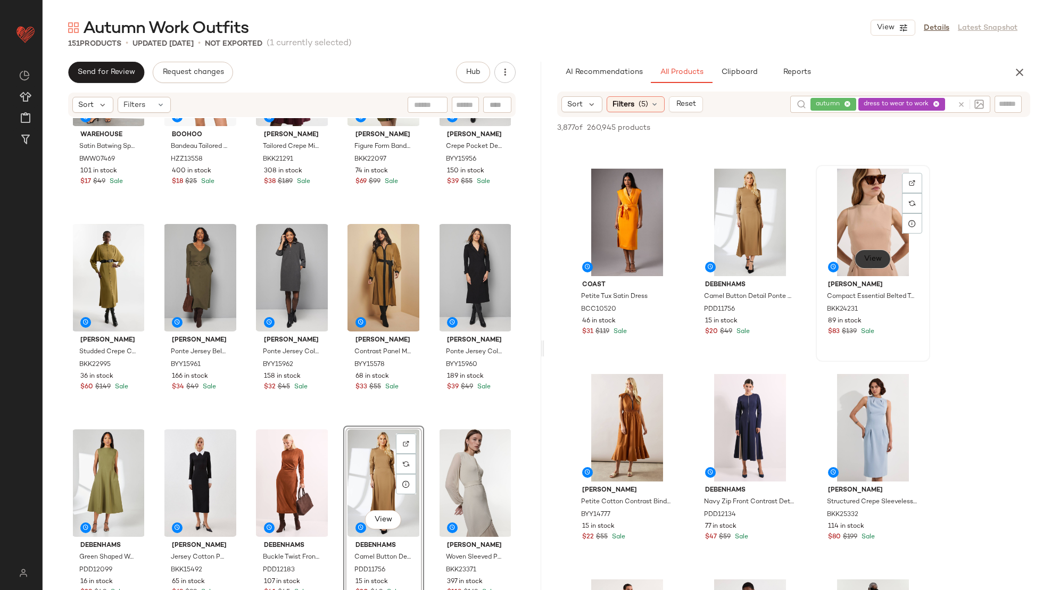
click at [868, 252] on button "View" at bounding box center [873, 259] width 36 height 19
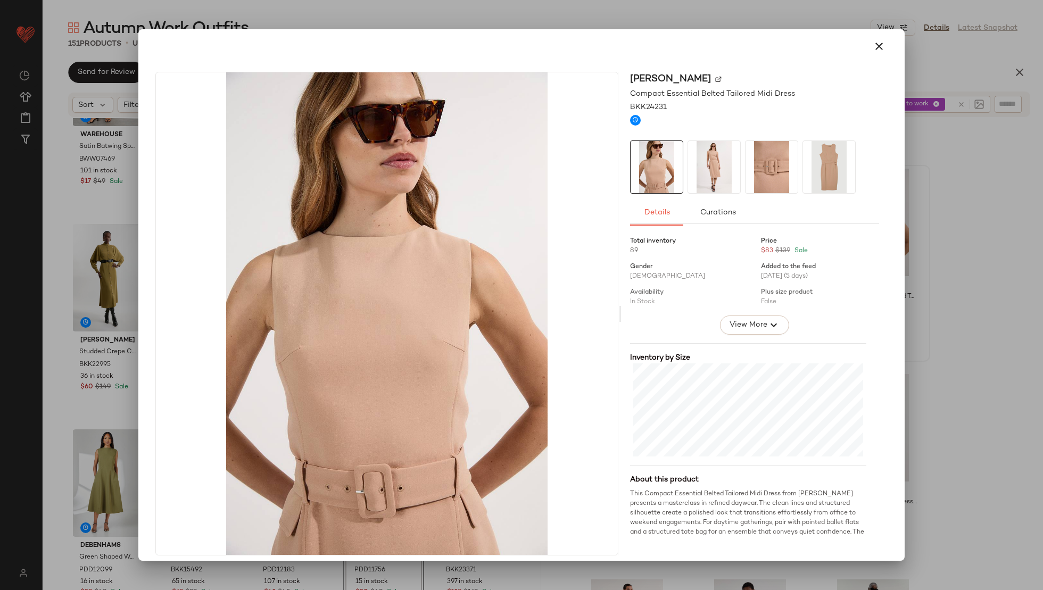
click at [695, 164] on img at bounding box center [714, 167] width 52 height 52
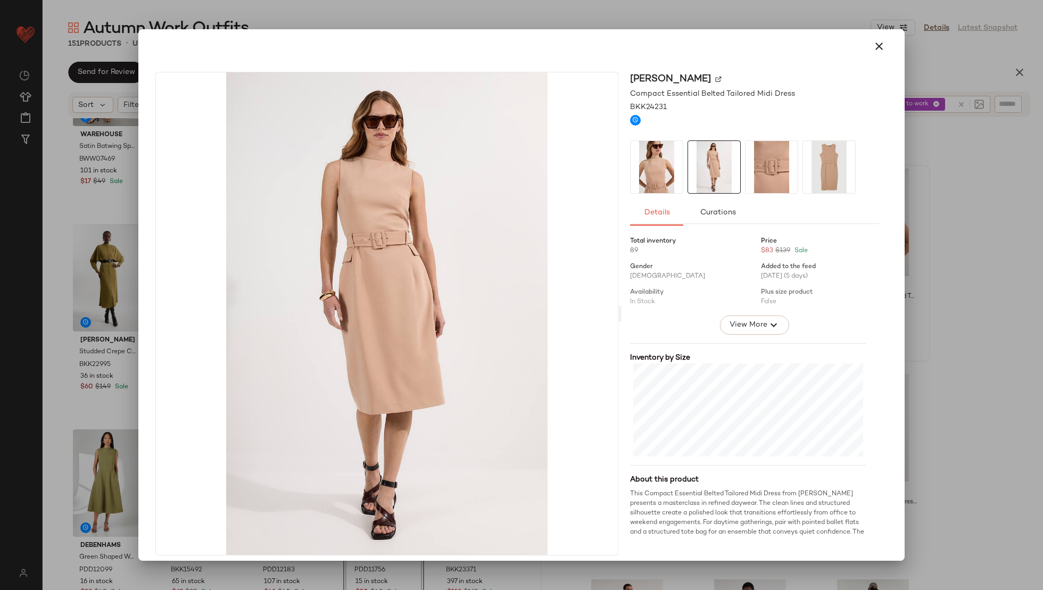
click at [756, 164] on img at bounding box center [772, 167] width 52 height 52
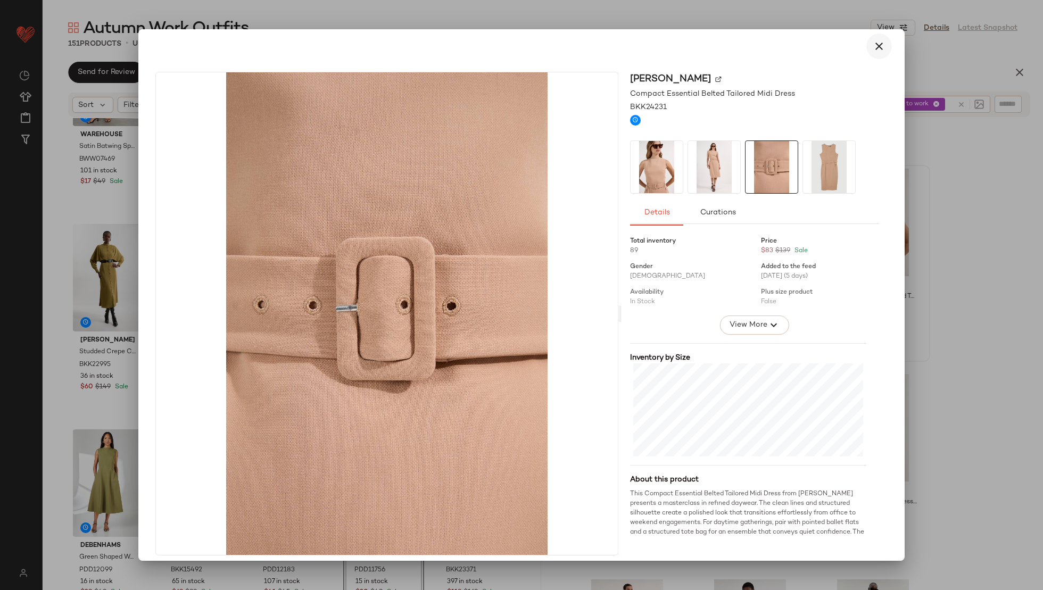
click at [866, 51] on button "button" at bounding box center [879, 47] width 26 height 26
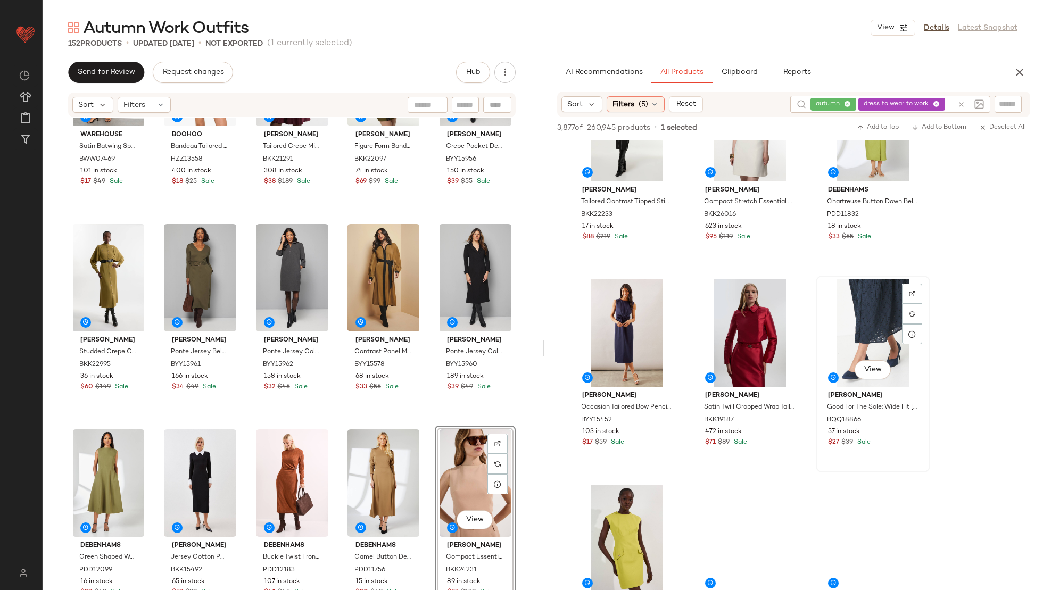
scroll to position [3152, 0]
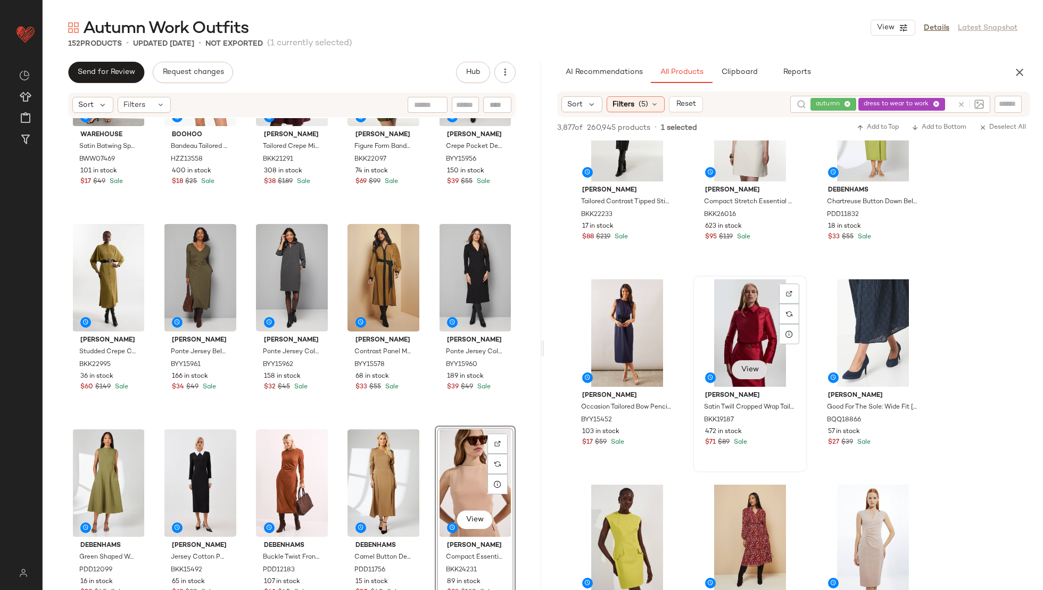
click at [741, 373] on span "View" at bounding box center [750, 370] width 18 height 9
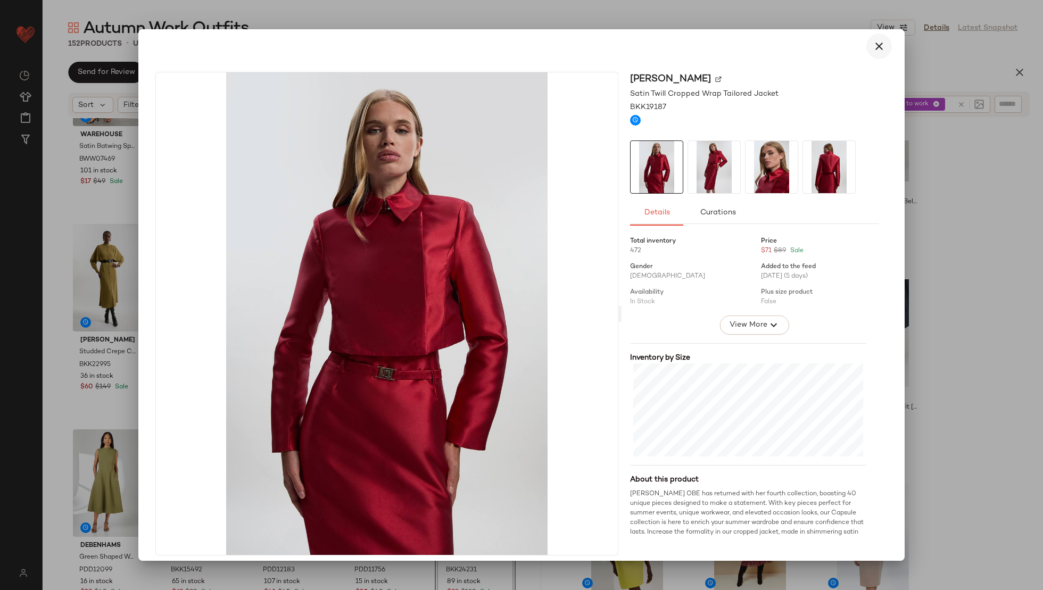
click at [878, 48] on icon "button" at bounding box center [879, 46] width 13 height 13
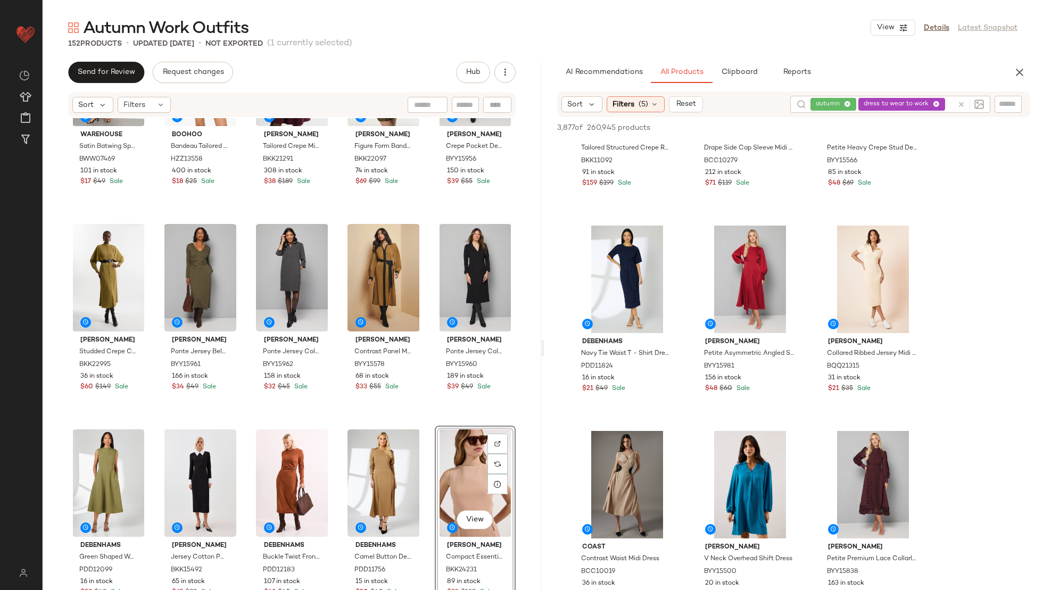
scroll to position [3823, 0]
click at [633, 317] on span "View" at bounding box center [627, 315] width 18 height 9
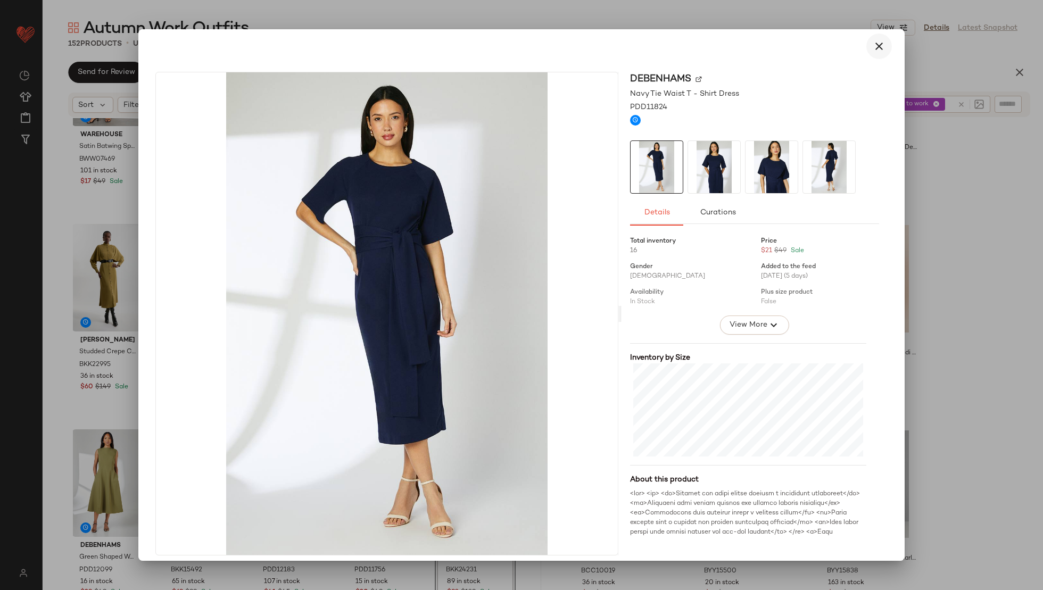
click at [866, 54] on button "button" at bounding box center [879, 47] width 26 height 26
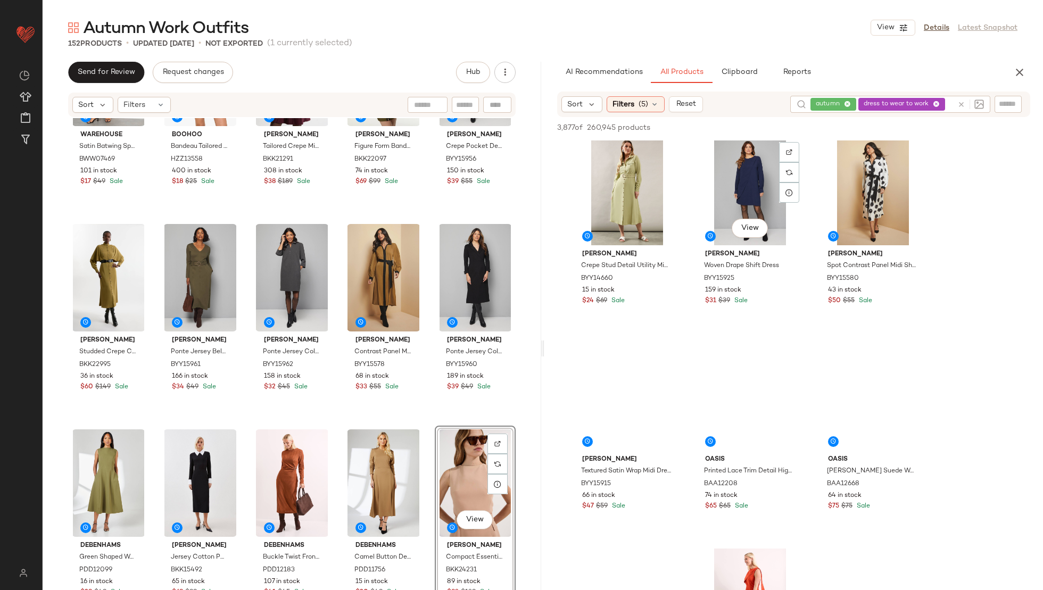
scroll to position [4901, 0]
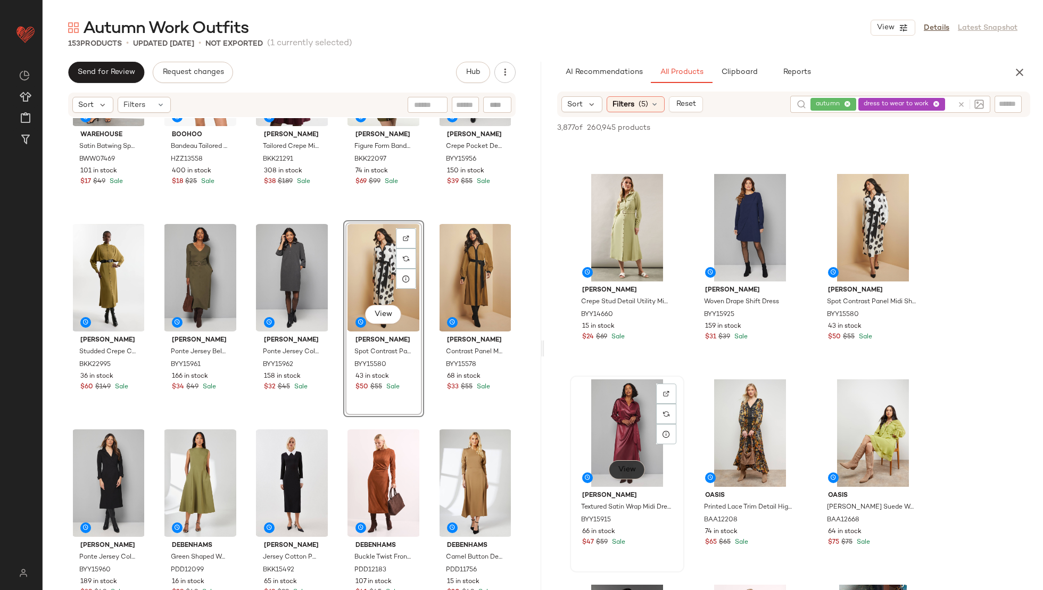
click at [622, 474] on button "View" at bounding box center [627, 469] width 36 height 19
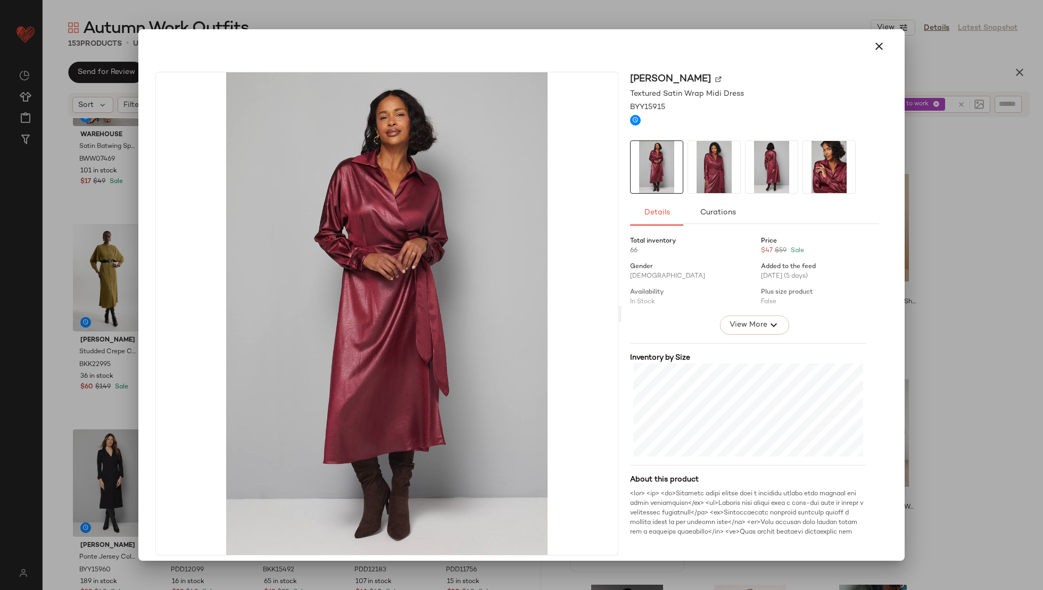
click at [703, 172] on img at bounding box center [714, 167] width 52 height 52
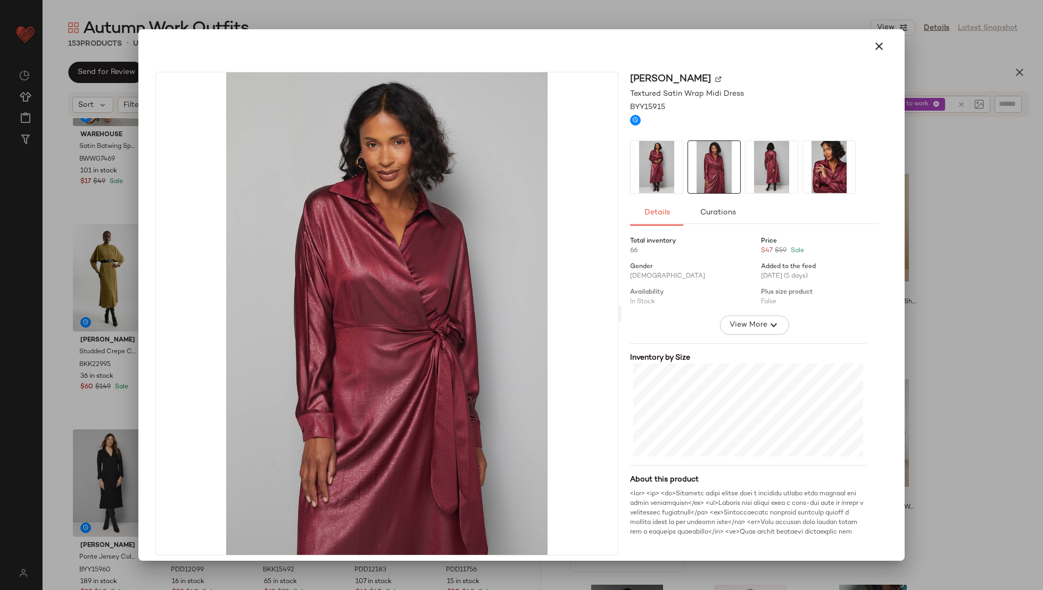
click at [766, 166] on img at bounding box center [772, 167] width 52 height 52
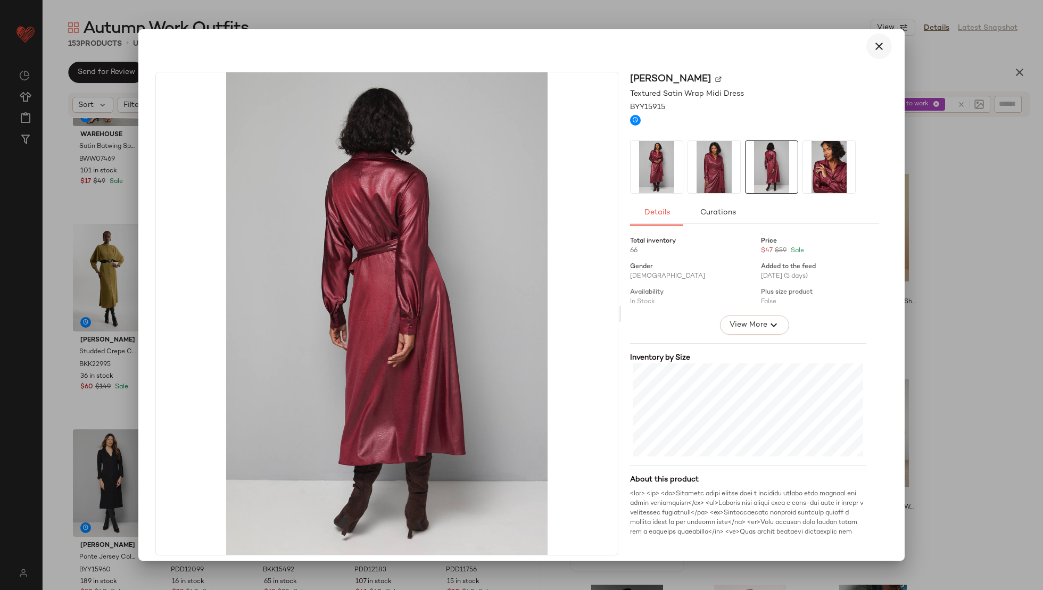
click at [873, 48] on icon "button" at bounding box center [879, 46] width 13 height 13
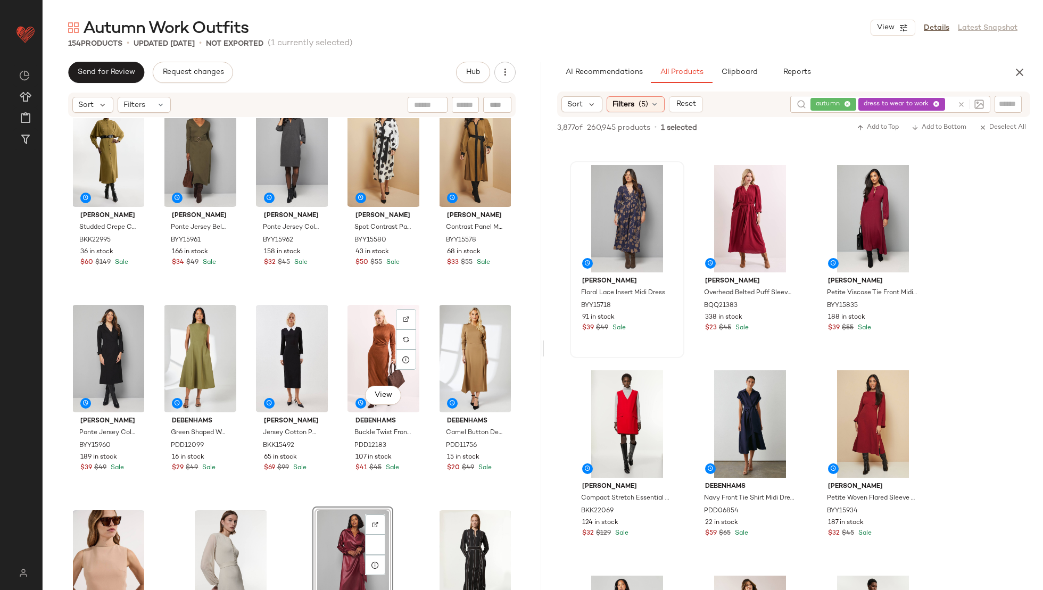
scroll to position [5866, 0]
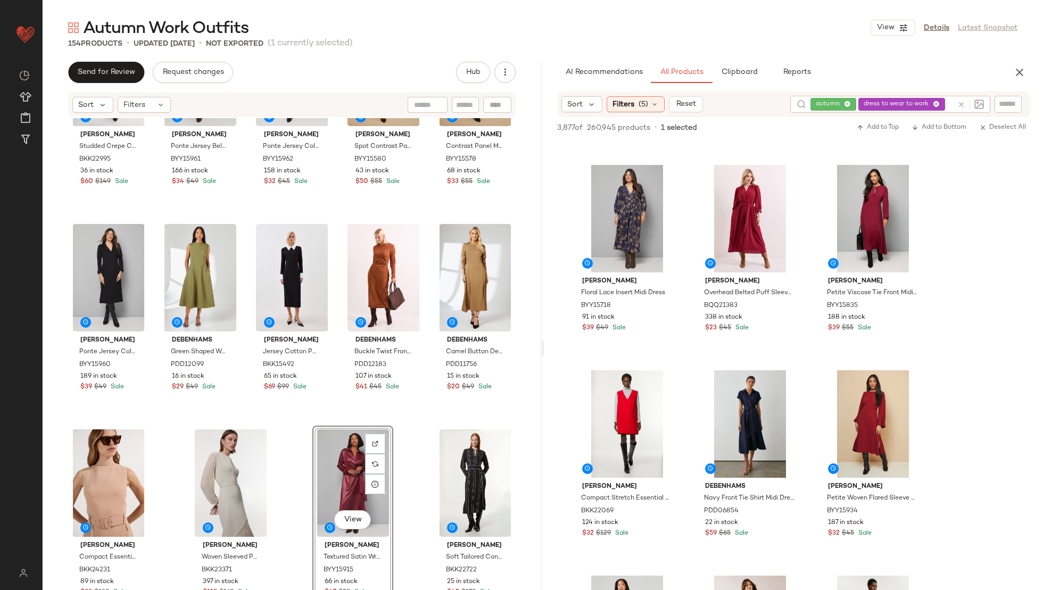
click at [938, 102] on div "autumn dress to wear to work" at bounding box center [882, 104] width 143 height 17
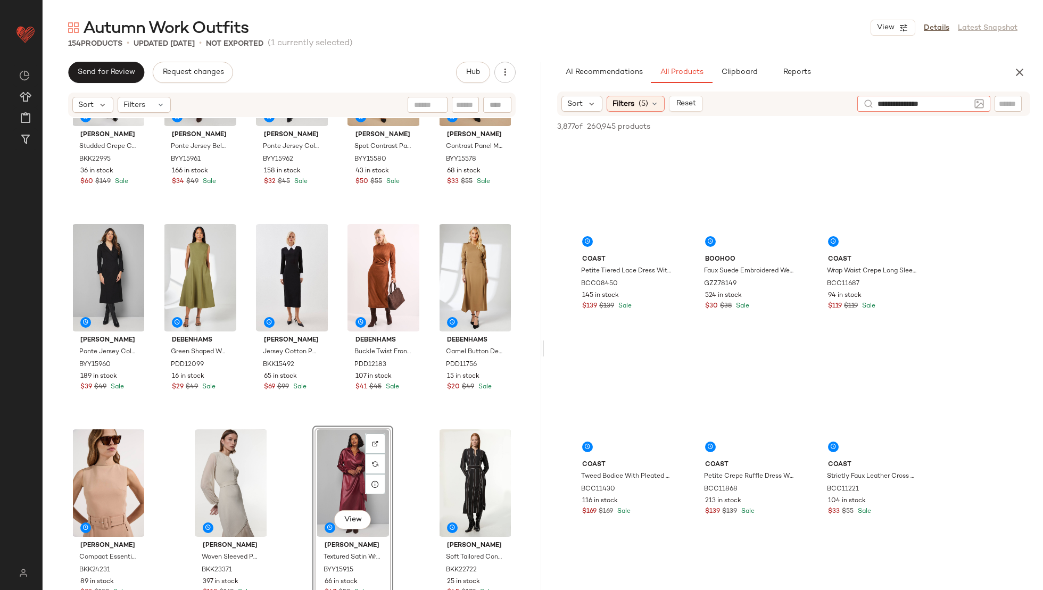
type input "**********"
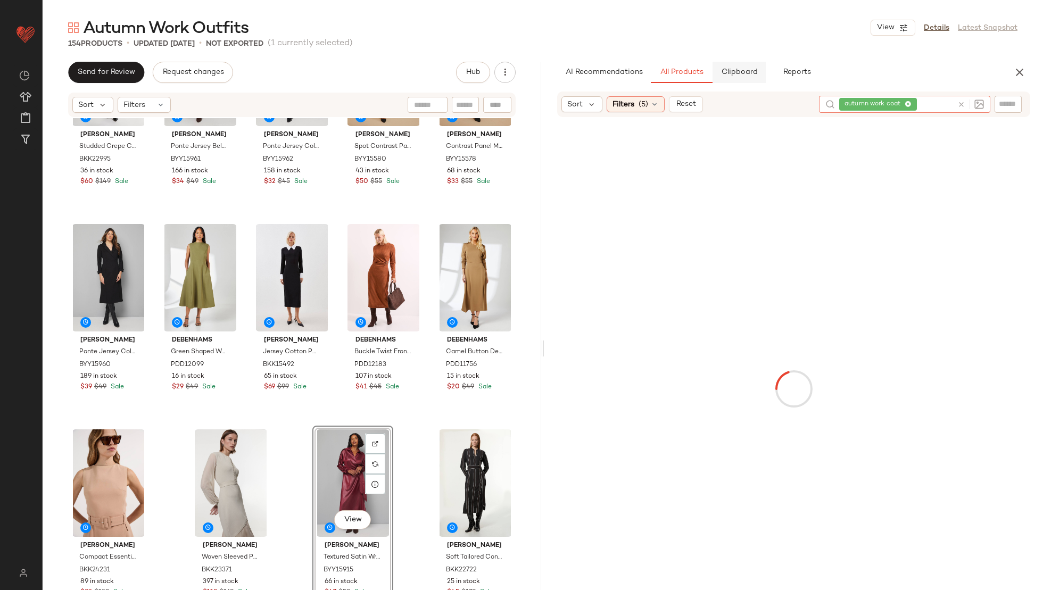
click at [732, 65] on button "Clipboard" at bounding box center [739, 72] width 53 height 21
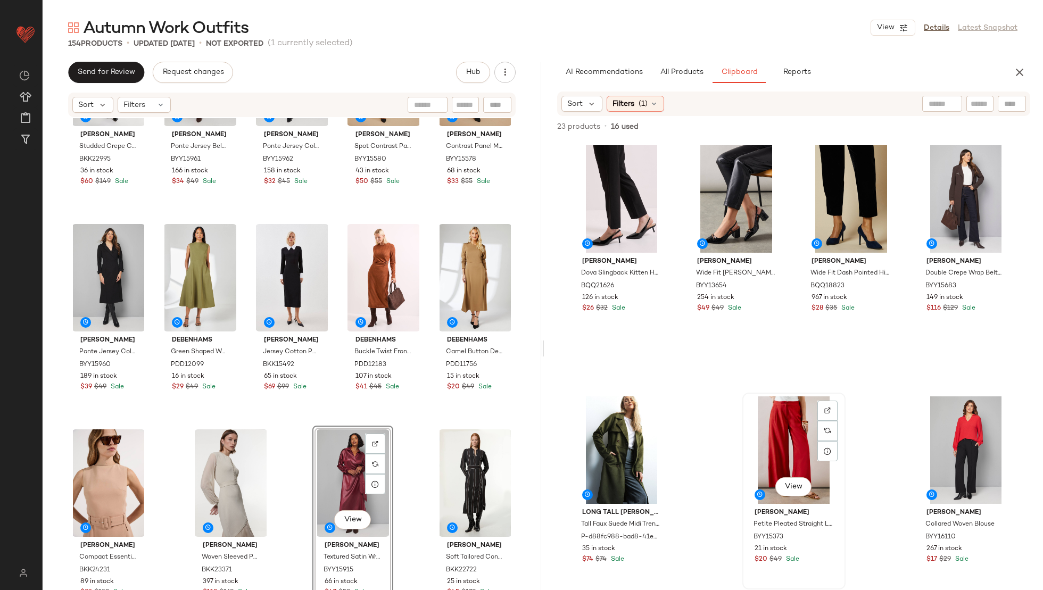
click at [772, 419] on div "View" at bounding box center [794, 451] width 96 height 108
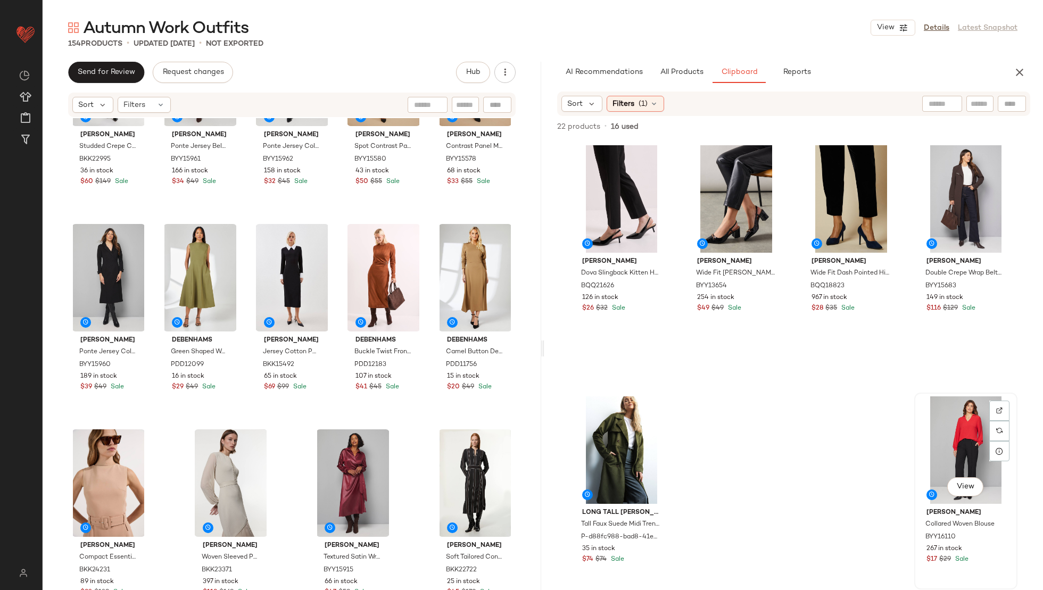
click at [963, 431] on div "View" at bounding box center [966, 451] width 96 height 108
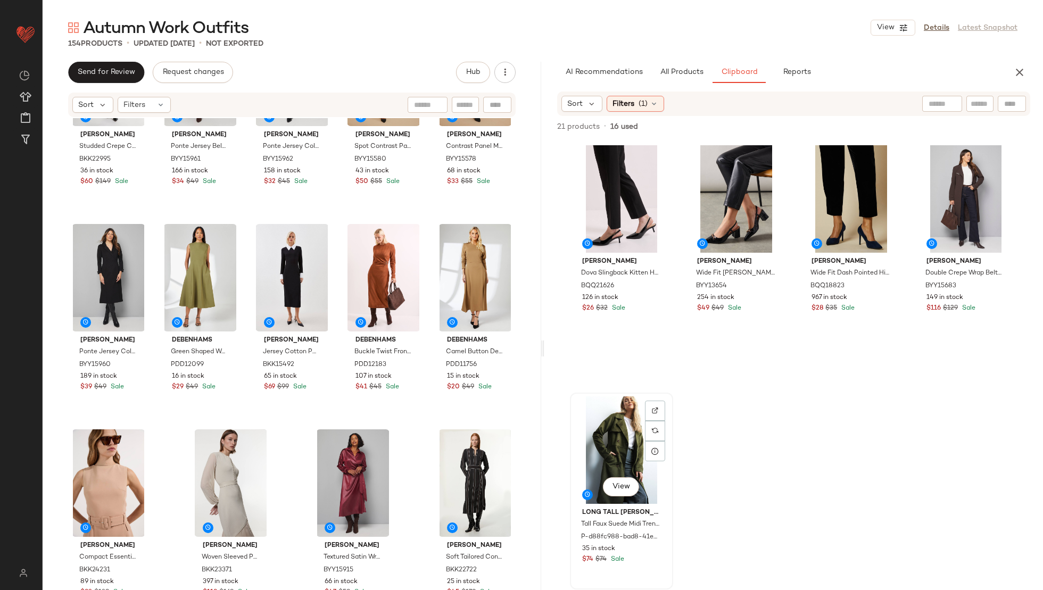
click at [618, 442] on div "View" at bounding box center [622, 451] width 96 height 108
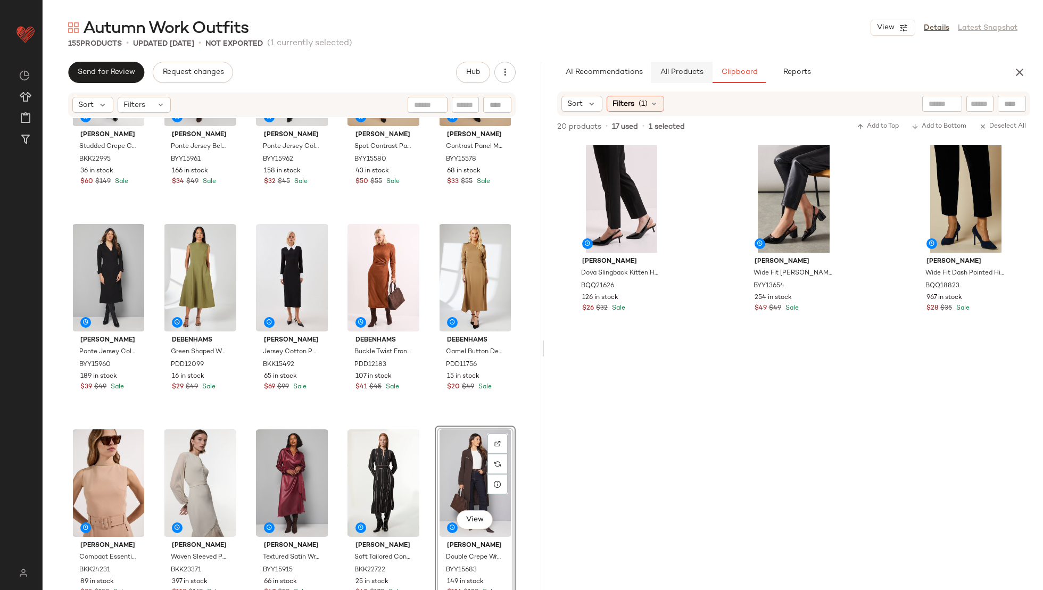
click at [678, 67] on button "All Products" at bounding box center [682, 72] width 62 height 21
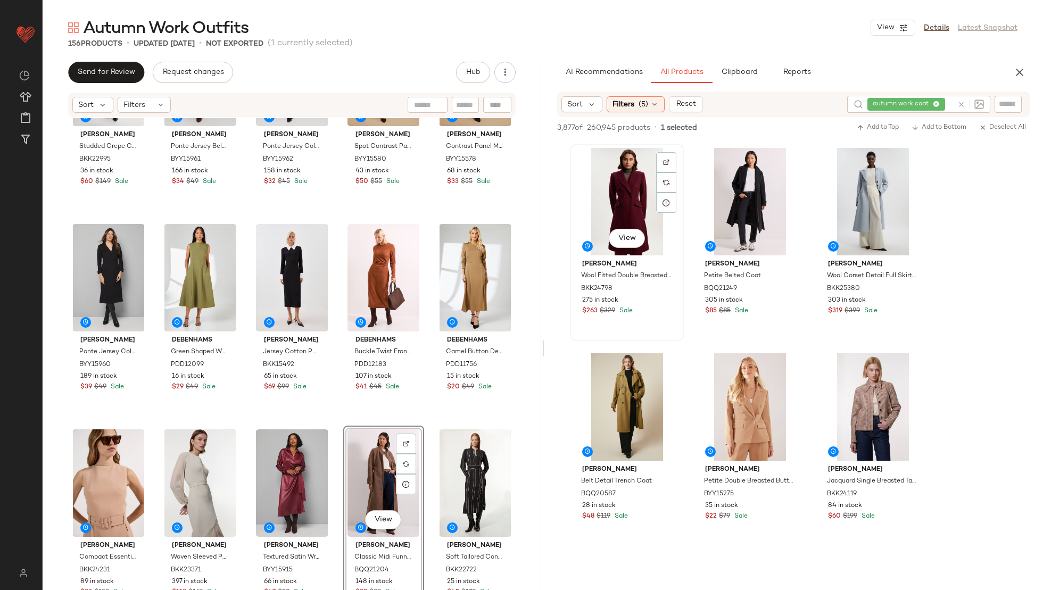
scroll to position [1231, 0]
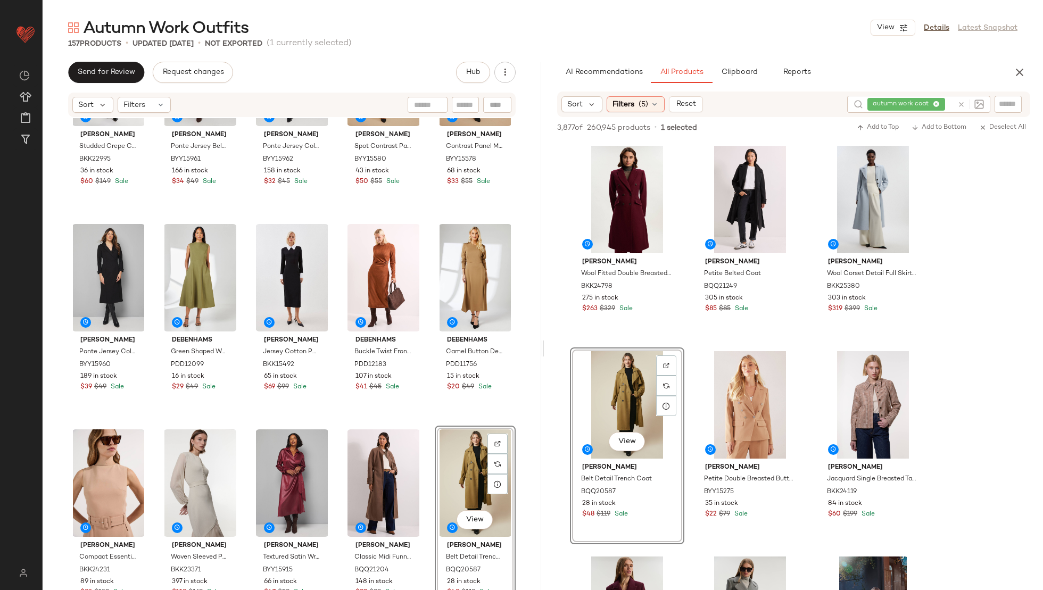
drag, startPoint x: 625, startPoint y: 393, endPoint x: 736, endPoint y: 2, distance: 407.2
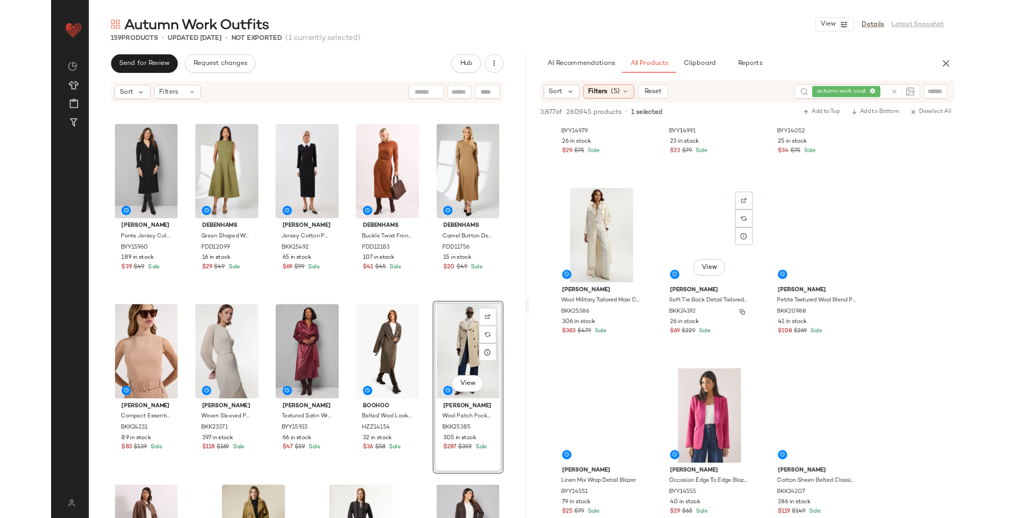
scroll to position [2407, 0]
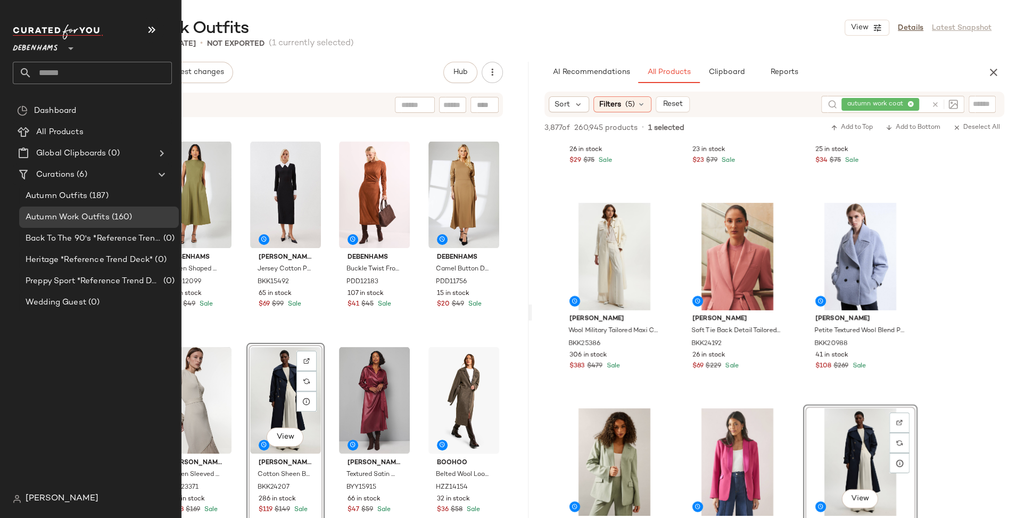
drag, startPoint x: 868, startPoint y: 464, endPoint x: 1, endPoint y: 68, distance: 953.4
click at [46, 44] on span "Debenhams" at bounding box center [35, 45] width 45 height 19
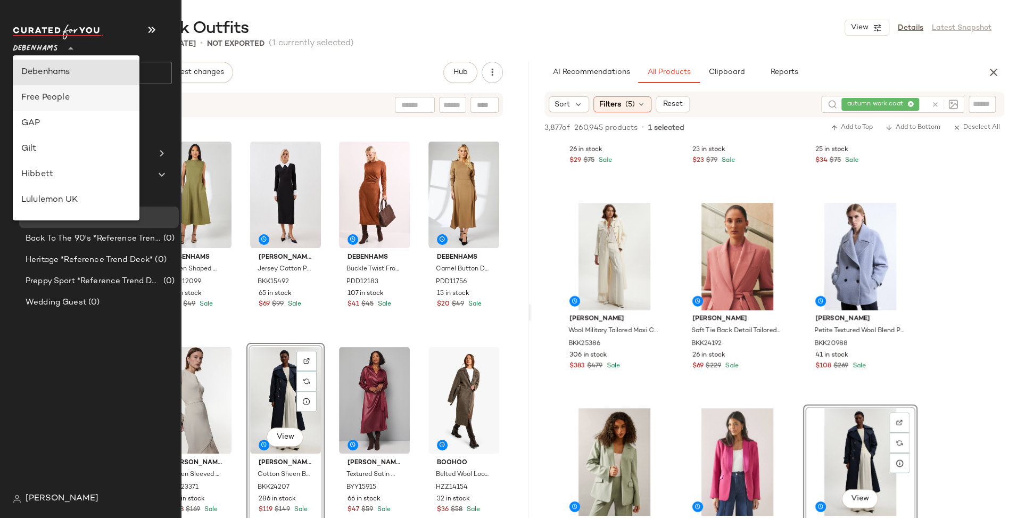
scroll to position [610, 0]
click at [71, 102] on div "Urban Outfitters" at bounding box center [76, 101] width 110 height 13
type input "**"
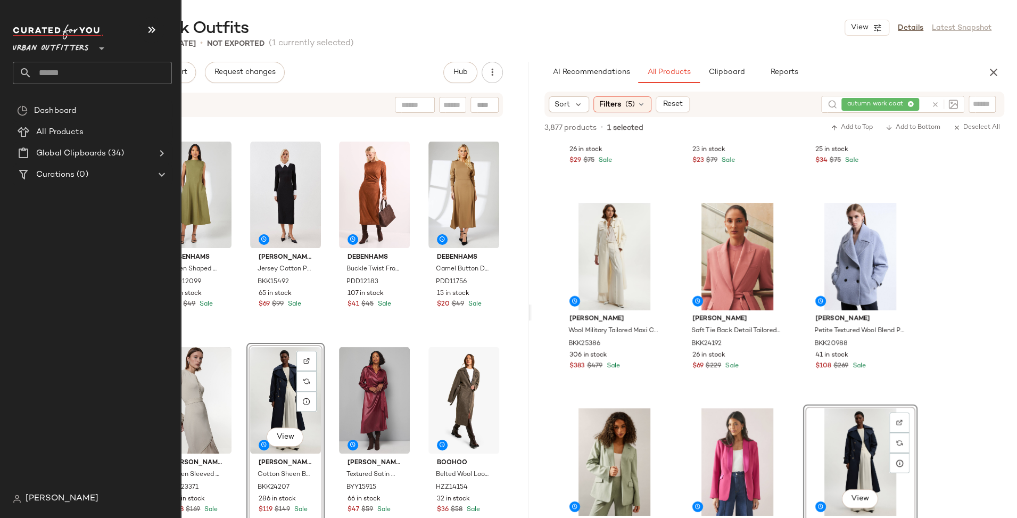
click at [120, 67] on input "text" at bounding box center [102, 73] width 140 height 22
click at [104, 68] on input "text" at bounding box center [102, 73] width 140 height 22
click at [60, 70] on input "text" at bounding box center [102, 73] width 140 height 22
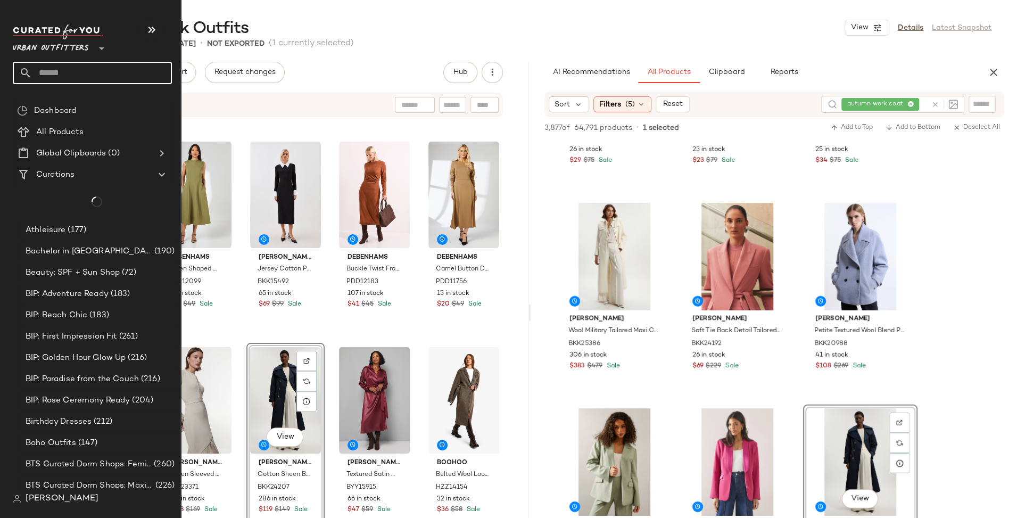
scroll to position [3434, 0]
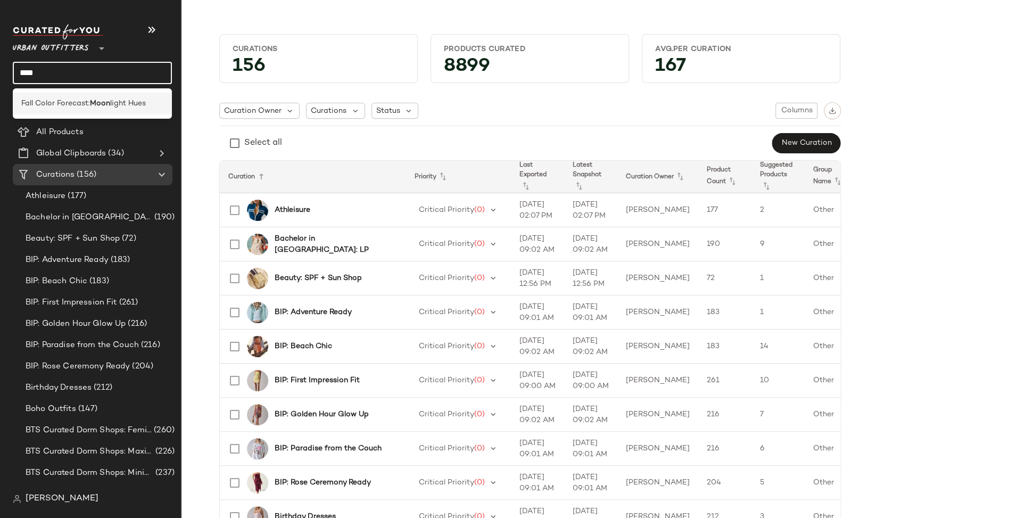
type input "****"
click at [93, 105] on b "Moon" at bounding box center [100, 103] width 20 height 11
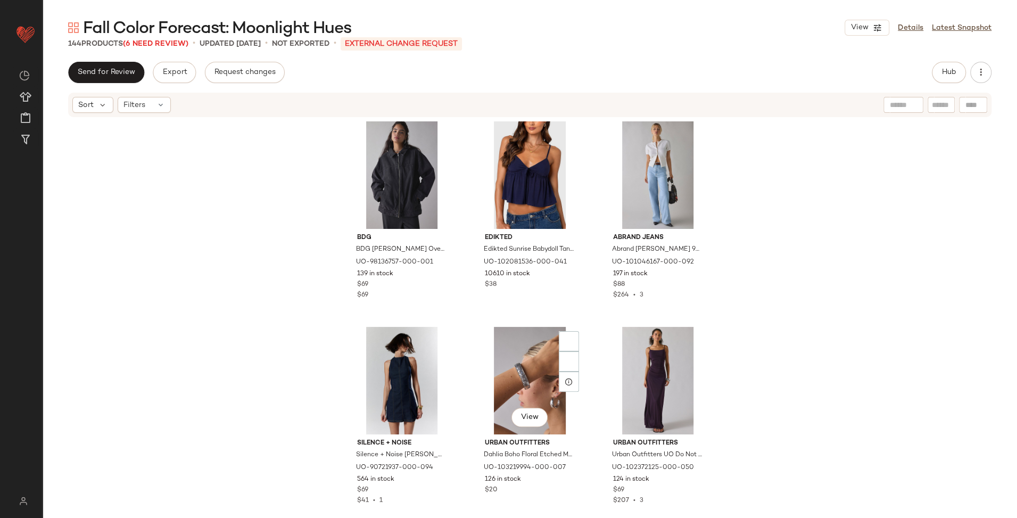
scroll to position [6998, 0]
